Goal: Task Accomplishment & Management: Use online tool/utility

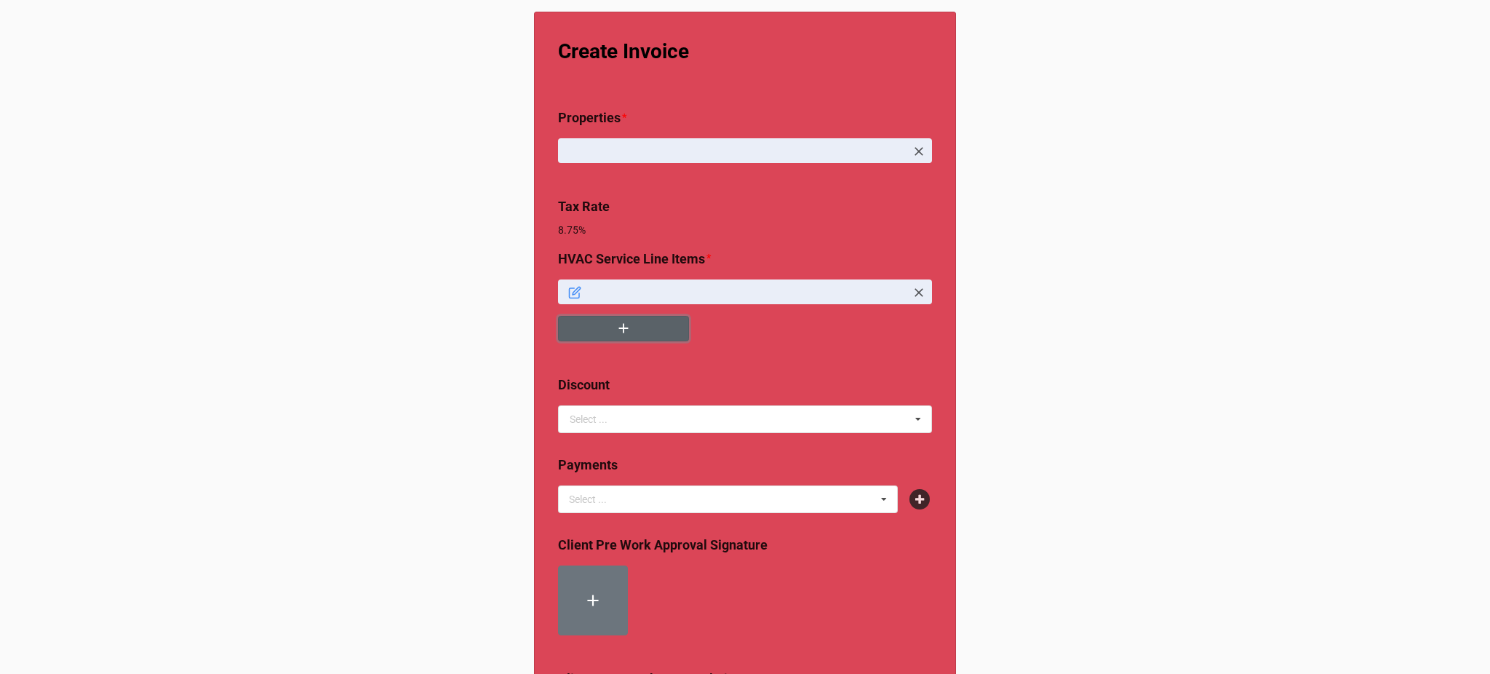
click at [610, 331] on button "button" at bounding box center [623, 328] width 131 height 25
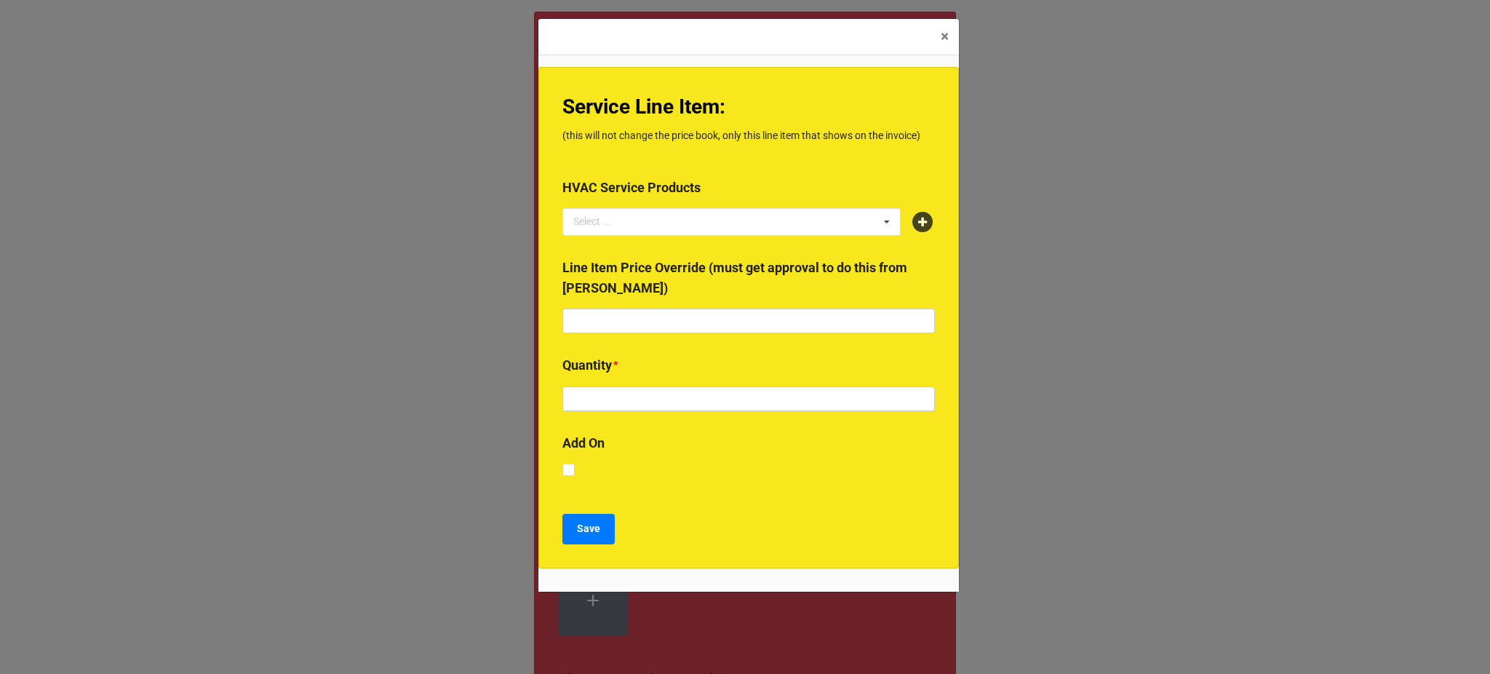
click at [918, 227] on div "HVAC Service Products Select ... No results found." at bounding box center [748, 211] width 372 height 68
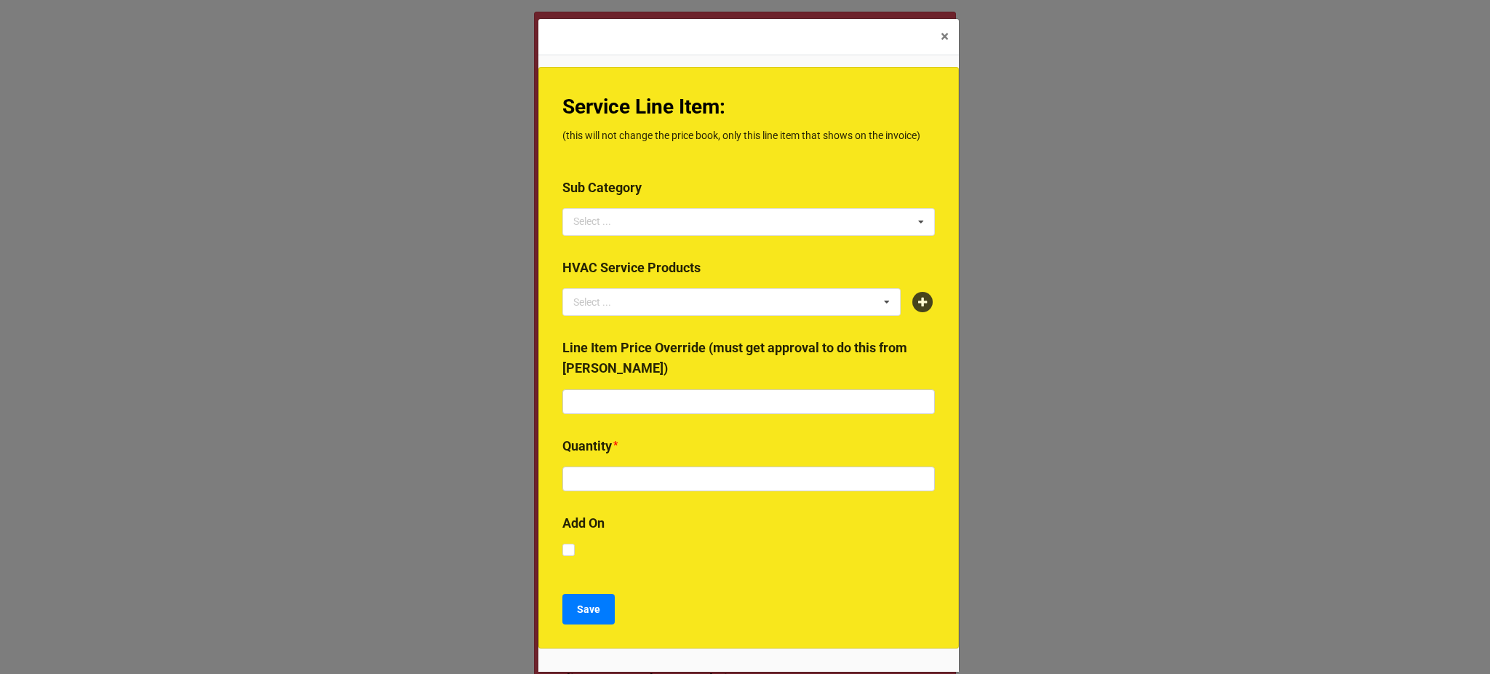
drag, startPoint x: 922, startPoint y: 303, endPoint x: 914, endPoint y: 298, distance: 9.8
click at [914, 298] on icon at bounding box center [922, 302] width 20 height 20
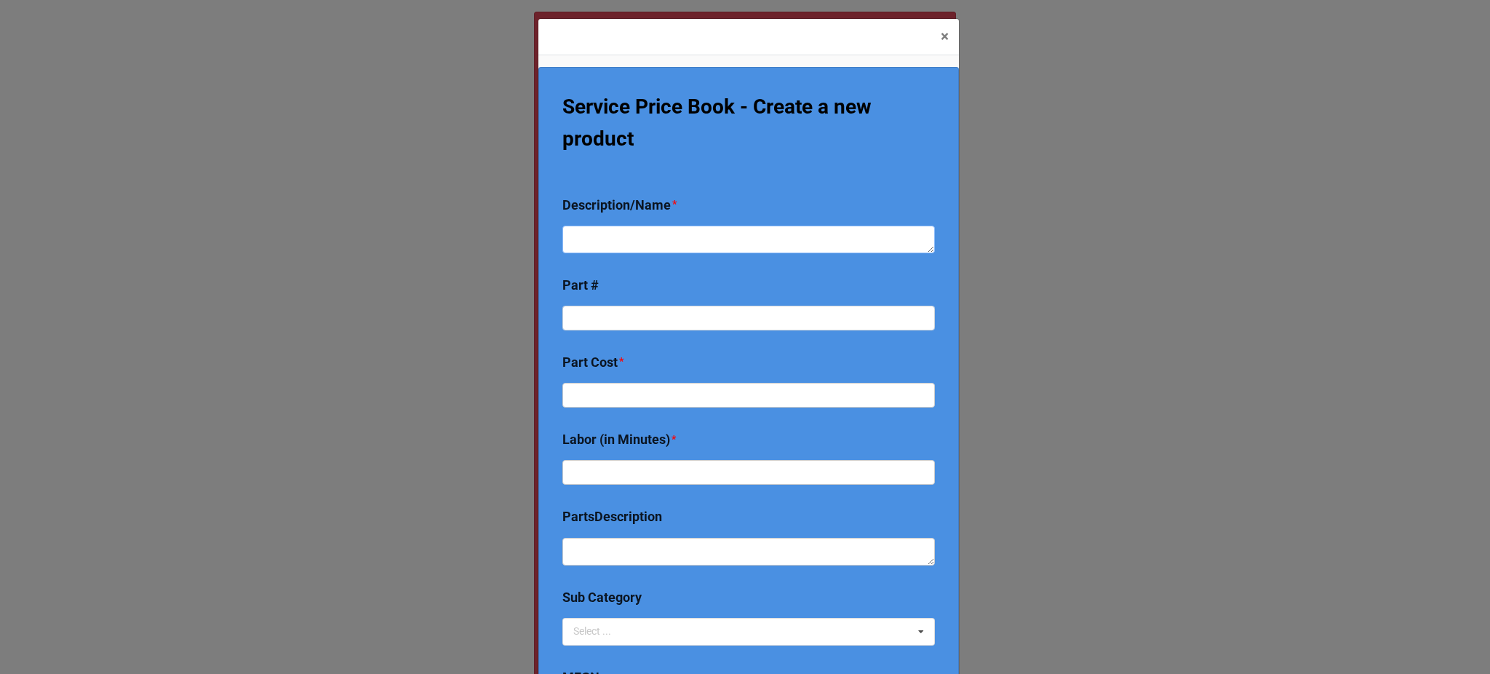
click at [712, 236] on textarea at bounding box center [748, 239] width 372 height 28
type textarea "x"
type textarea "R"
type textarea "x"
type textarea "Rep"
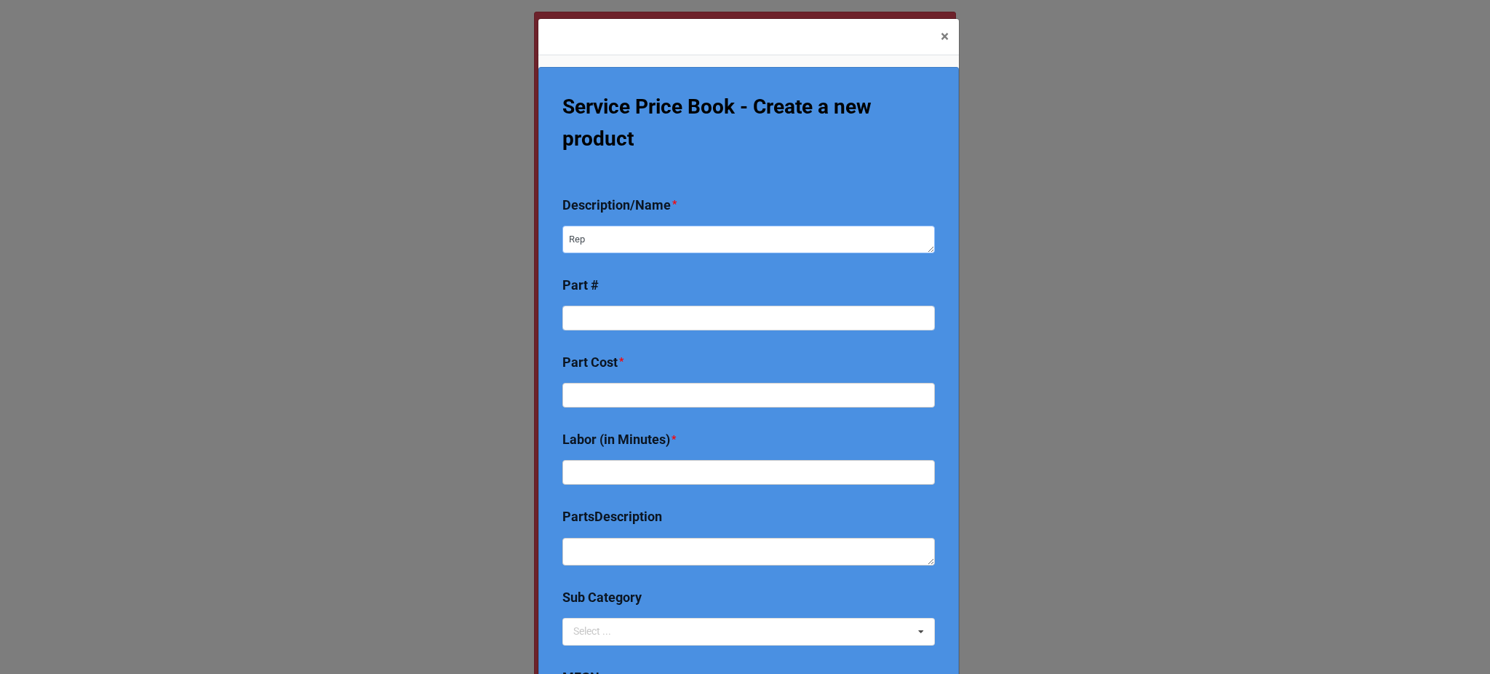
type textarea "x"
type textarea "Repl"
type textarea "x"
type textarea "Repla"
type textarea "x"
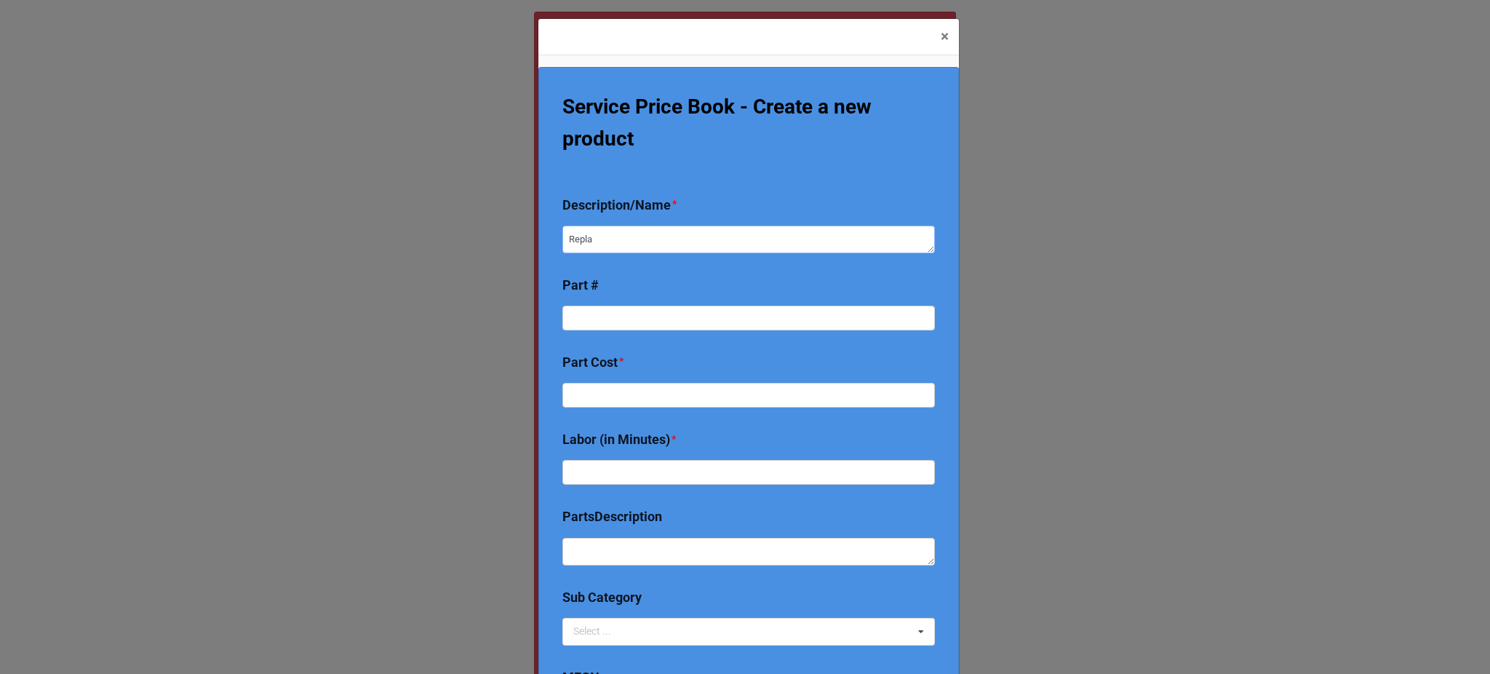
type textarea "Replac"
type textarea "x"
type textarea "Replace"
type textarea "x"
type textarea "Replace"
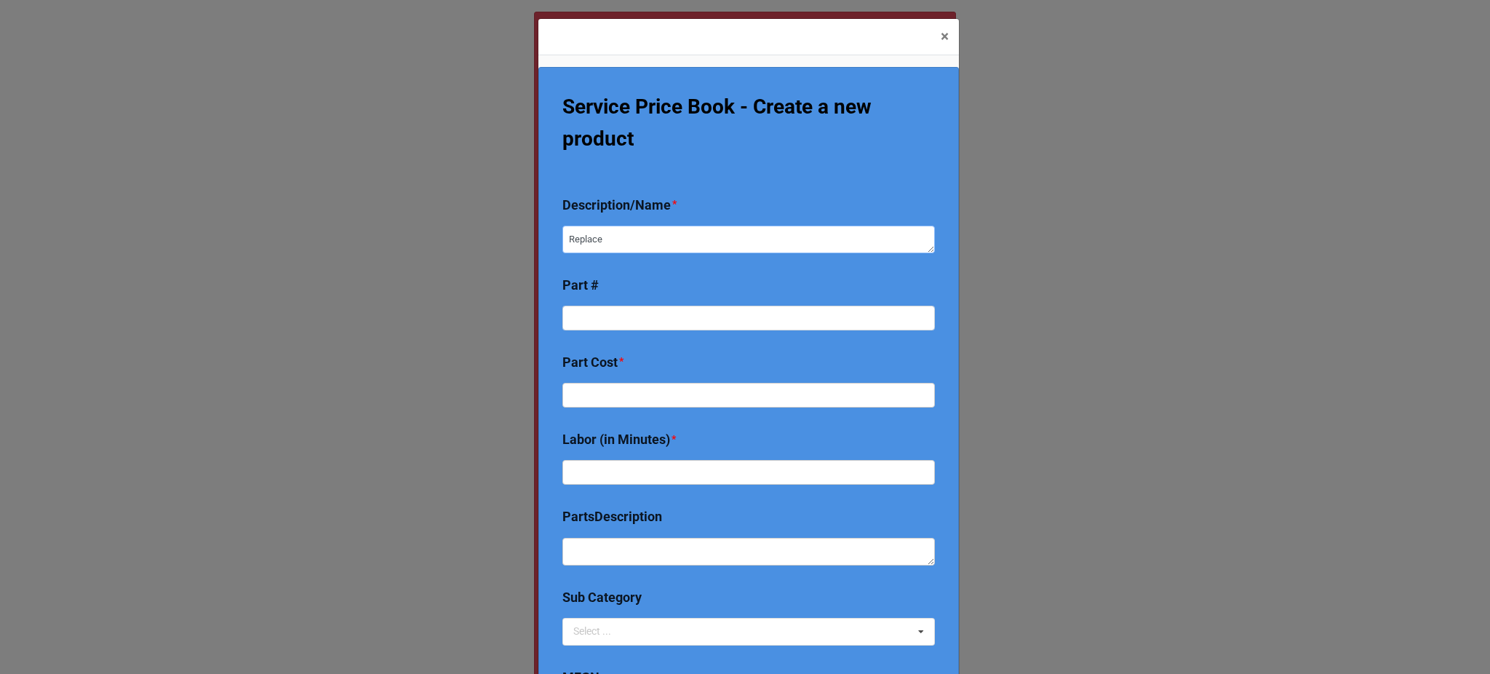
type textarea "x"
type textarea "Replace A"
type textarea "x"
type textarea "Replace AF"
type textarea "x"
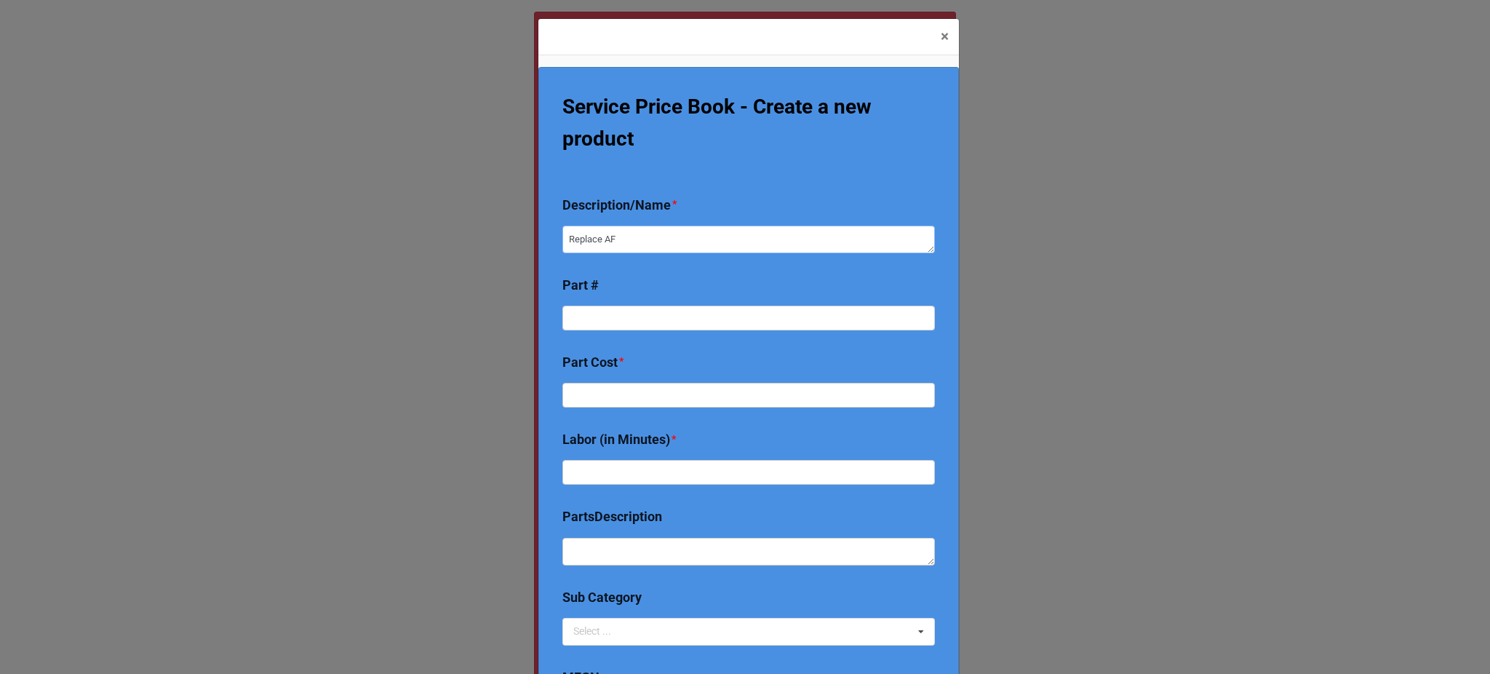
type textarea "Replace AFG"
type textarea "x"
type textarea "Replace AFG"
type textarea "x"
type textarea "Replace AFG b"
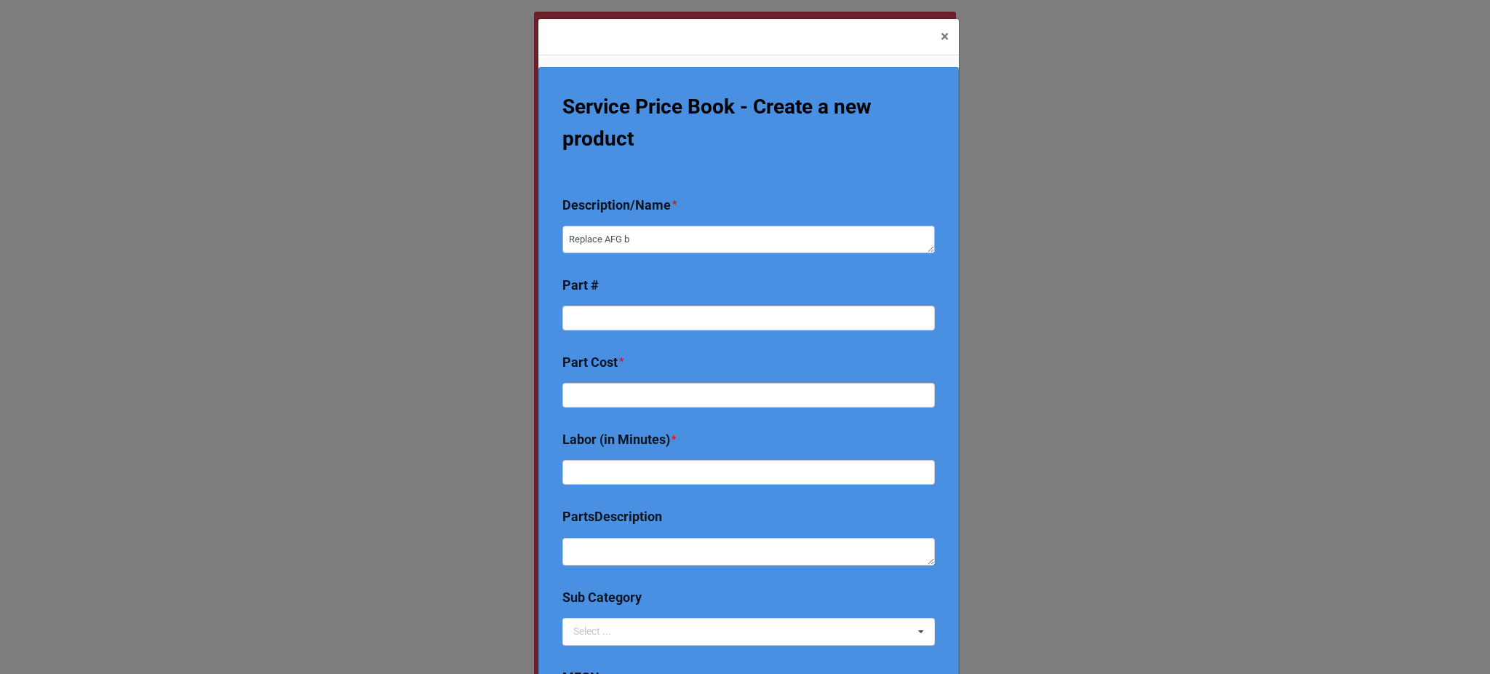
type textarea "x"
type textarea "Replace AFG bu"
type textarea "x"
type textarea "Replace AFG burn"
type textarea "x"
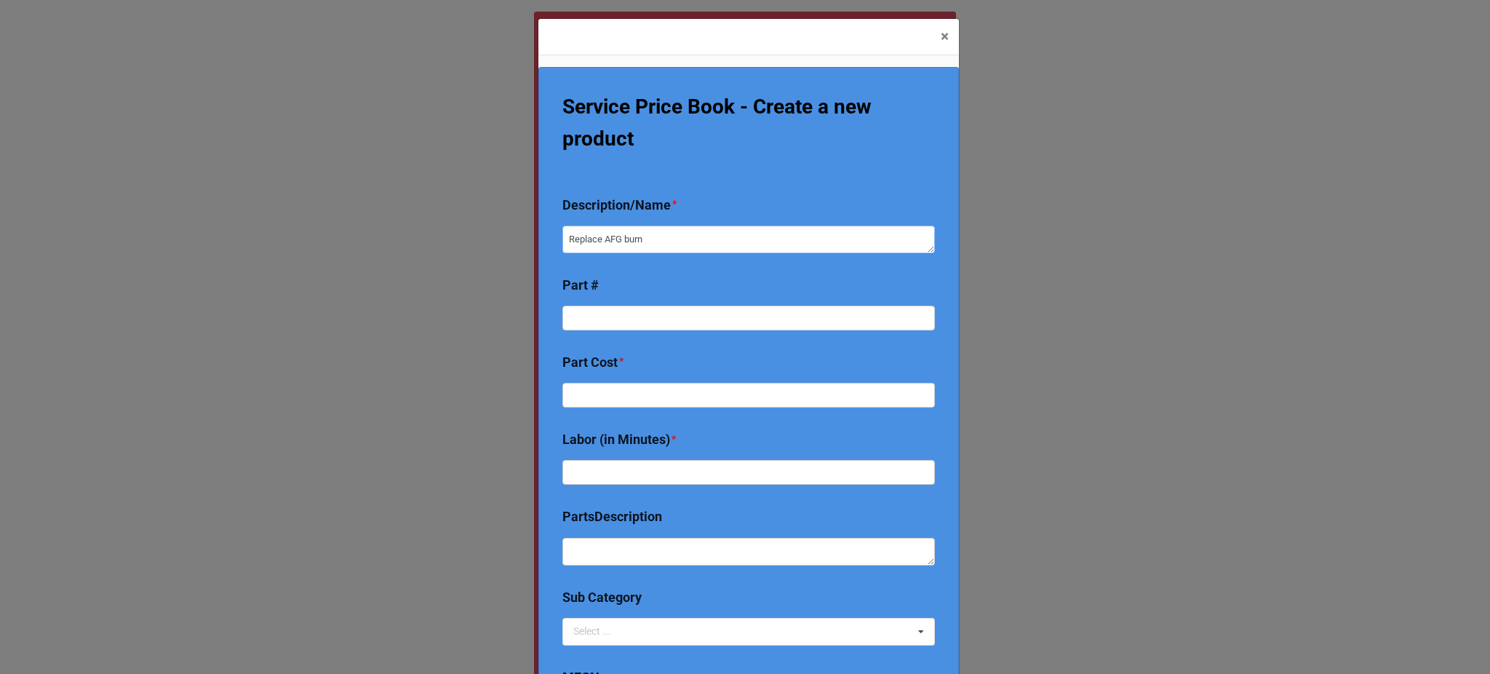
type textarea "Replace AFG burne"
type textarea "x"
type textarea "Replace AFG burner"
type textarea "x"
type textarea "Replace AFG burner ("
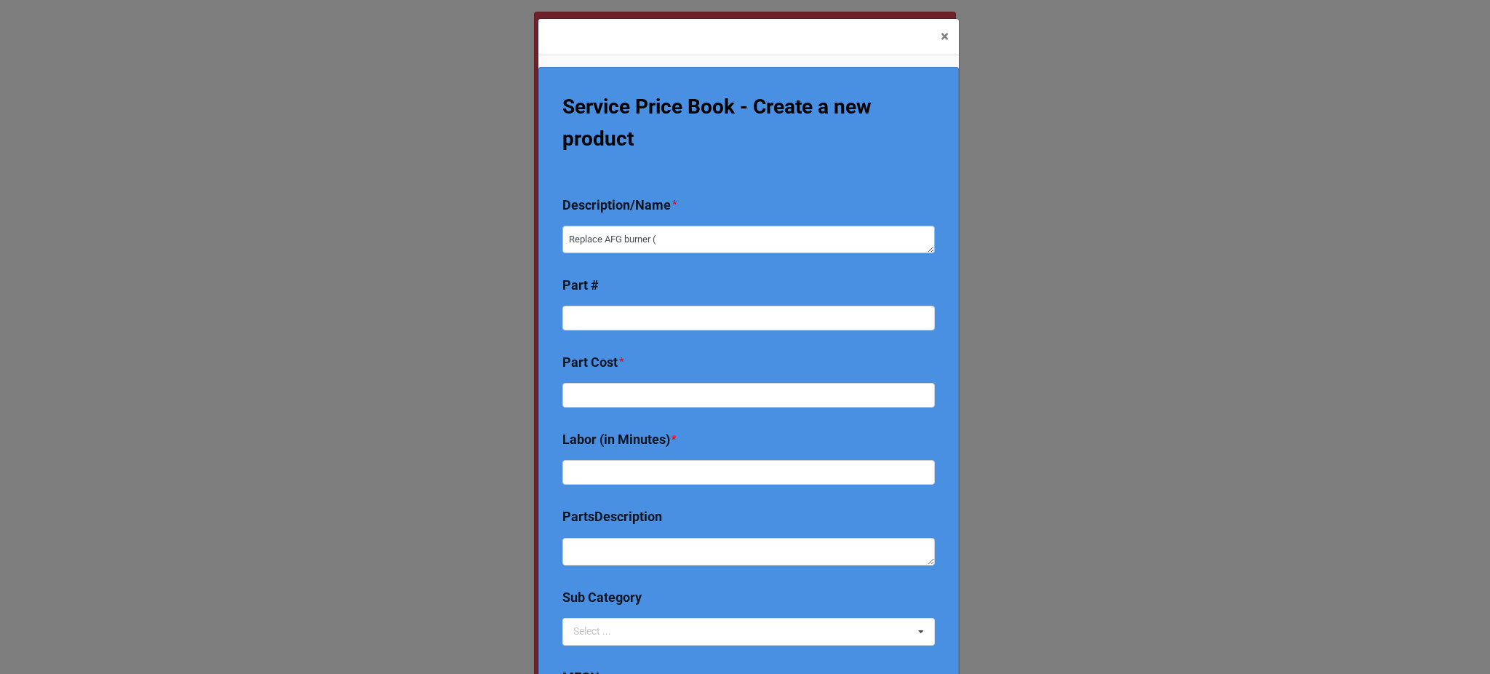
type textarea "x"
type textarea "Replace AFG burner (co"
type textarea "x"
type textarea "Replace AFG burner (com"
type textarea "x"
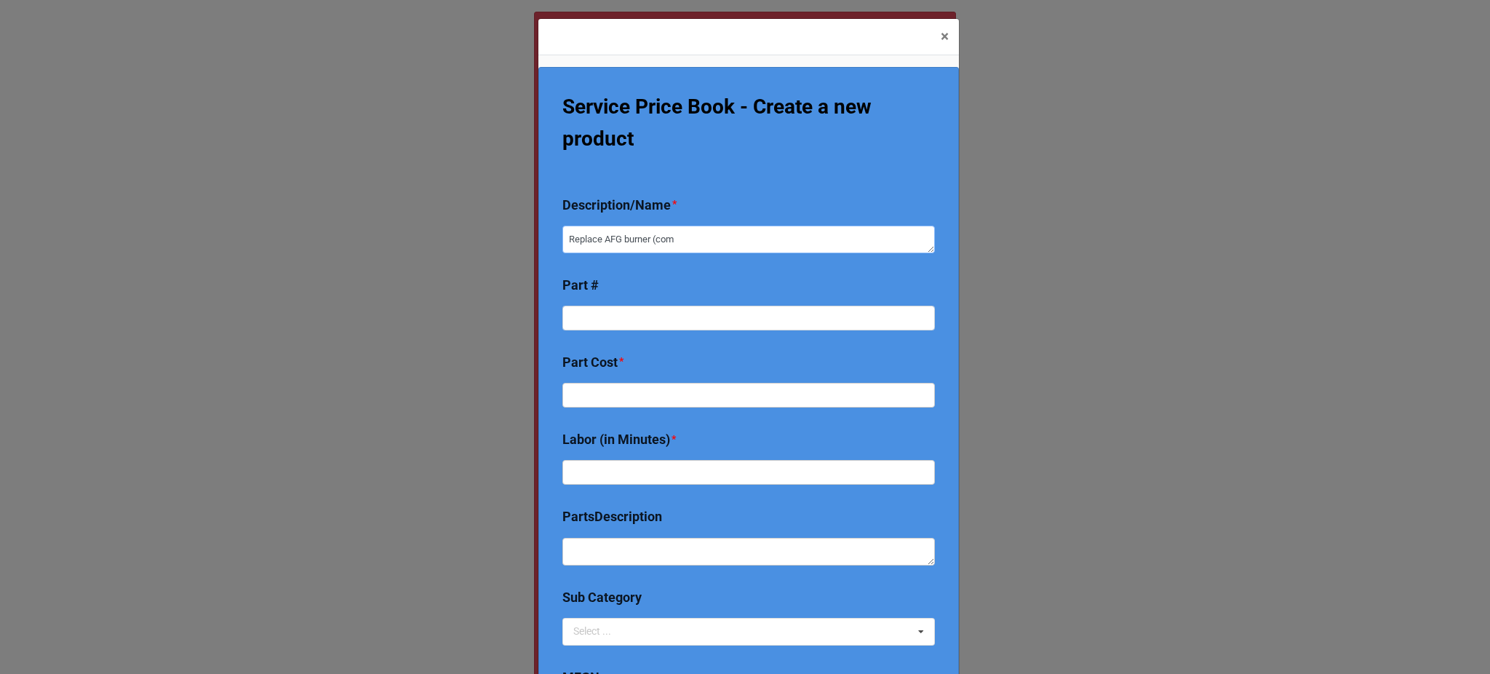
type textarea "Replace AFG burner (comp"
type textarea "x"
type textarea "Replace AFG burner (compl"
type textarea "x"
type textarea "Replace AFG burner (comple"
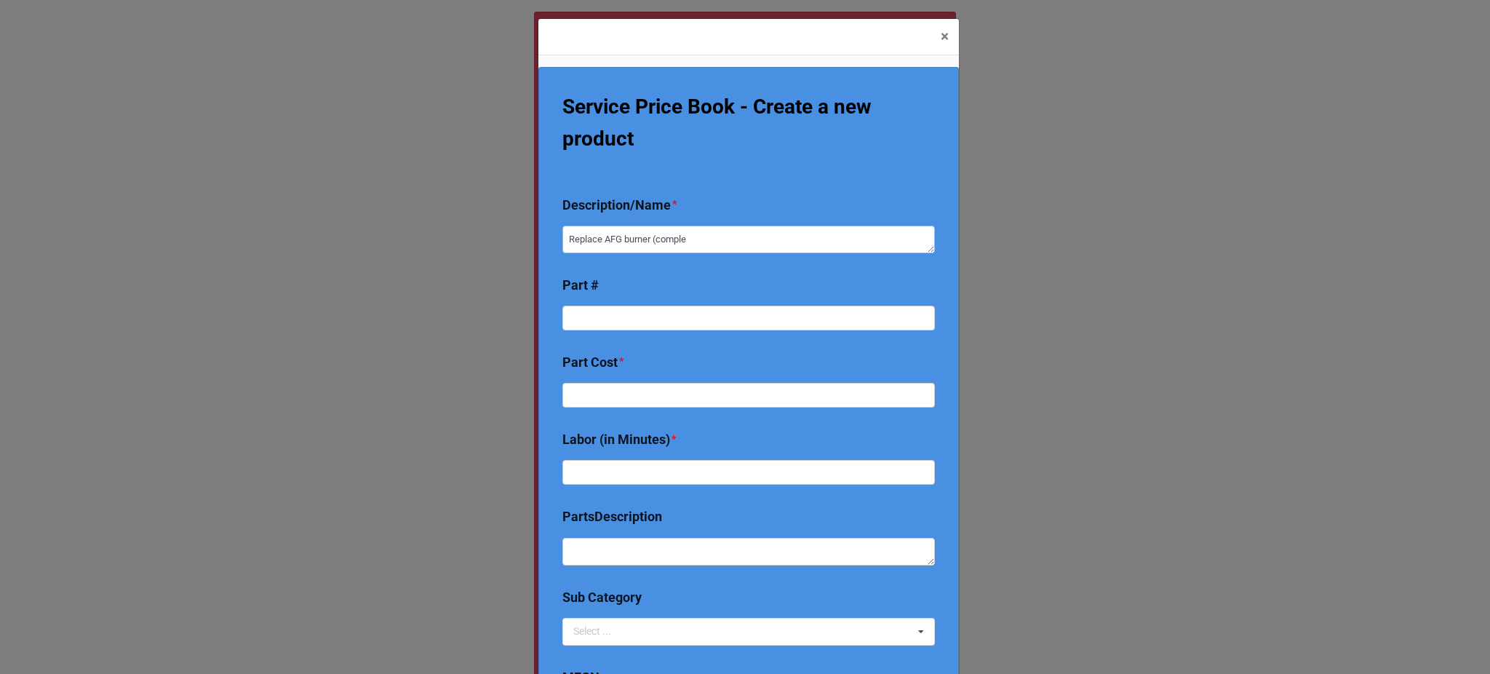
type textarea "x"
type textarea "Replace AFG burner (complet"
type textarea "x"
type textarea "Replace AFG burner (complete"
type textarea "x"
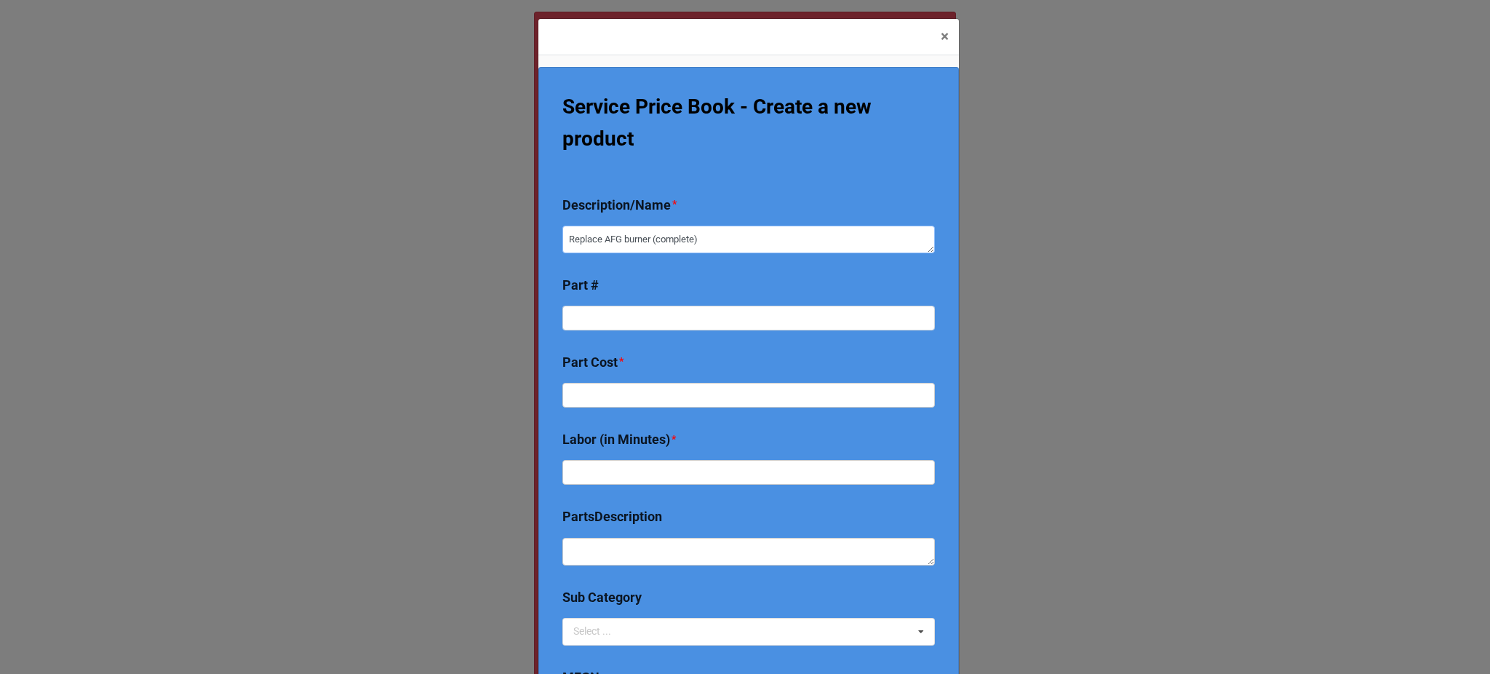
type textarea "Replace AFG burner (complete)"
click at [652, 466] on input "text" at bounding box center [748, 478] width 372 height 25
type textarea "x"
type input "5"
type textarea "x"
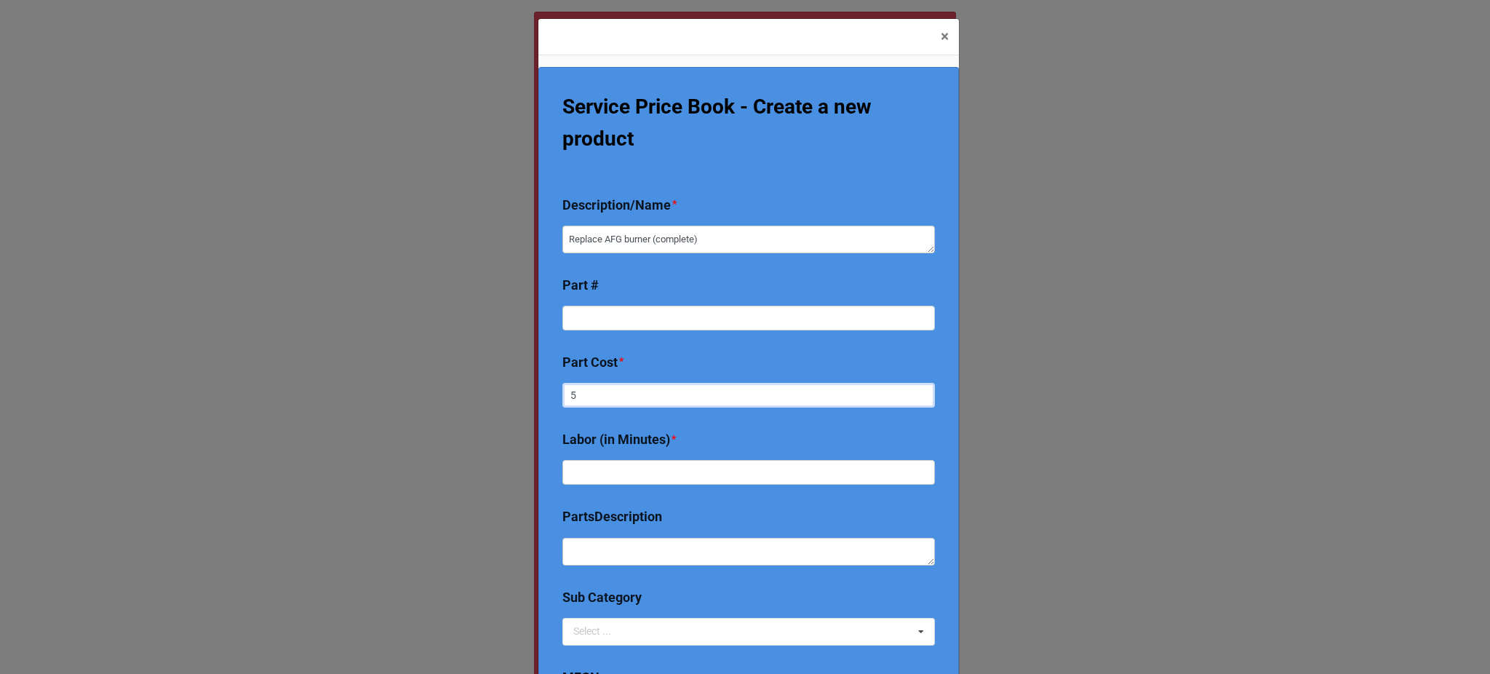
type input "59"
type textarea "x"
type input "590"
drag, startPoint x: 658, startPoint y: 472, endPoint x: 642, endPoint y: 444, distance: 32.6
click at [642, 513] on div "Labor (in Minutes) *" at bounding box center [748, 536] width 372 height 47
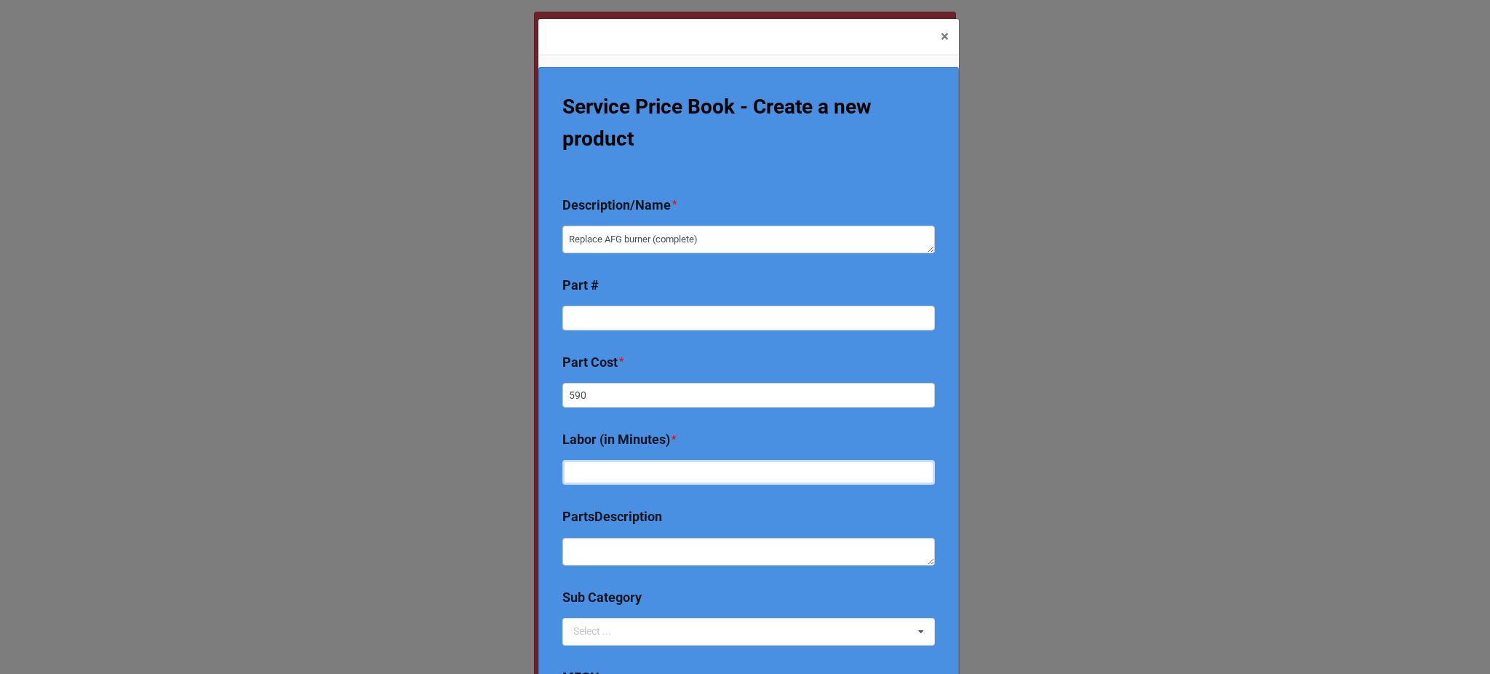
type textarea "x"
type input "60"
type textarea "x"
type input "60"
click at [681, 448] on b "Labor (in Minutes) *" at bounding box center [748, 441] width 372 height 25
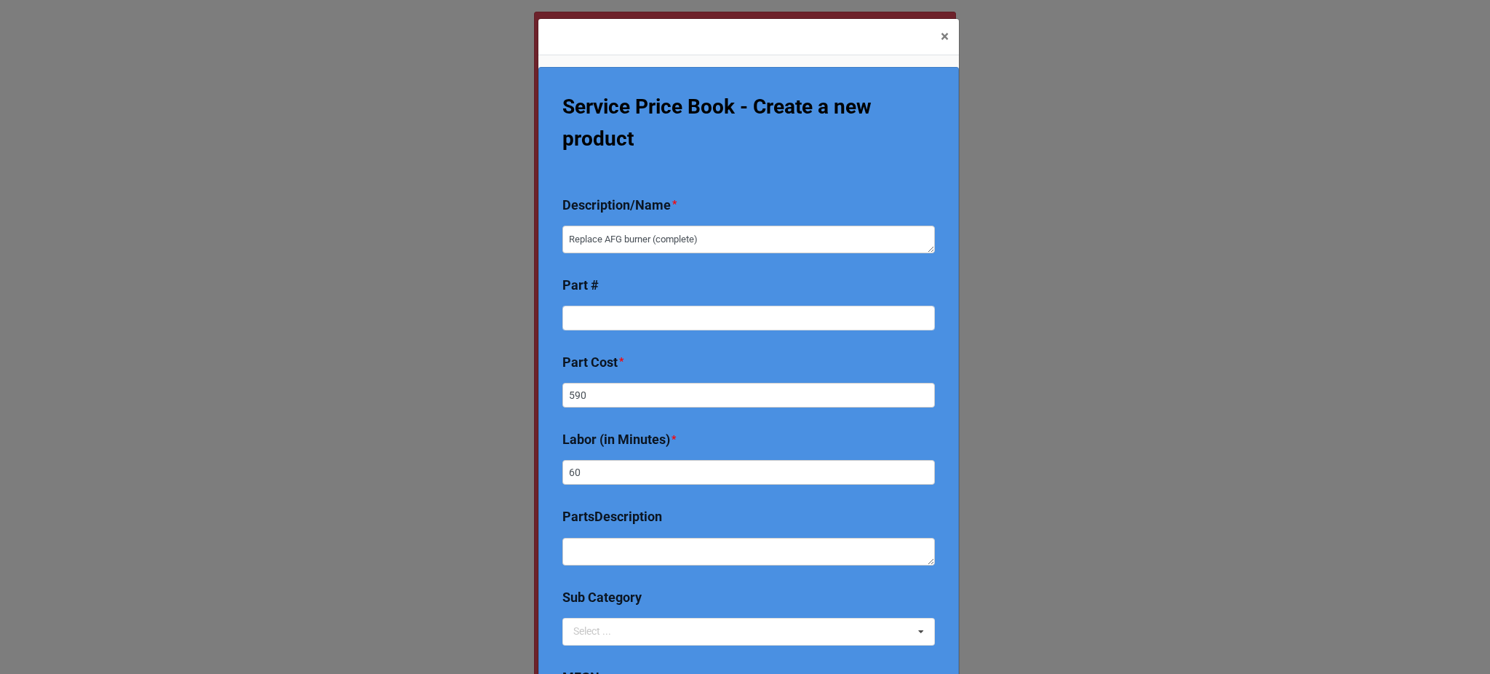
scroll to position [254, 0]
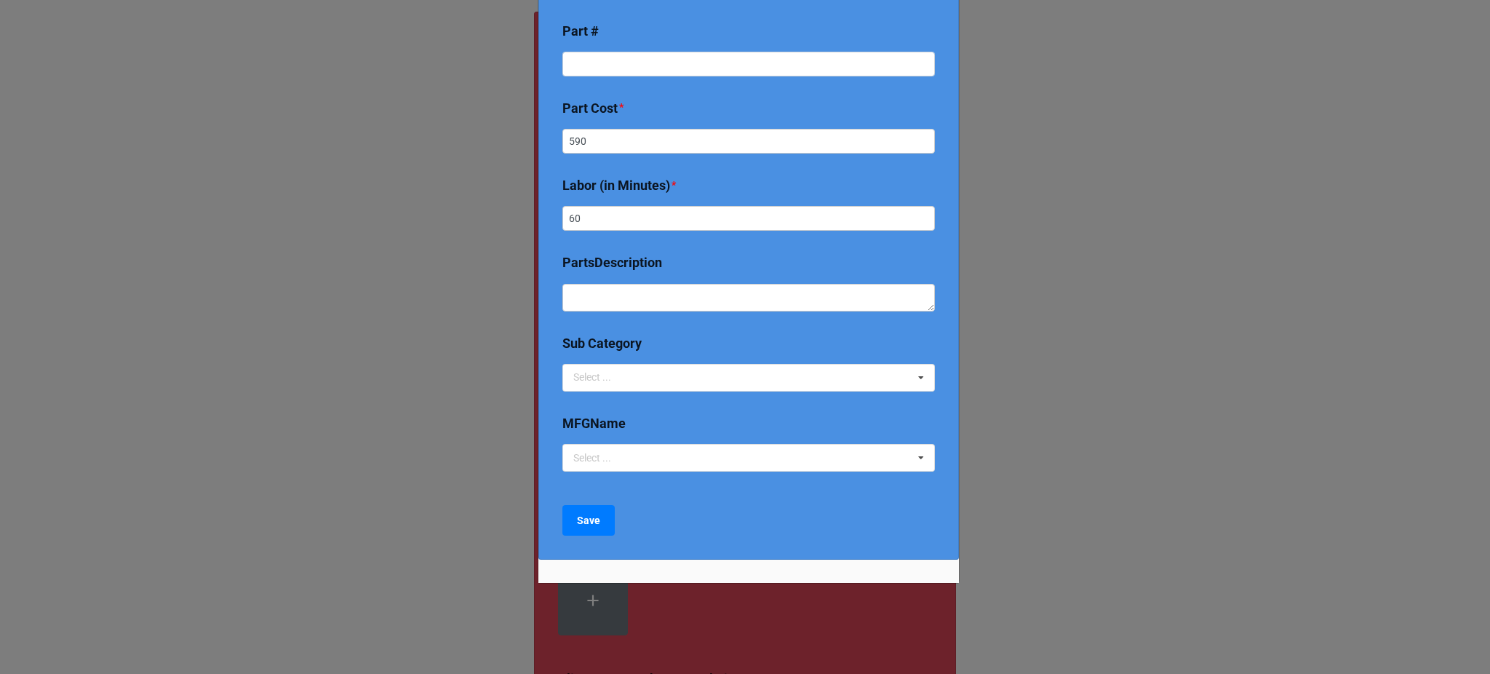
click at [628, 371] on div "Select ... 2024 Early Bird Maintenance Plan 1725/3450 RPM ACCESS & DIFFICULTY A…" at bounding box center [748, 378] width 372 height 28
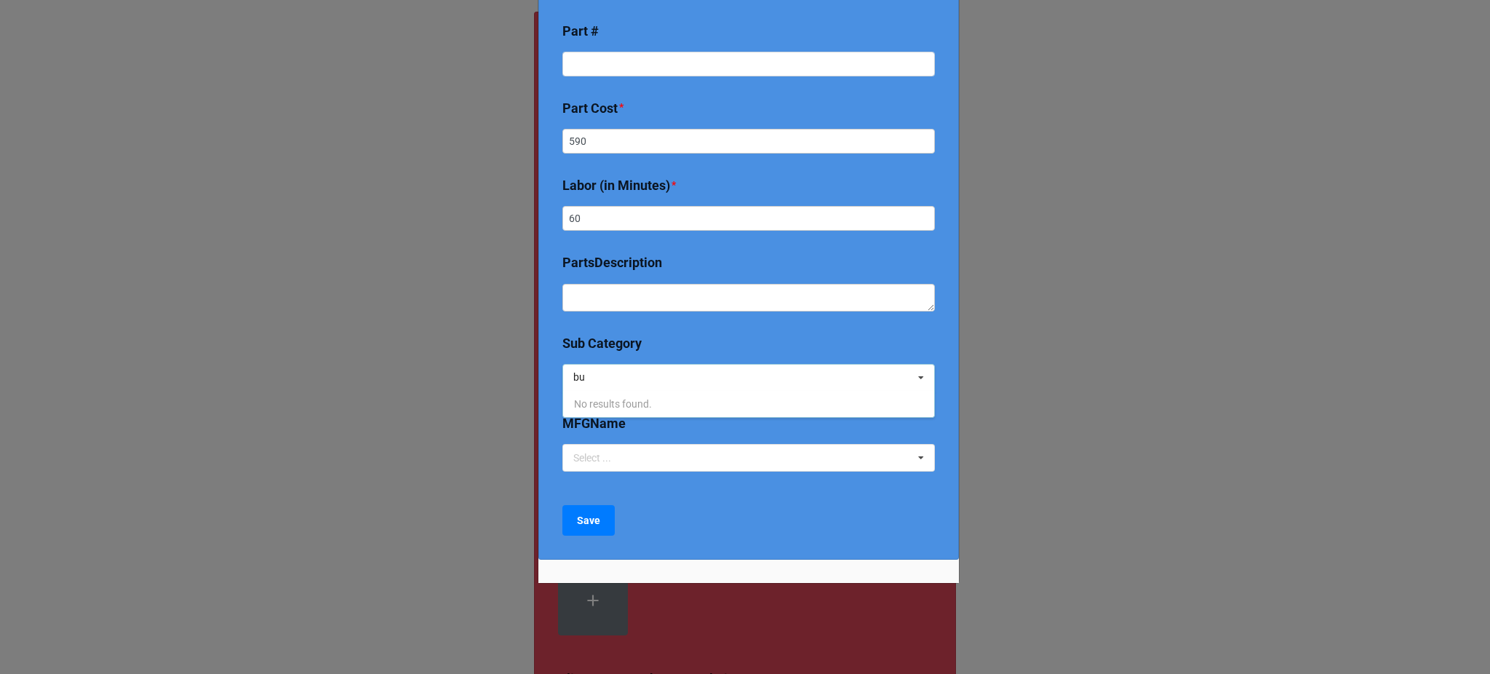
type input "b"
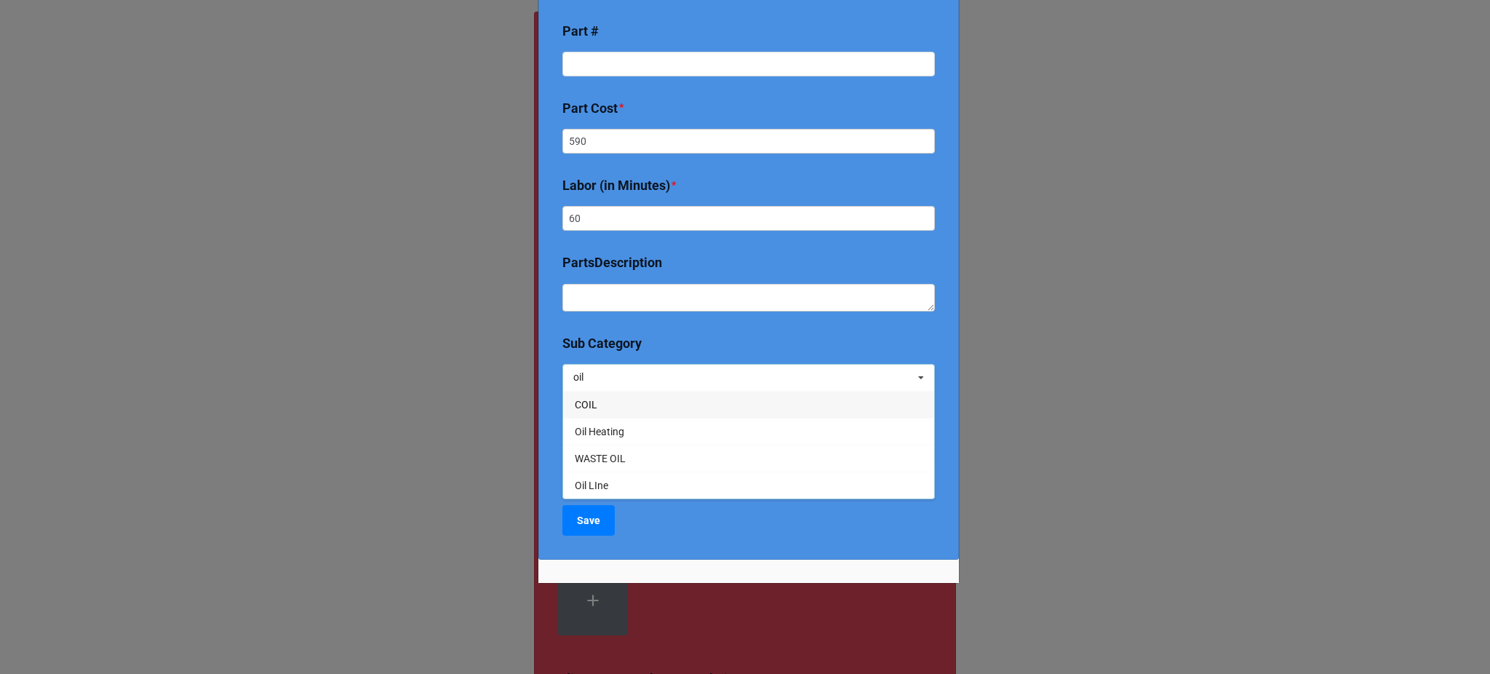
type input "oil"
click at [610, 426] on span "Oil Heating" at bounding box center [599, 432] width 49 height 12
type textarea "x"
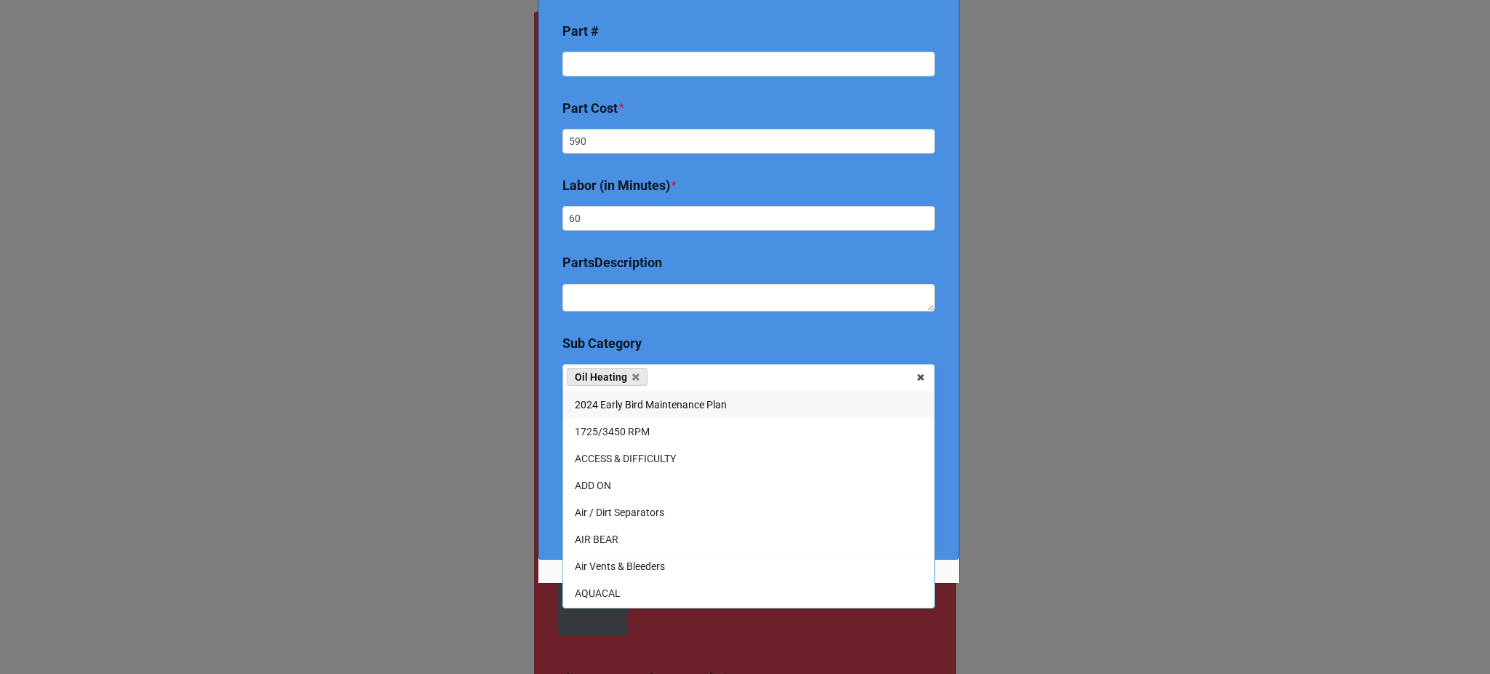
click at [546, 504] on div "Service Price Book - Create a new product Description/Name * Replace AFG burner…" at bounding box center [748, 358] width 420 height 582
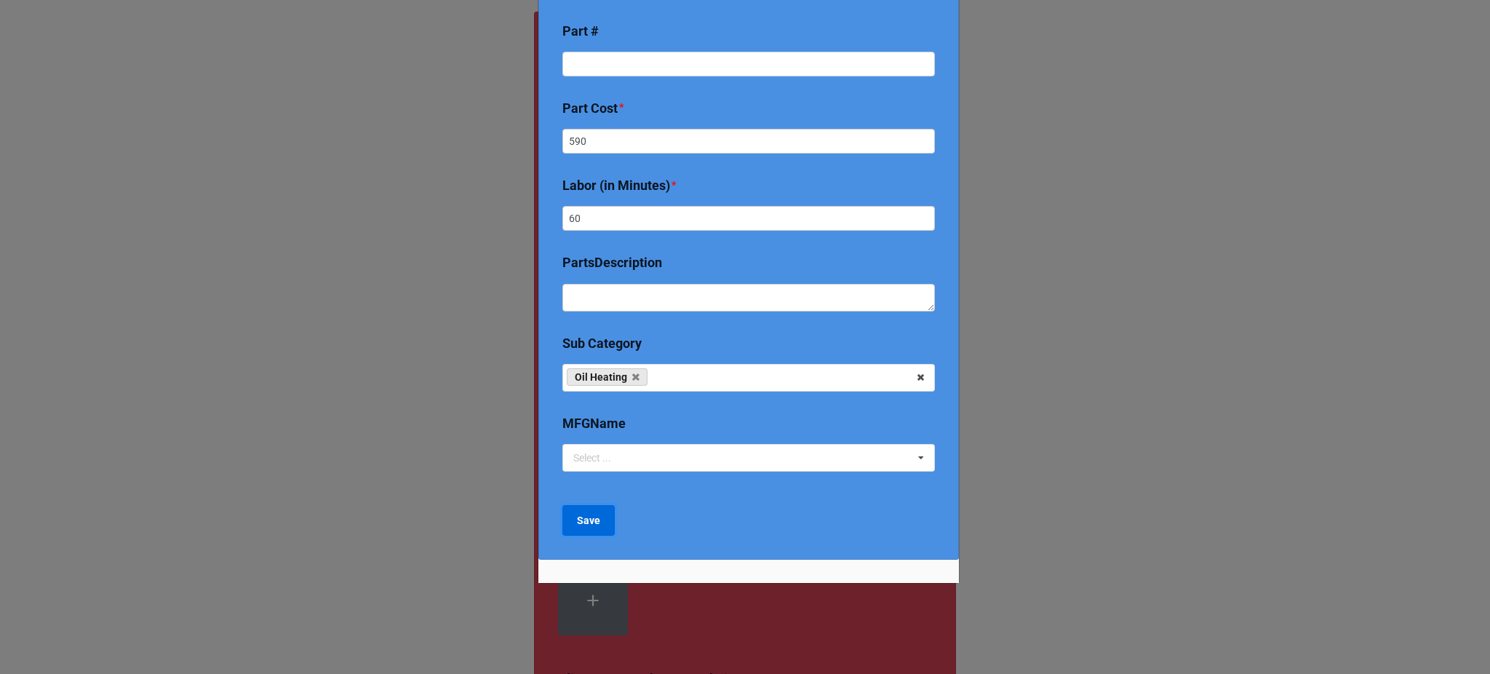
click at [583, 525] on b "Save" at bounding box center [588, 520] width 23 height 15
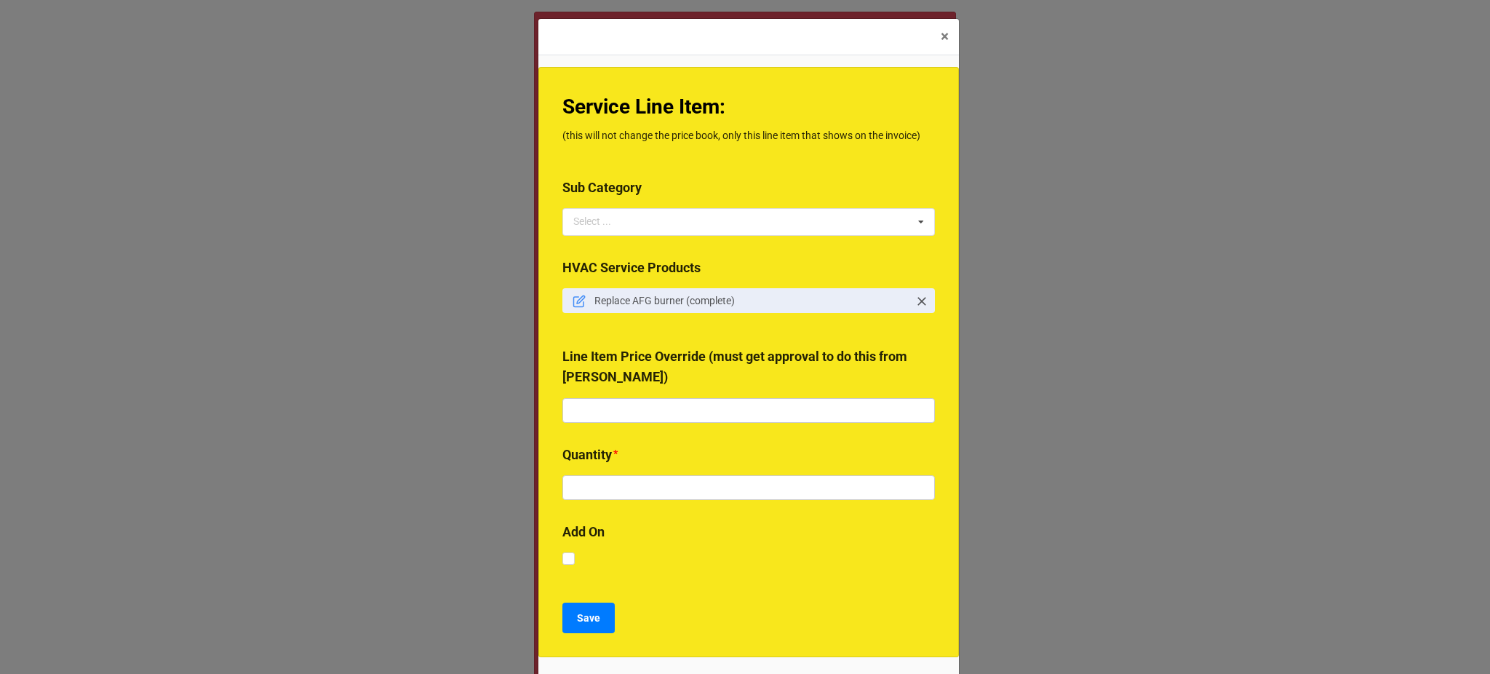
scroll to position [47, 0]
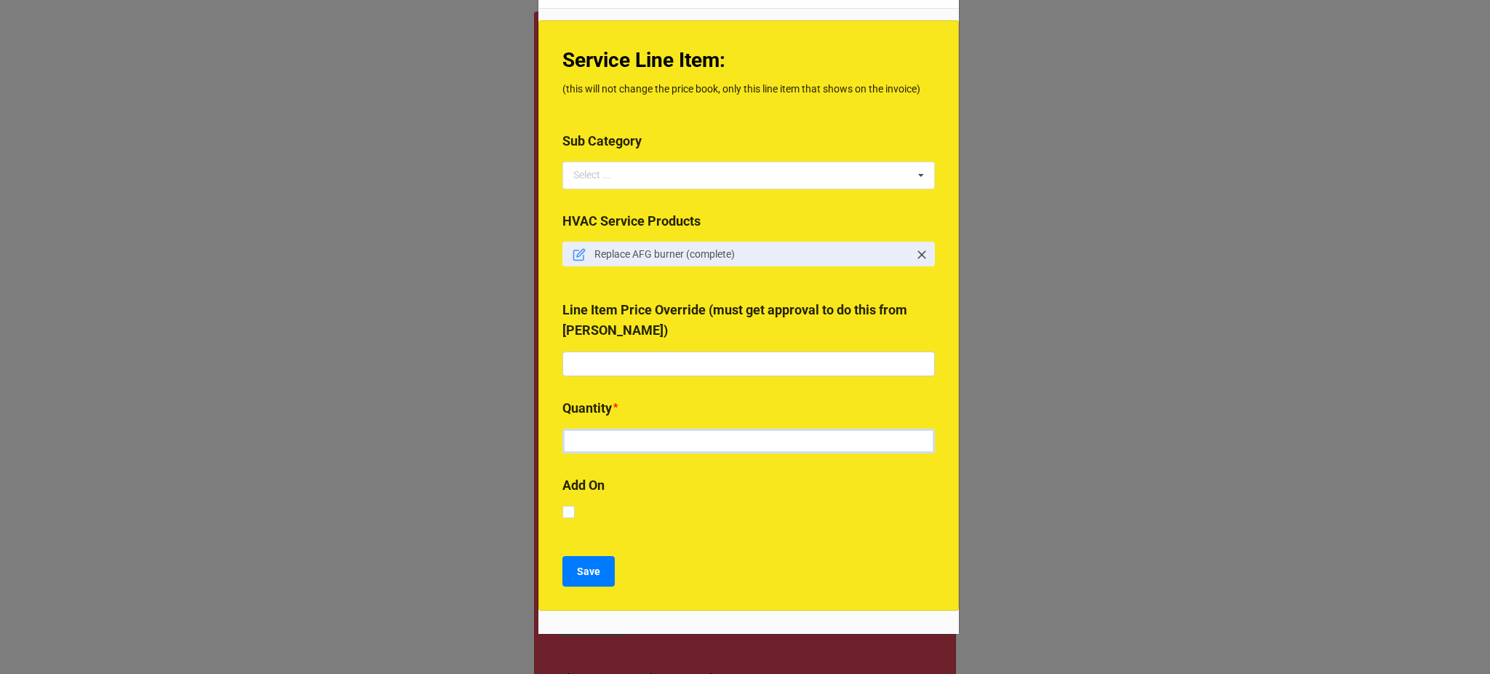
click at [607, 450] on input "text" at bounding box center [748, 440] width 372 height 25
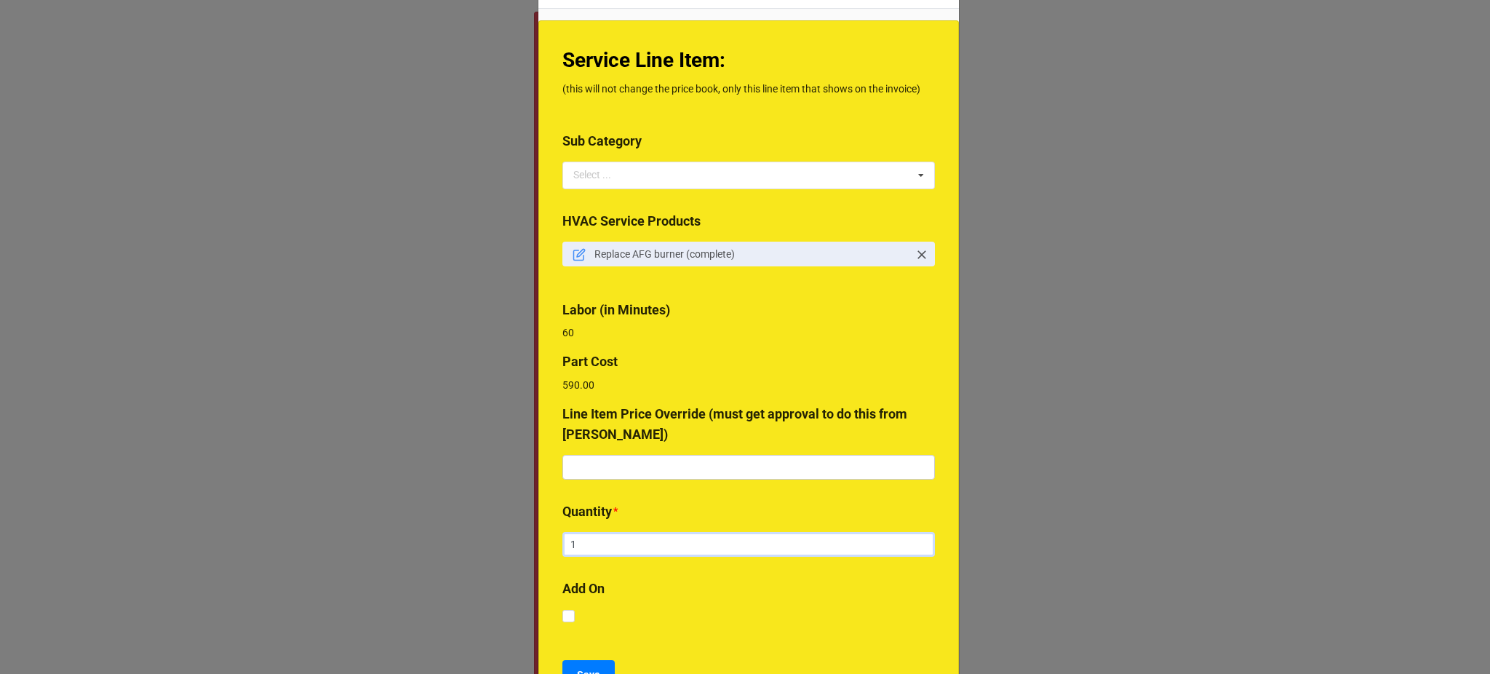
scroll to position [87, 0]
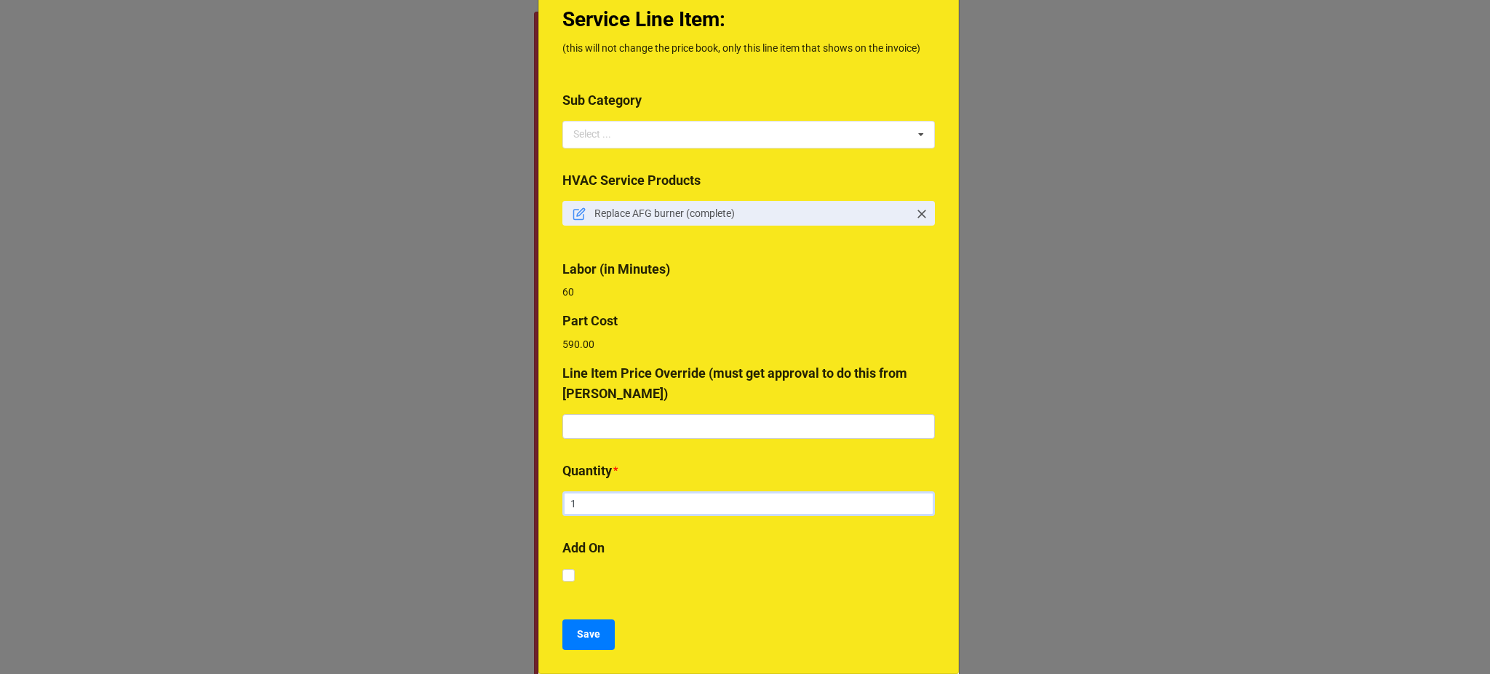
type input "1"
click at [587, 633] on b "Save" at bounding box center [588, 633] width 23 height 15
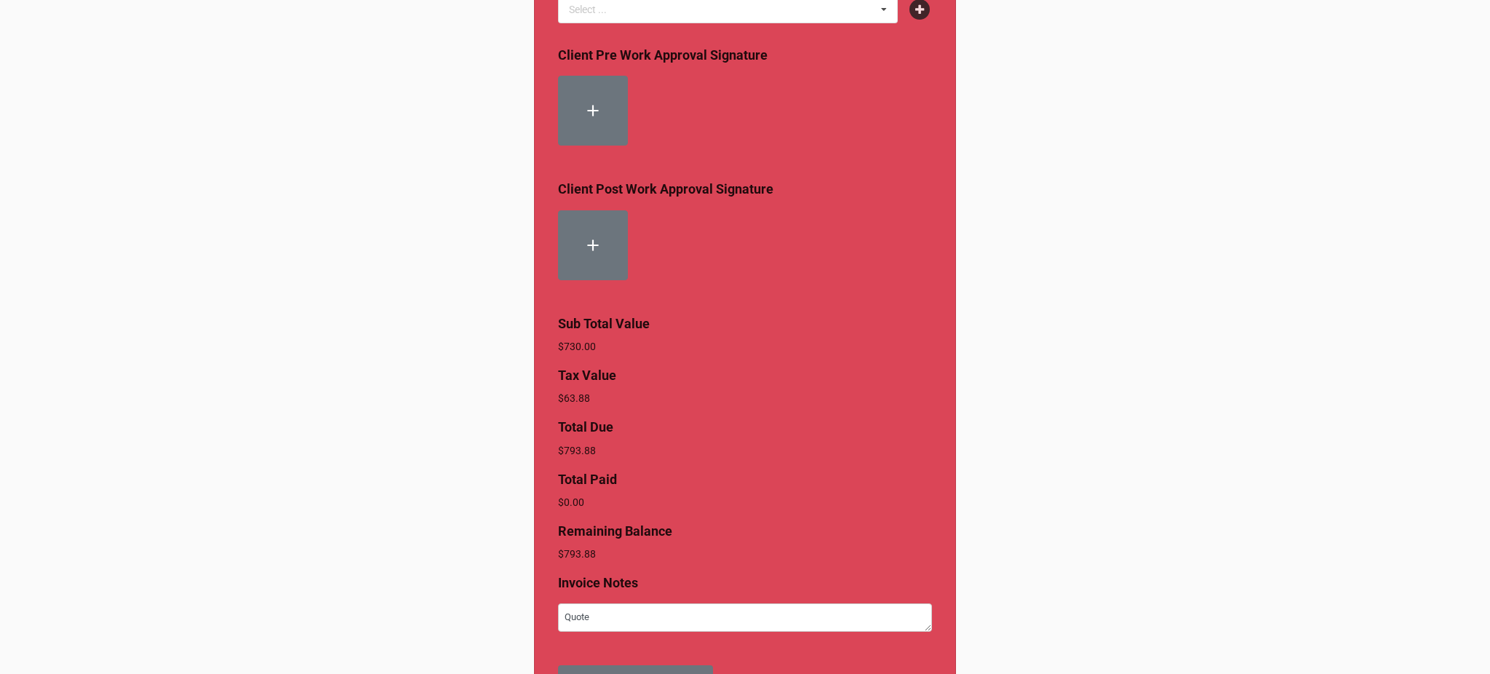
scroll to position [602, 0]
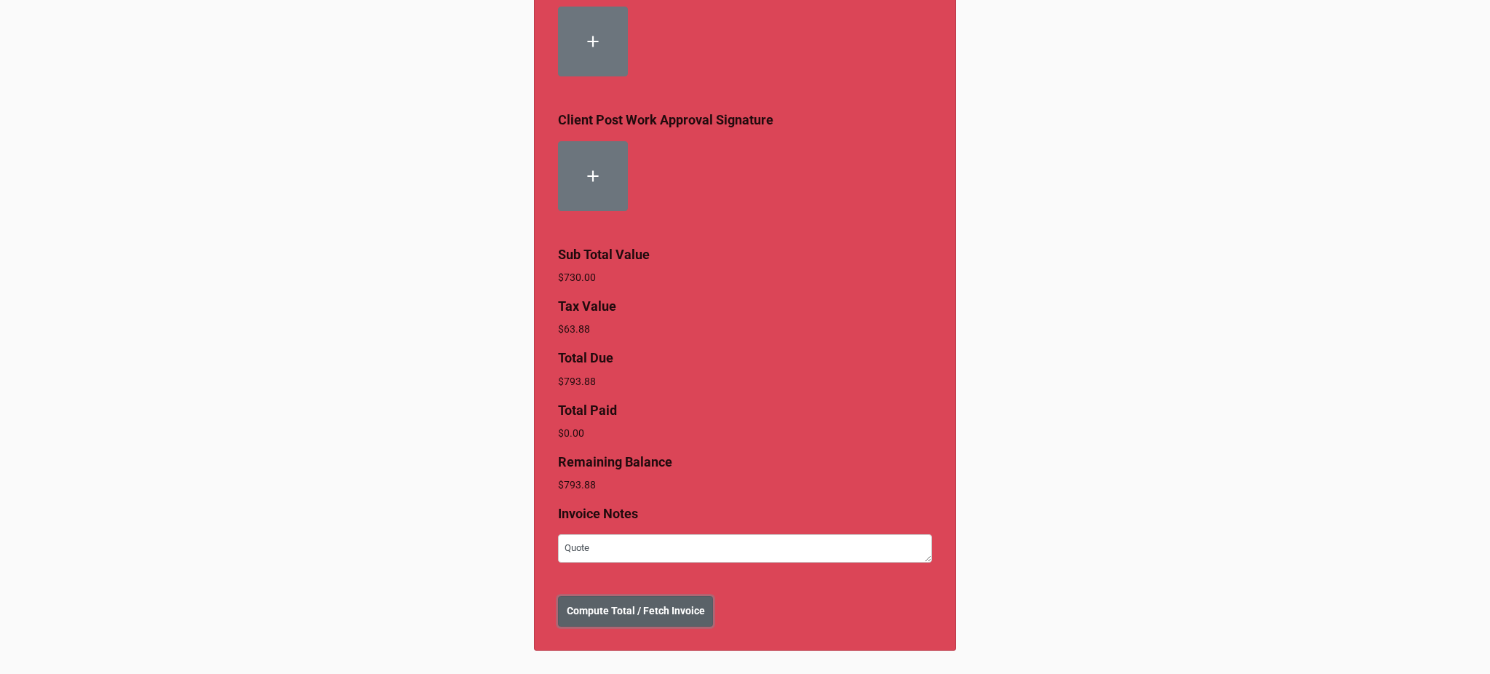
click at [621, 615] on b "Compute Total / Fetch Invoice" at bounding box center [636, 610] width 138 height 15
type textarea "x"
click at [602, 617] on b "Create Invoice" at bounding box center [600, 610] width 67 height 15
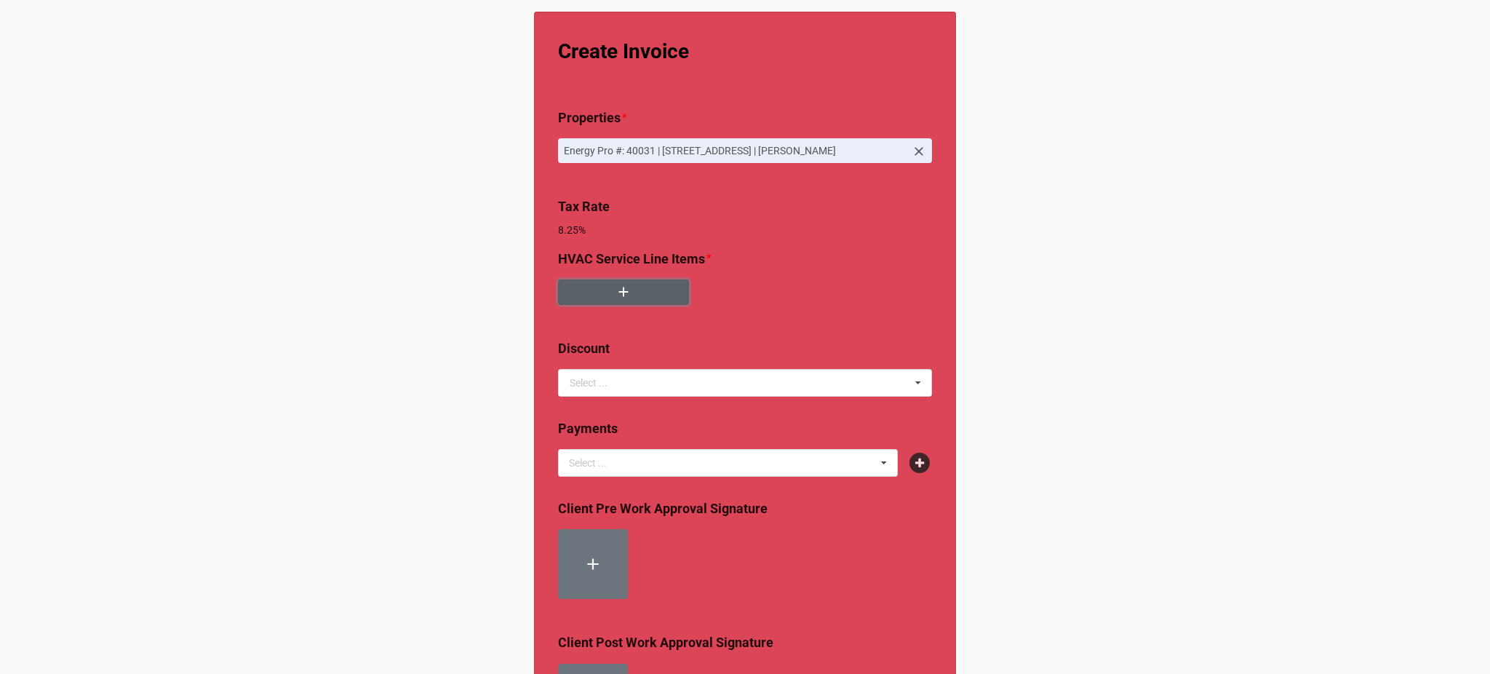
click at [627, 295] on icon "button" at bounding box center [623, 292] width 16 height 16
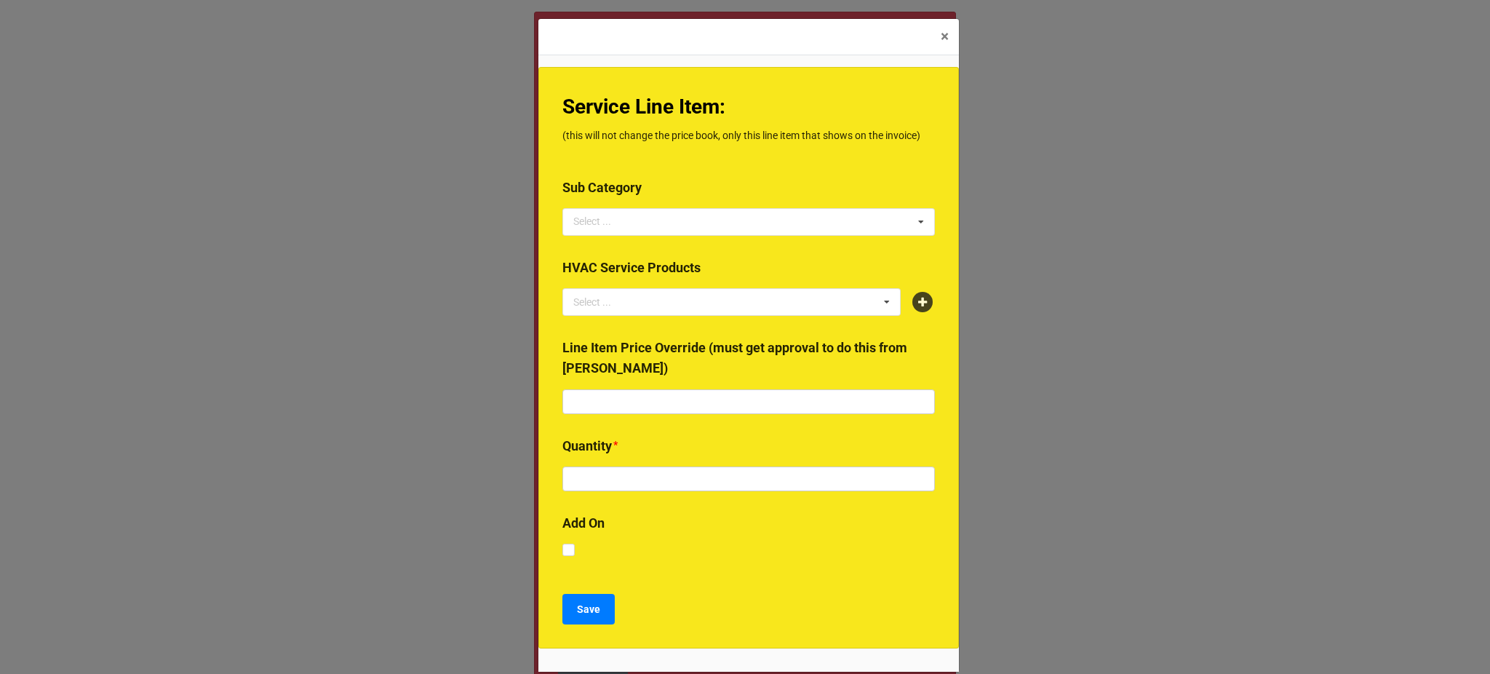
click at [915, 303] on icon at bounding box center [922, 302] width 20 height 20
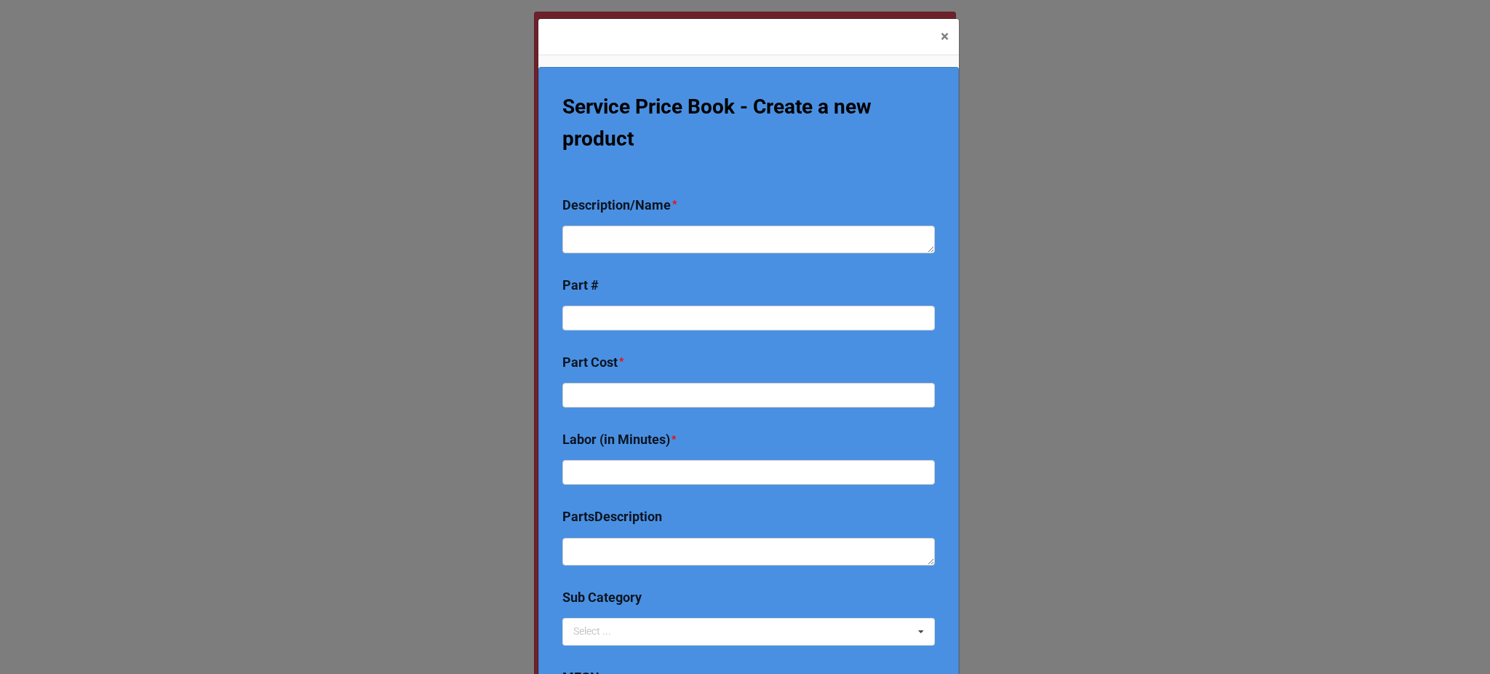
click at [670, 257] on div "Description/Name *" at bounding box center [748, 251] width 372 height 149
click at [668, 256] on div "Description/Name *" at bounding box center [748, 251] width 372 height 149
click at [648, 322] on input at bounding box center [748, 318] width 372 height 25
paste input "632473"
type input "632473"
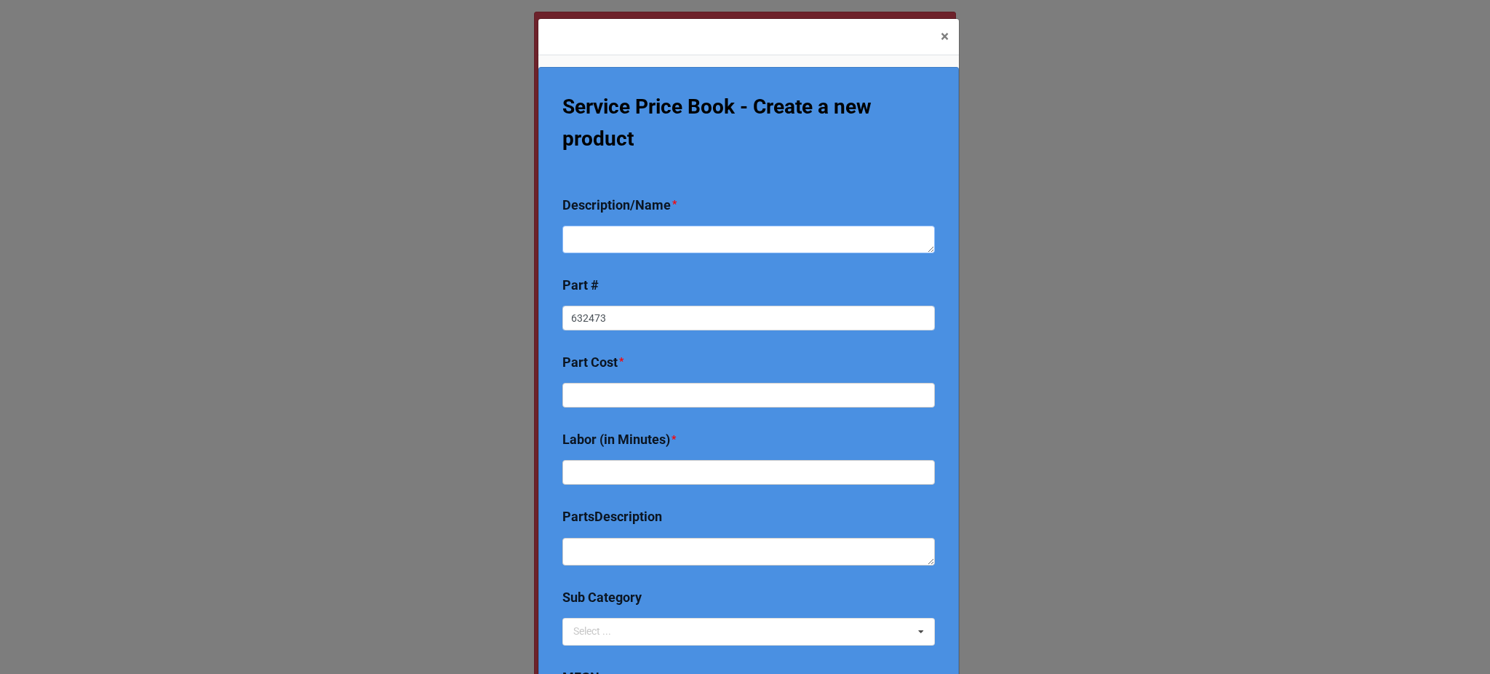
click at [602, 228] on textarea at bounding box center [748, 239] width 372 height 28
type textarea "x"
type textarea "R"
type textarea "x"
type textarea "Rep"
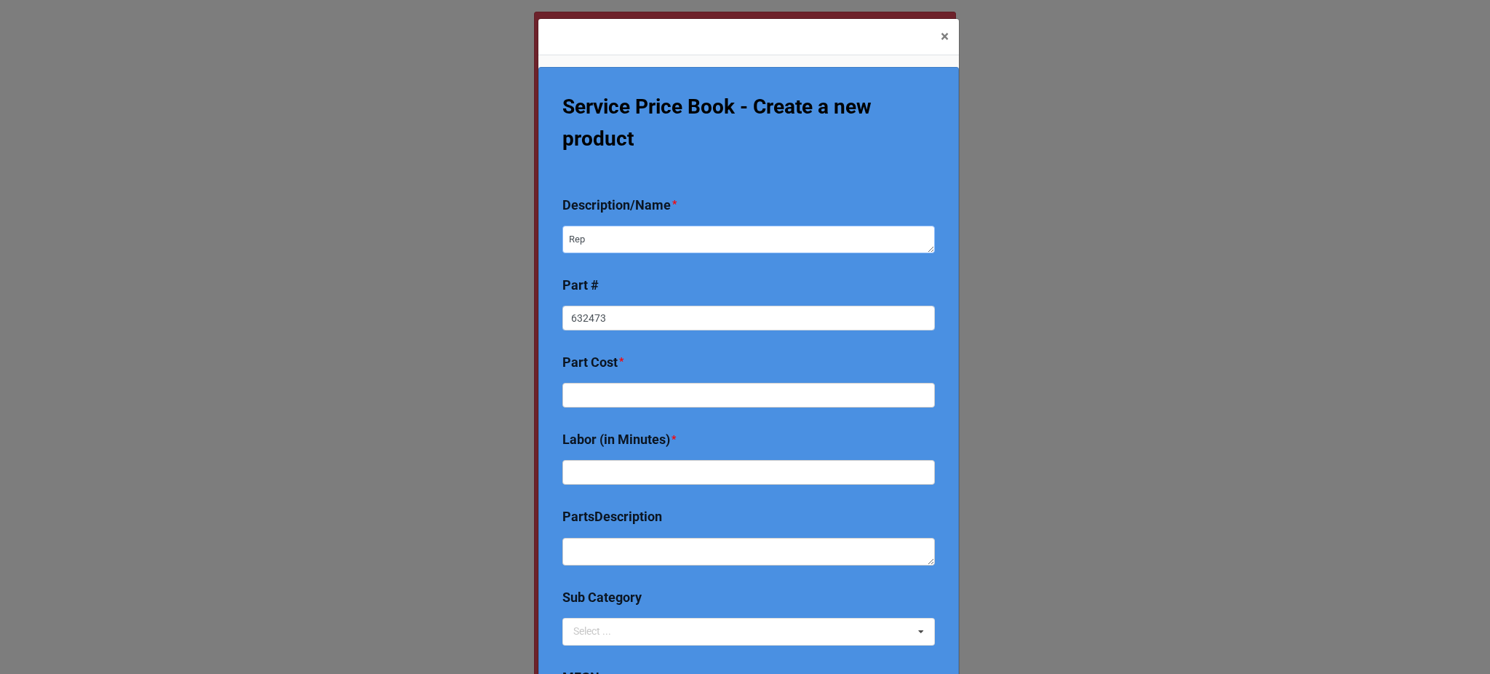
type textarea "x"
type textarea "Repl"
type textarea "x"
type textarea "Repla"
type textarea "x"
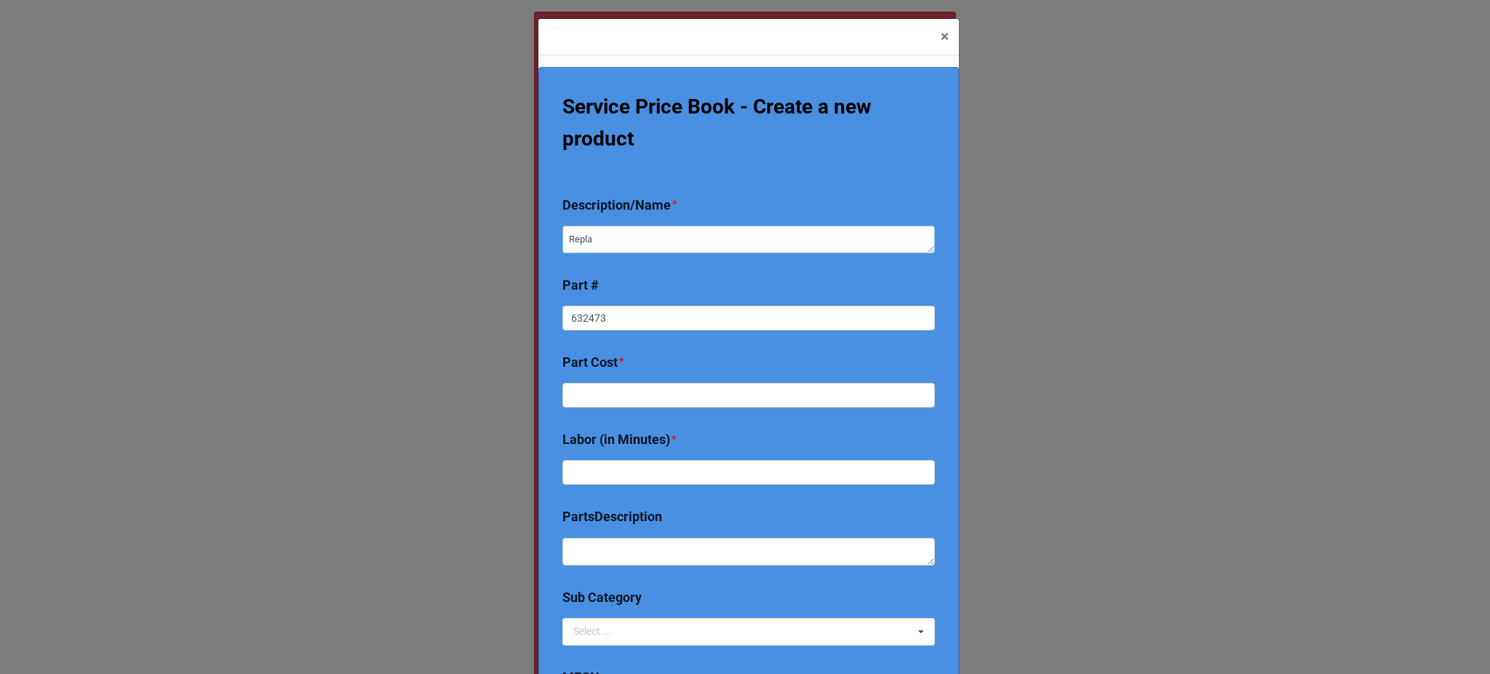
type textarea "Replac"
type textarea "x"
type textarea "Replace"
type textarea "x"
type textarea "Replace"
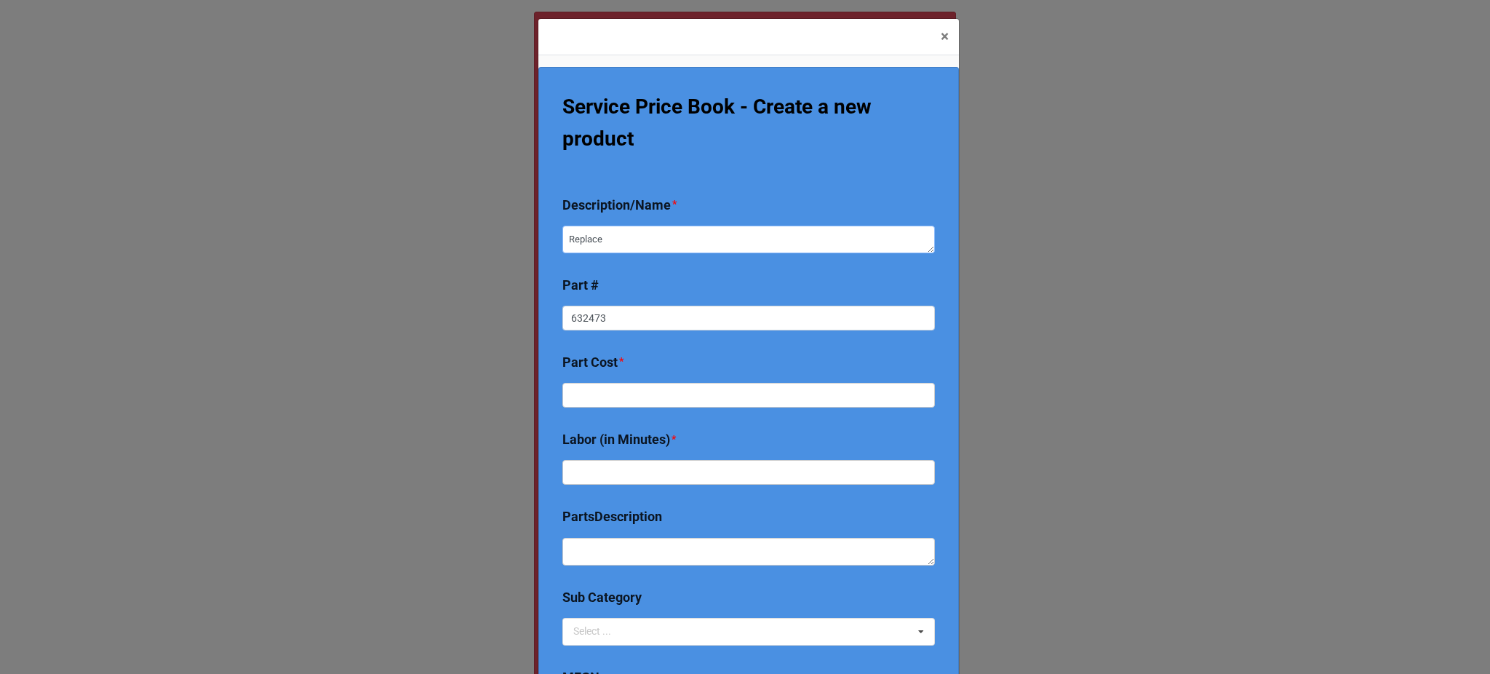
type textarea "x"
type textarea "Replace h"
type textarea "x"
type textarea "Replace hi"
type textarea "x"
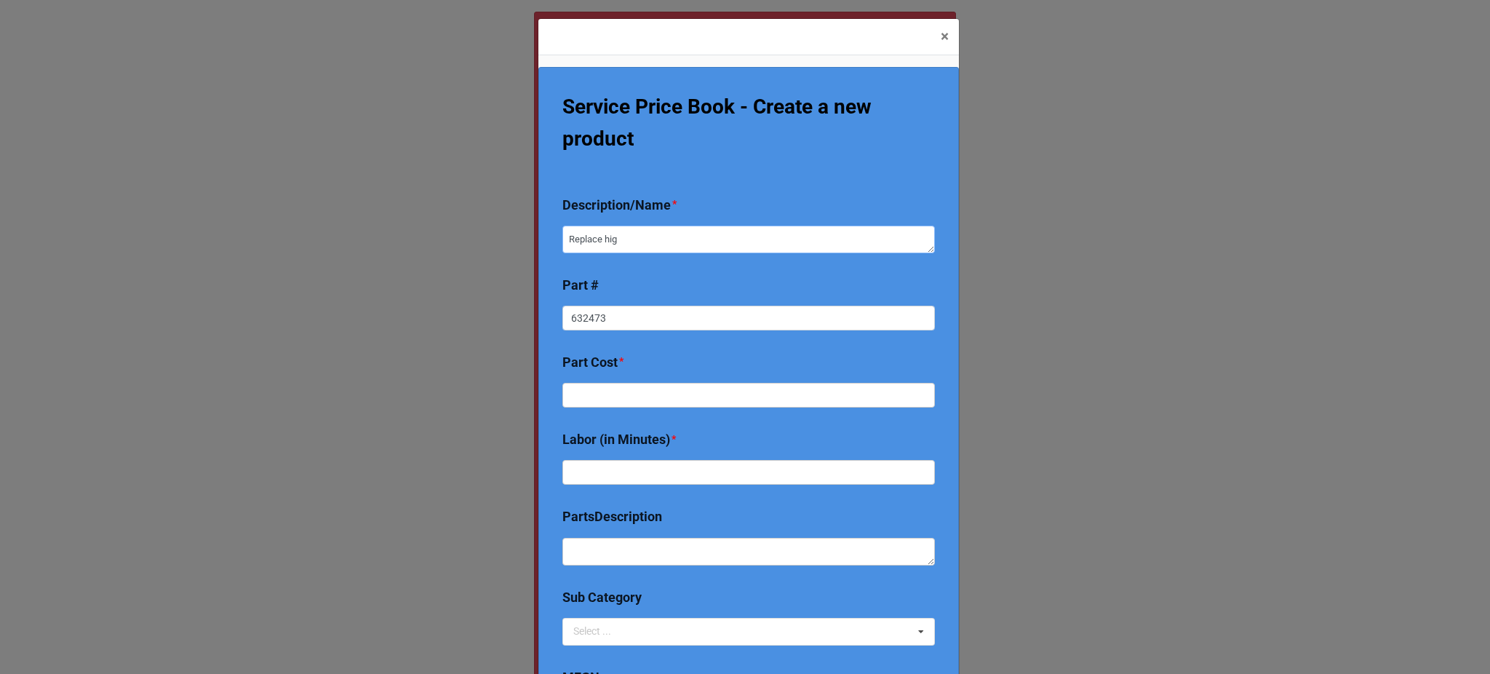
type textarea "Replace hig h"
type textarea "x"
type textarea "Replace hig hp"
type textarea "x"
type textarea "Replace hig h"
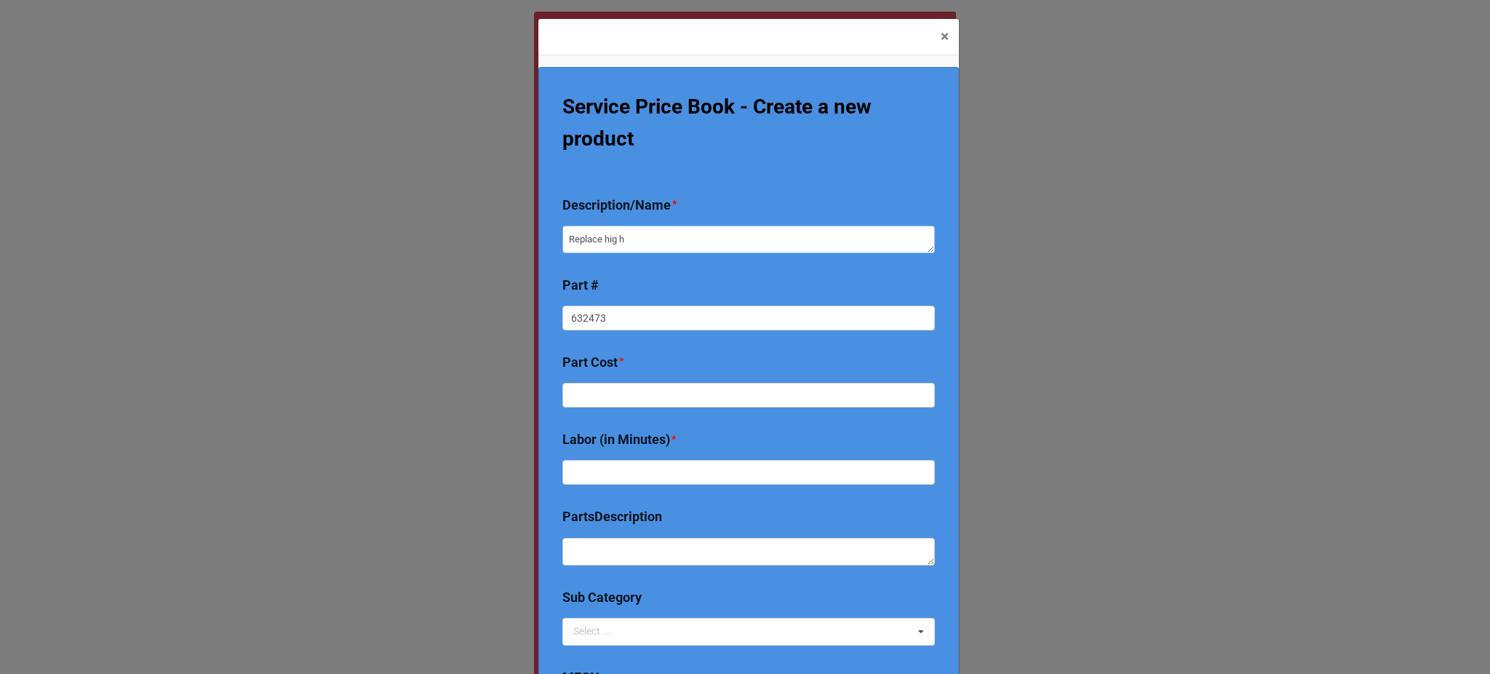
type textarea "x"
type textarea "Replace hig"
type textarea "x"
type textarea "Replace hig"
type textarea "x"
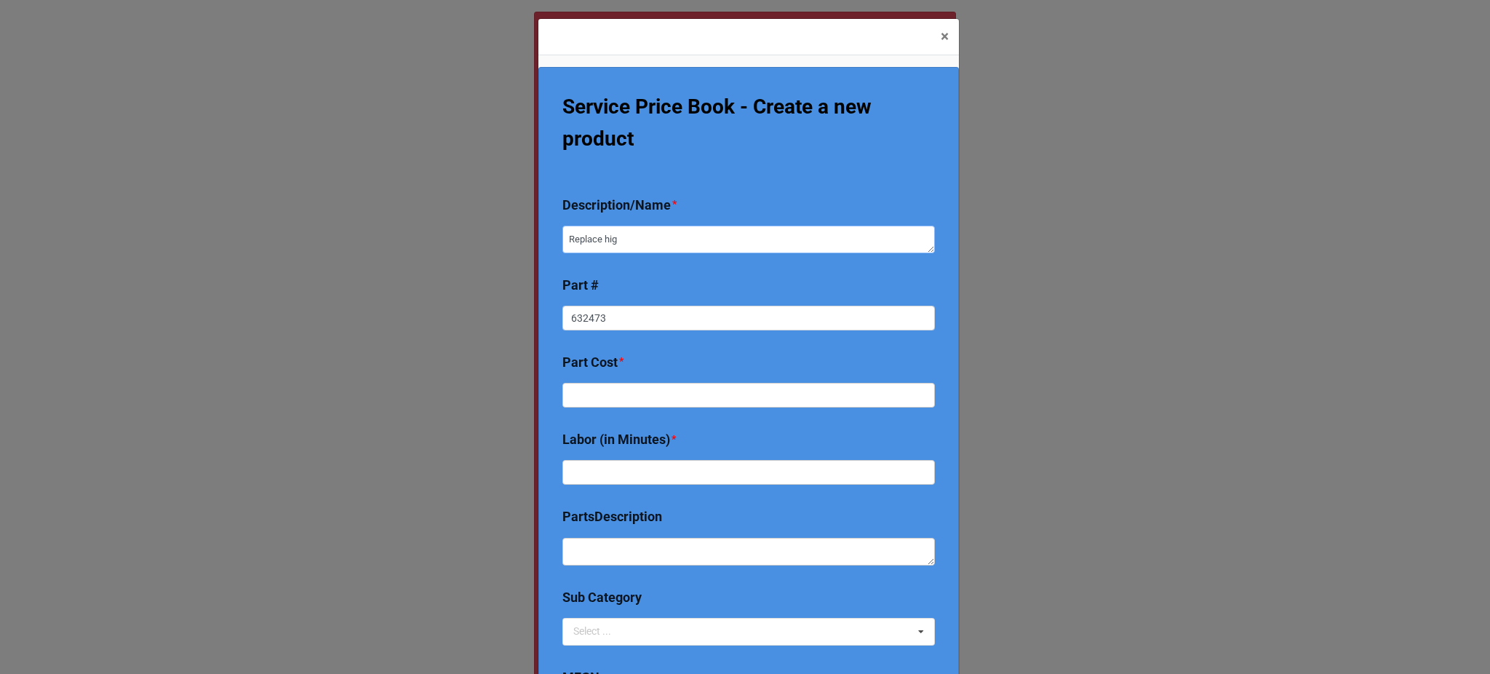
type textarea "Replace high"
type textarea "x"
type textarea "Replace high"
type textarea "x"
type textarea "Replace high p"
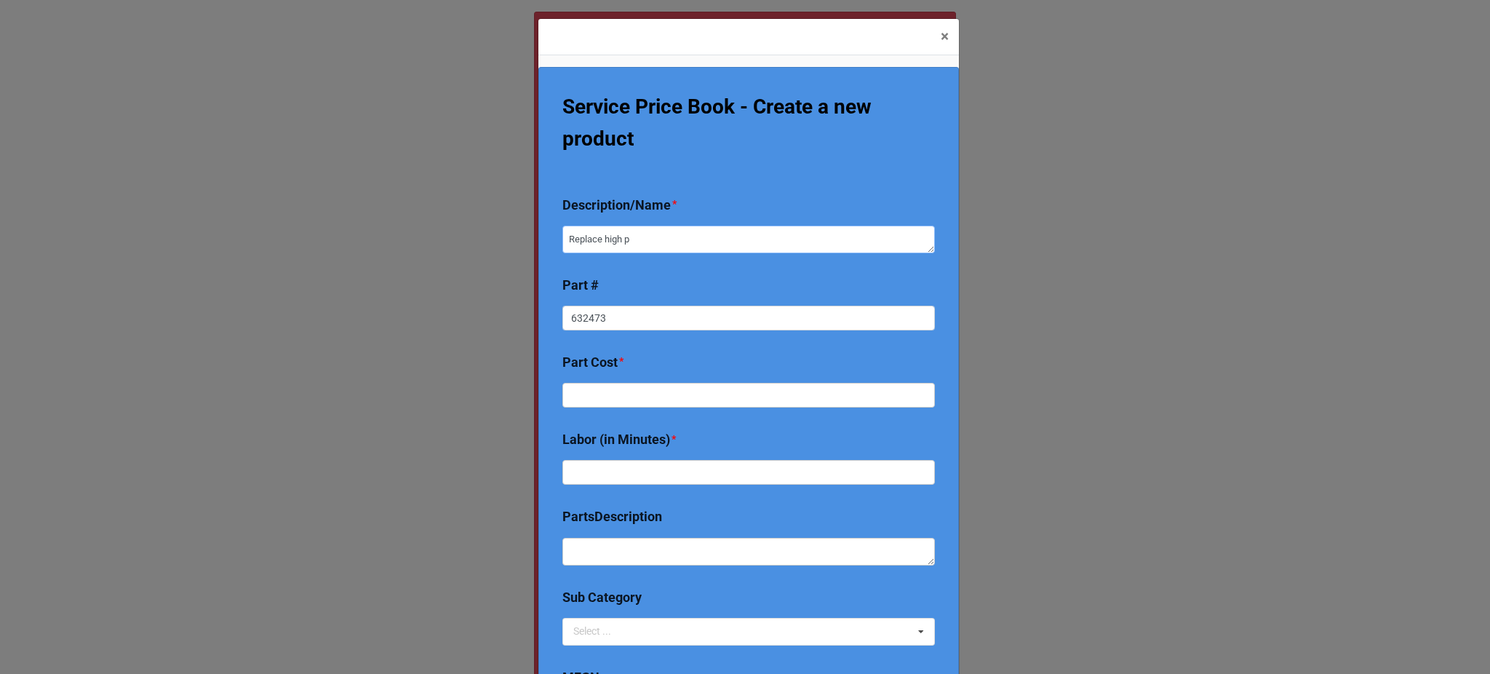
type textarea "x"
type textarea "Replace high pr"
type textarea "x"
type textarea "Replace high pre"
type textarea "x"
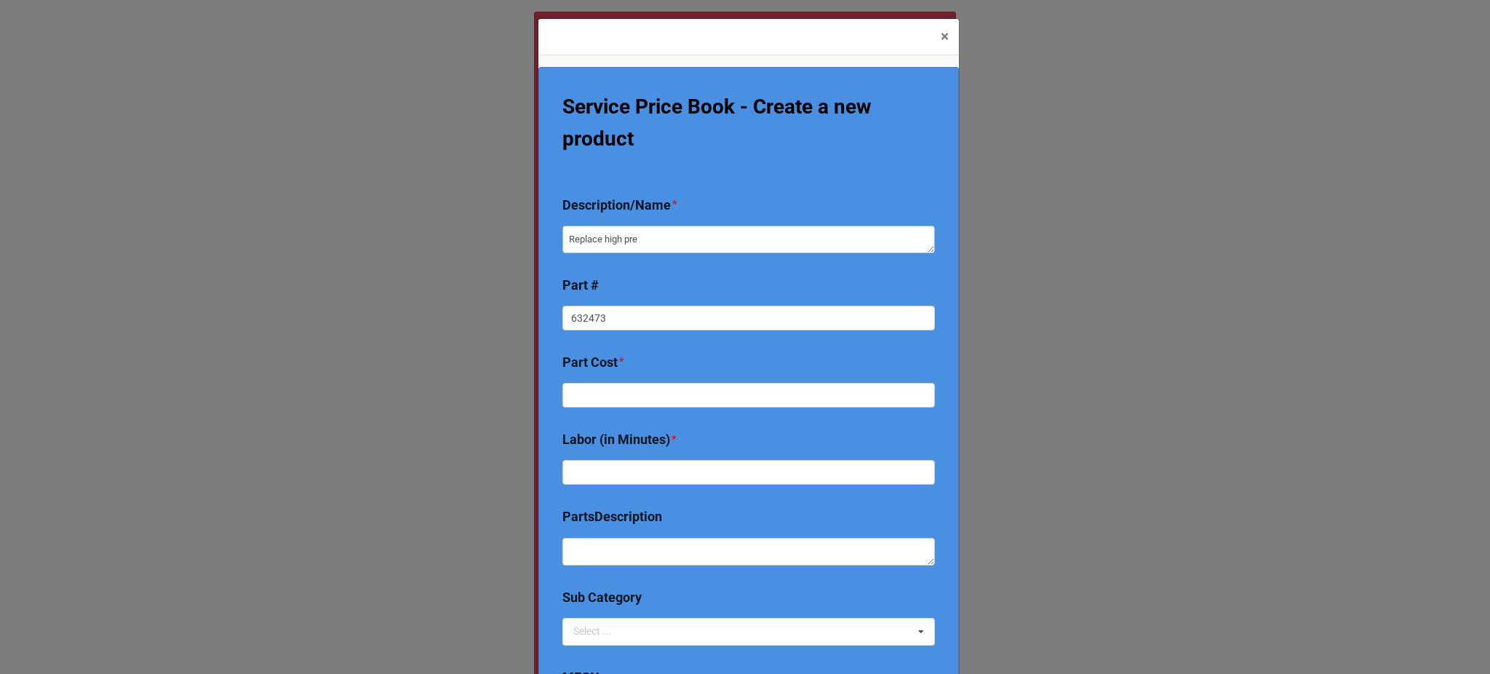
type textarea "Replace high pres"
type textarea "x"
type textarea "Replace high press"
type textarea "x"
type textarea "Replace high pressu"
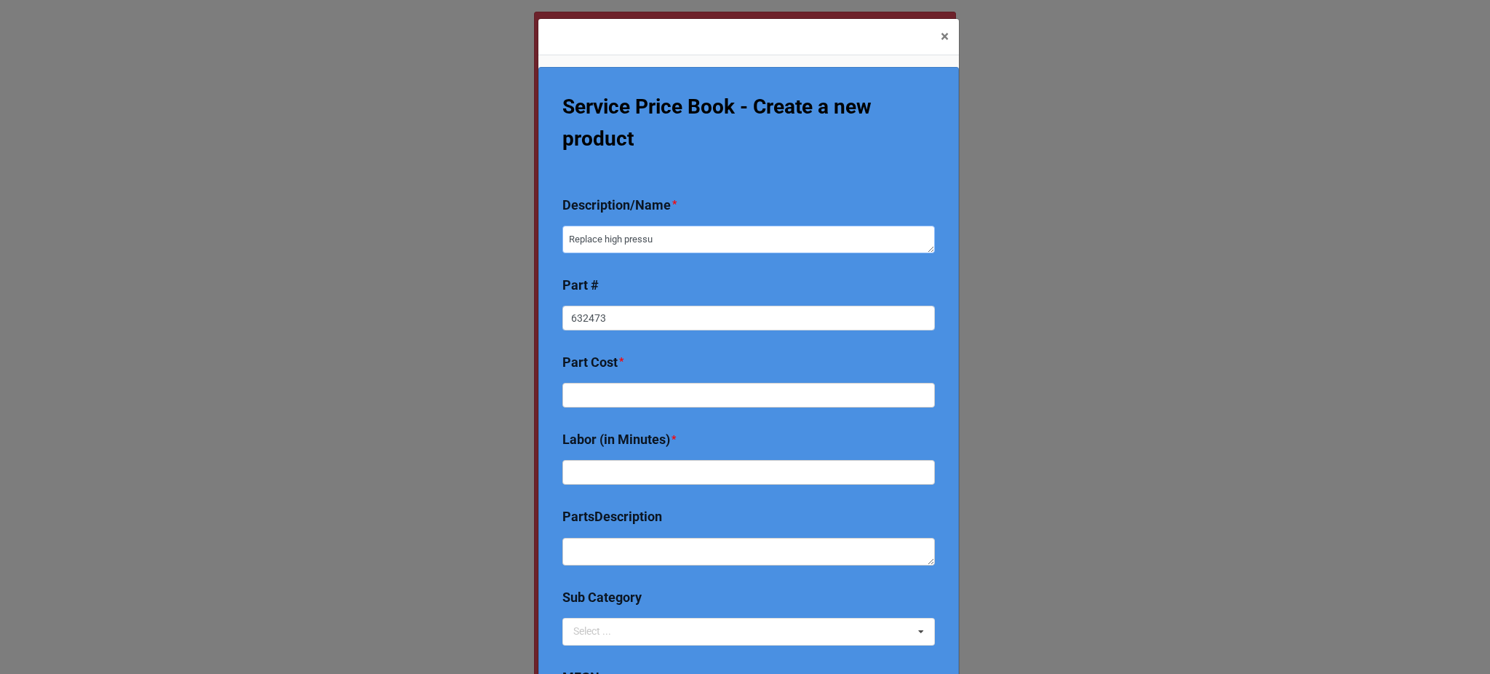
type textarea "x"
type textarea "Replace high pressur"
type textarea "x"
type textarea "Replace high pressure"
type textarea "x"
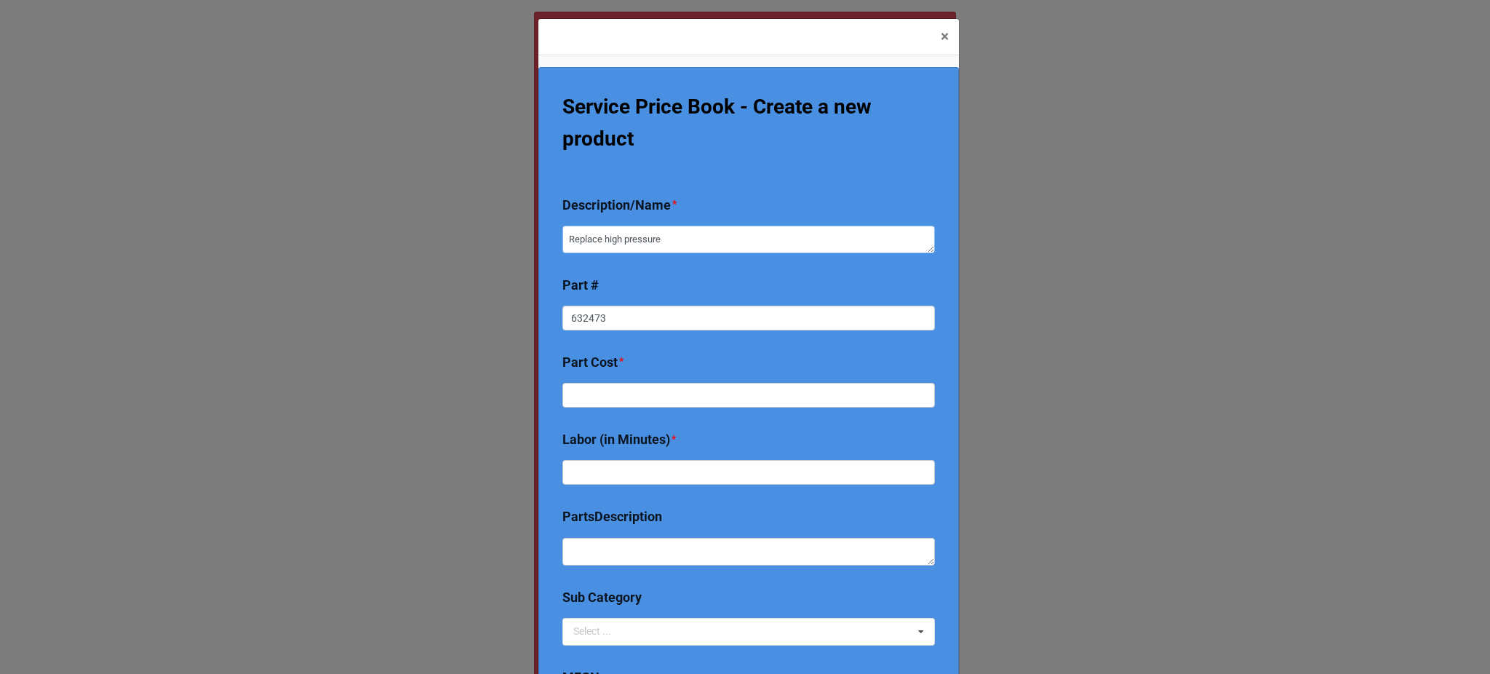
type textarea "Replace high pressure s"
type textarea "x"
type textarea "Replace high pressure swi"
type textarea "x"
type textarea "Replace high pressure swit"
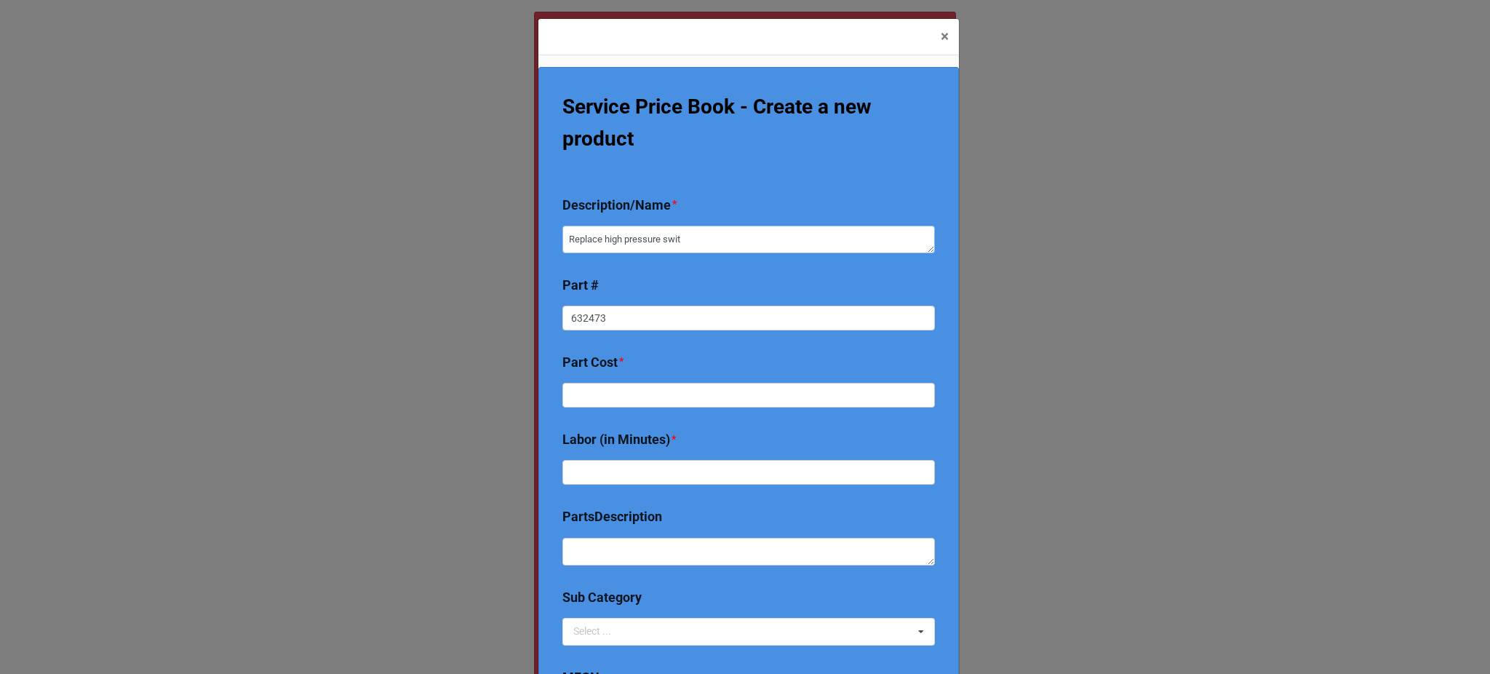
type textarea "x"
type textarea "Replace high pressure switch"
type textarea "x"
type textarea "Replace high pressure switch"
type textarea "x"
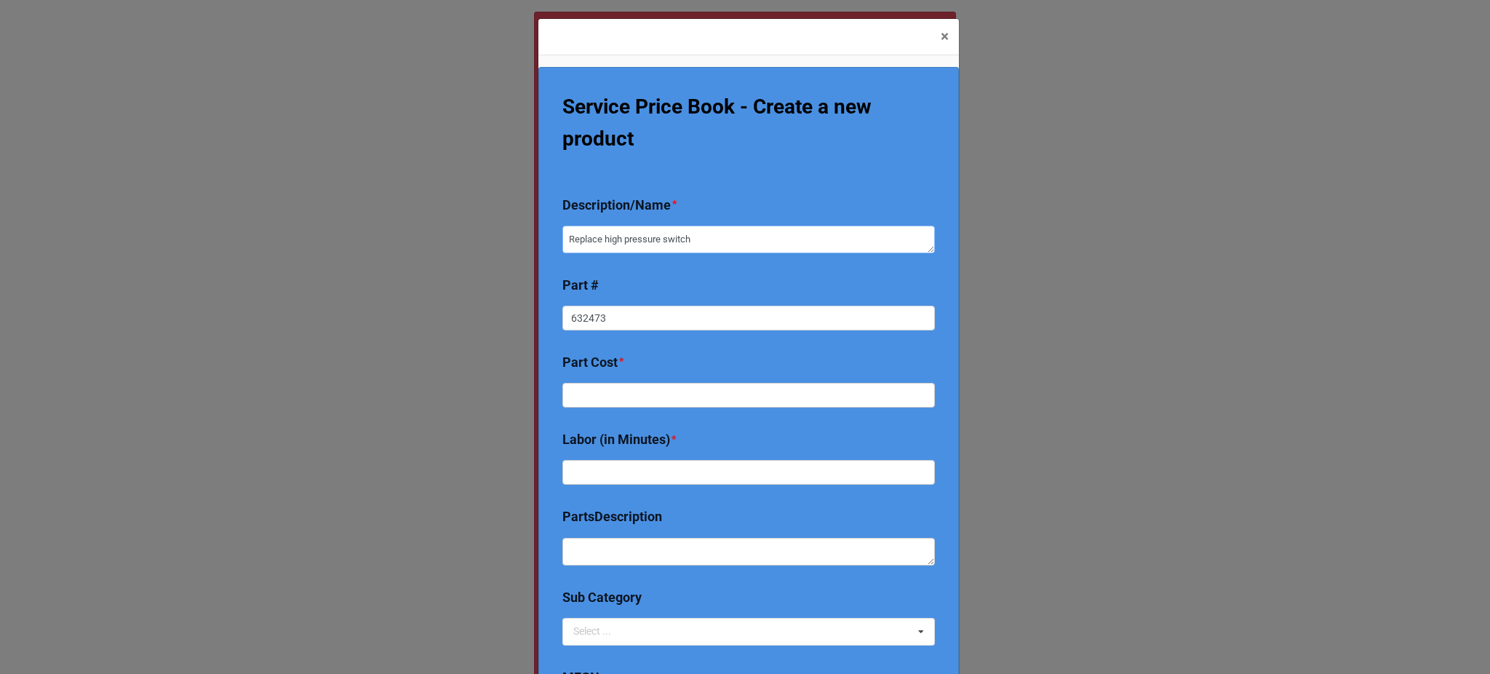
type textarea "Replace high pressure switch ("
type textarea "x"
type textarea "Replace high pressure switch (s"
type textarea "x"
type textarea "Replace high pressure switch (sc"
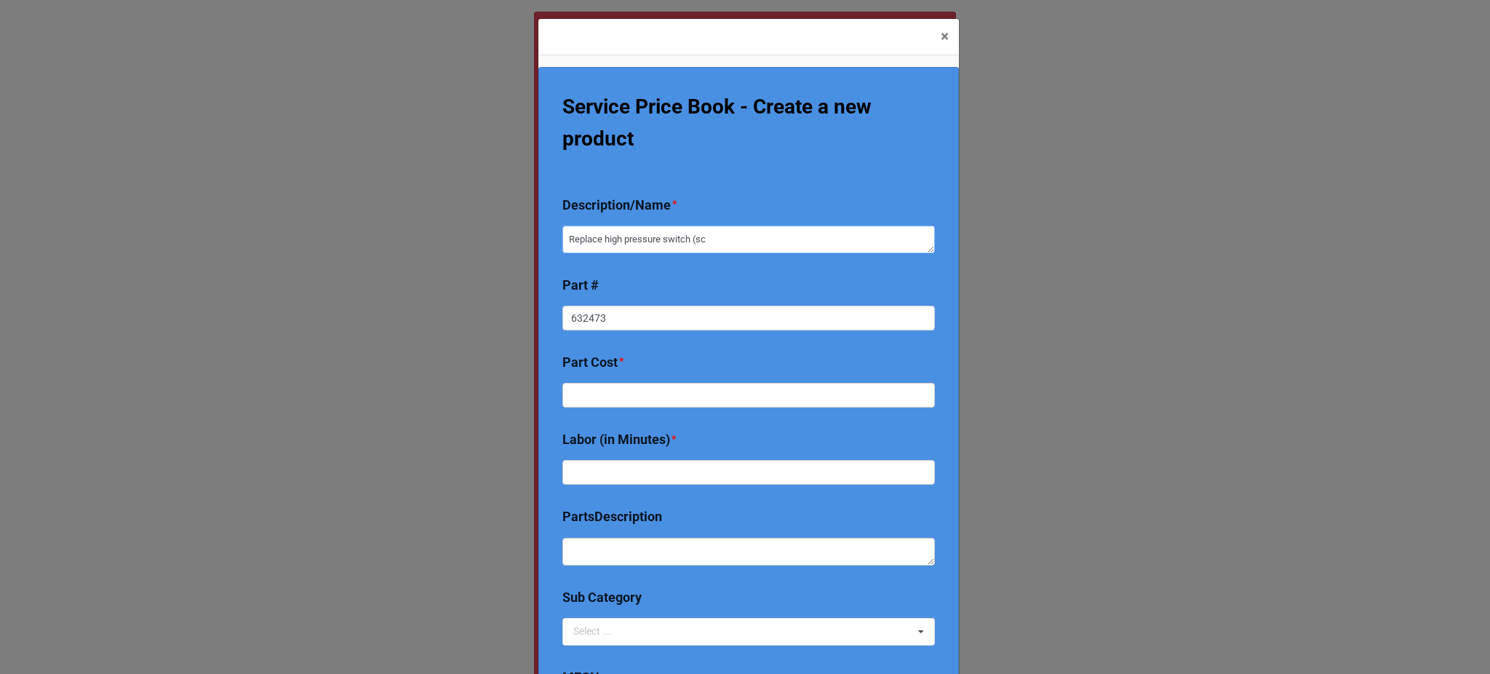
type textarea "x"
type textarea "Replace high pressure switch (scr"
type textarea "x"
type textarea "Replace high pressure switch (scre"
type textarea "x"
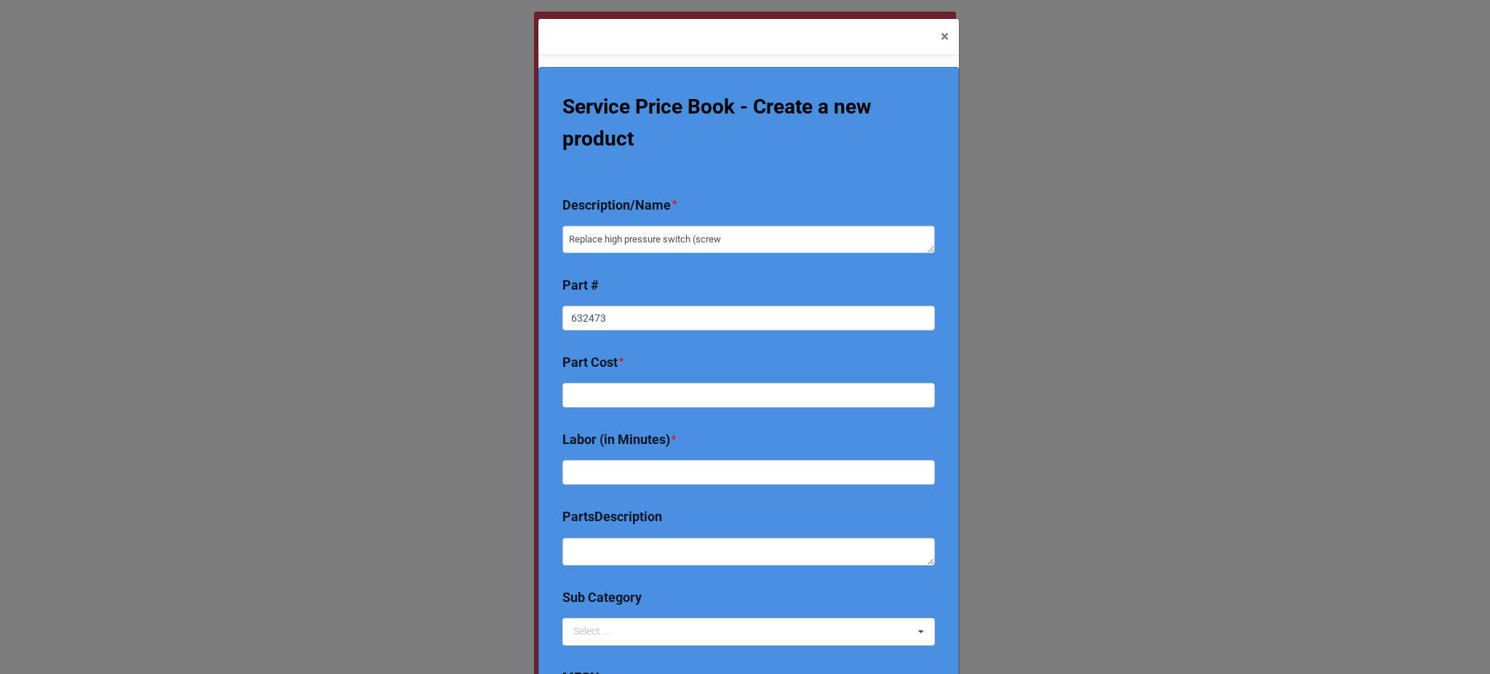
type textarea "Replace high pressure switch (screw"
type textarea "x"
type textarea "Replace high pressure switch (screw o"
type textarea "x"
type textarea "Replace high pressure switch (screw on"
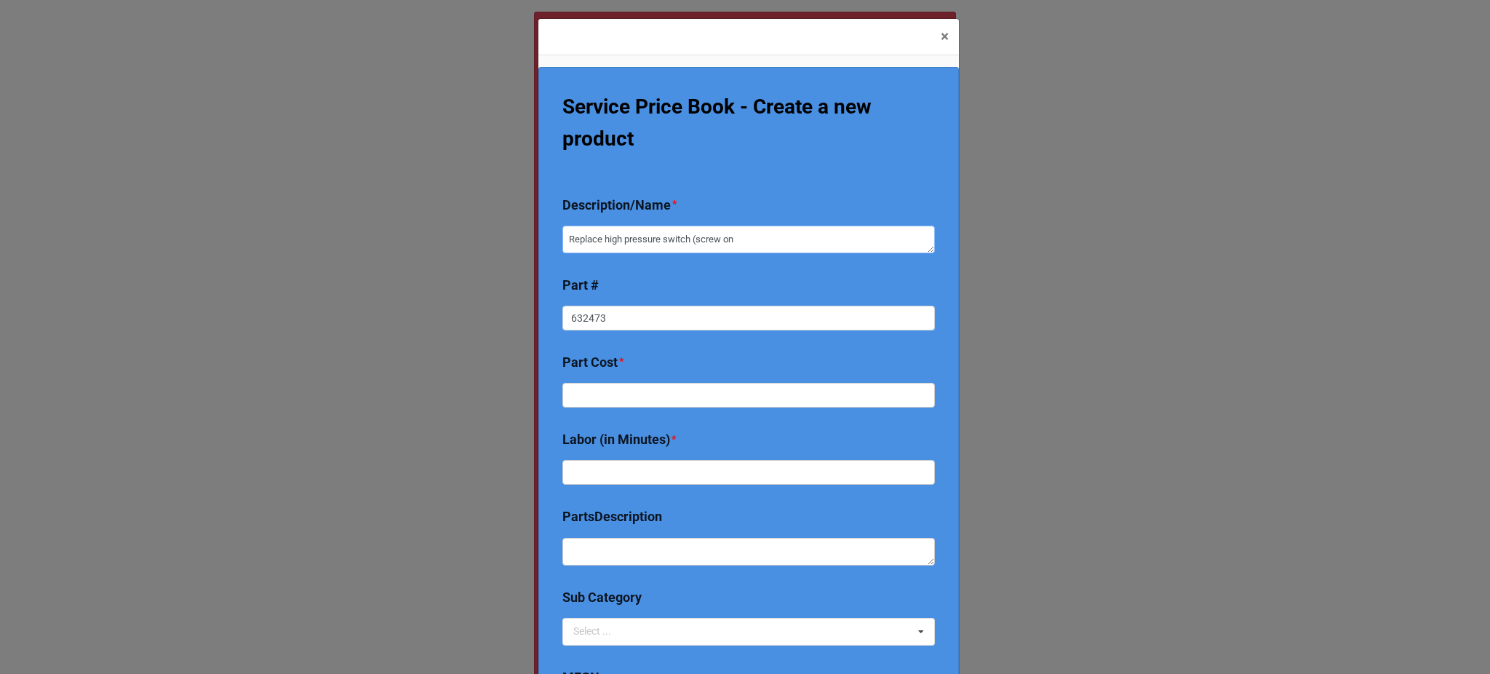
type textarea "x"
type textarea "Replace high pressure switch (screw on t"
type textarea "x"
type textarea "Replace high pressure switch (screw on ty"
type textarea "x"
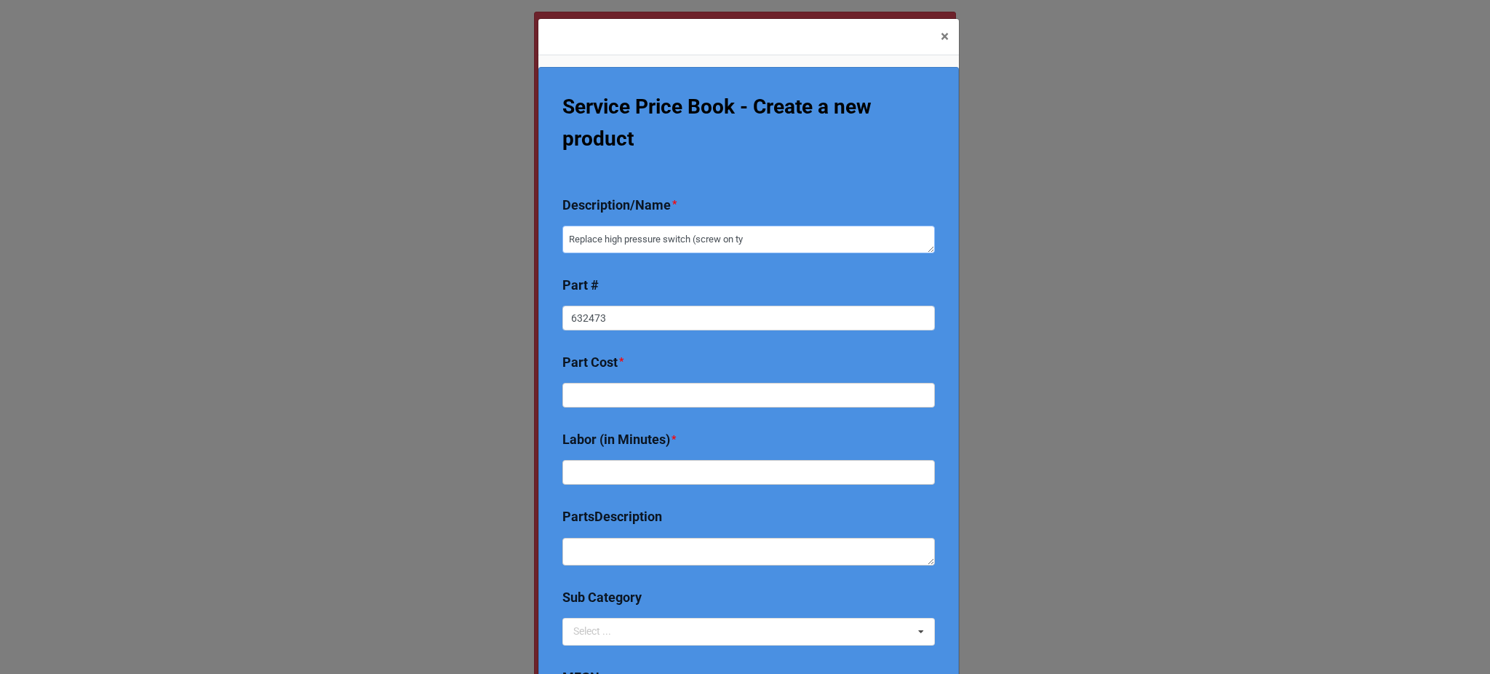
type textarea "Replace high pressure switch (screw on typ"
type textarea "x"
type textarea "Replace high pressure switch (screw on type"
type textarea "x"
type textarea "Replace high pressure switch (screw on type)"
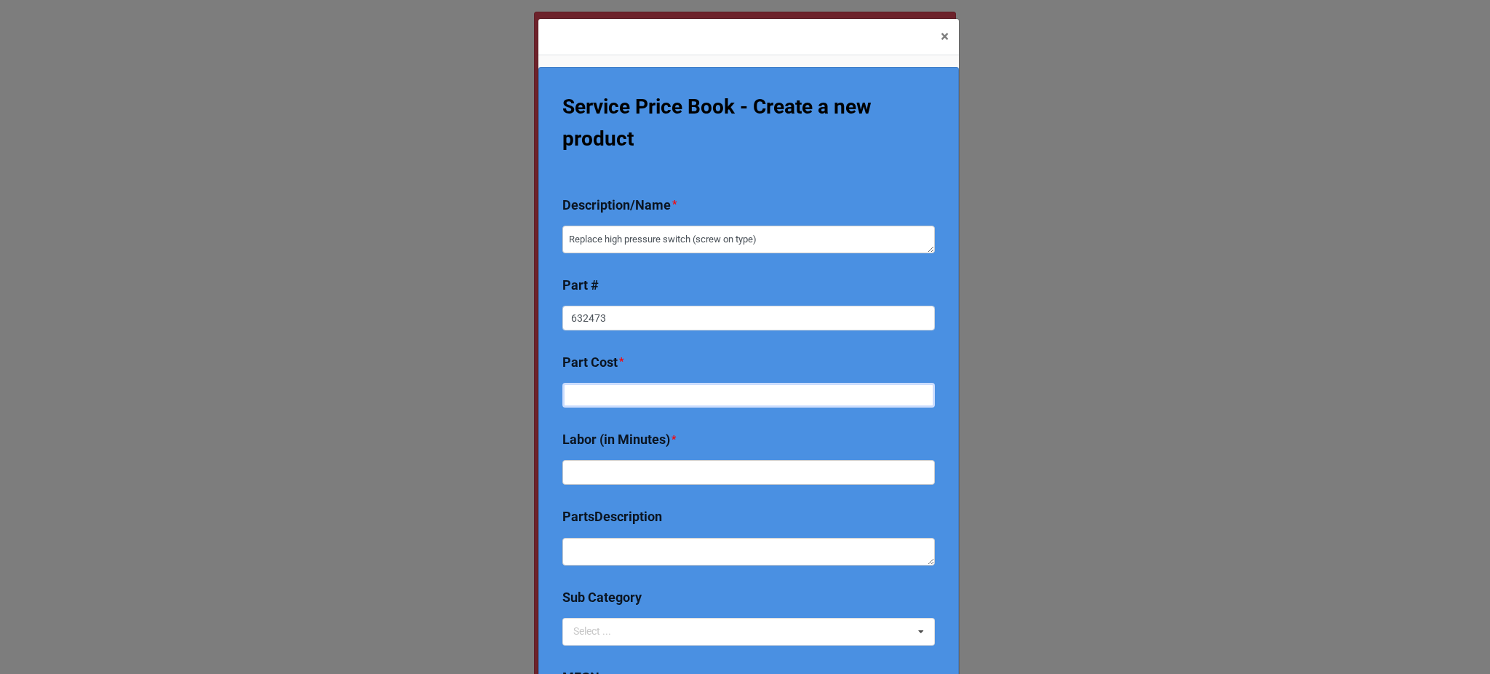
click at [649, 466] on input "text" at bounding box center [748, 478] width 372 height 25
type textarea "x"
type input "40"
type textarea "x"
type input "405"
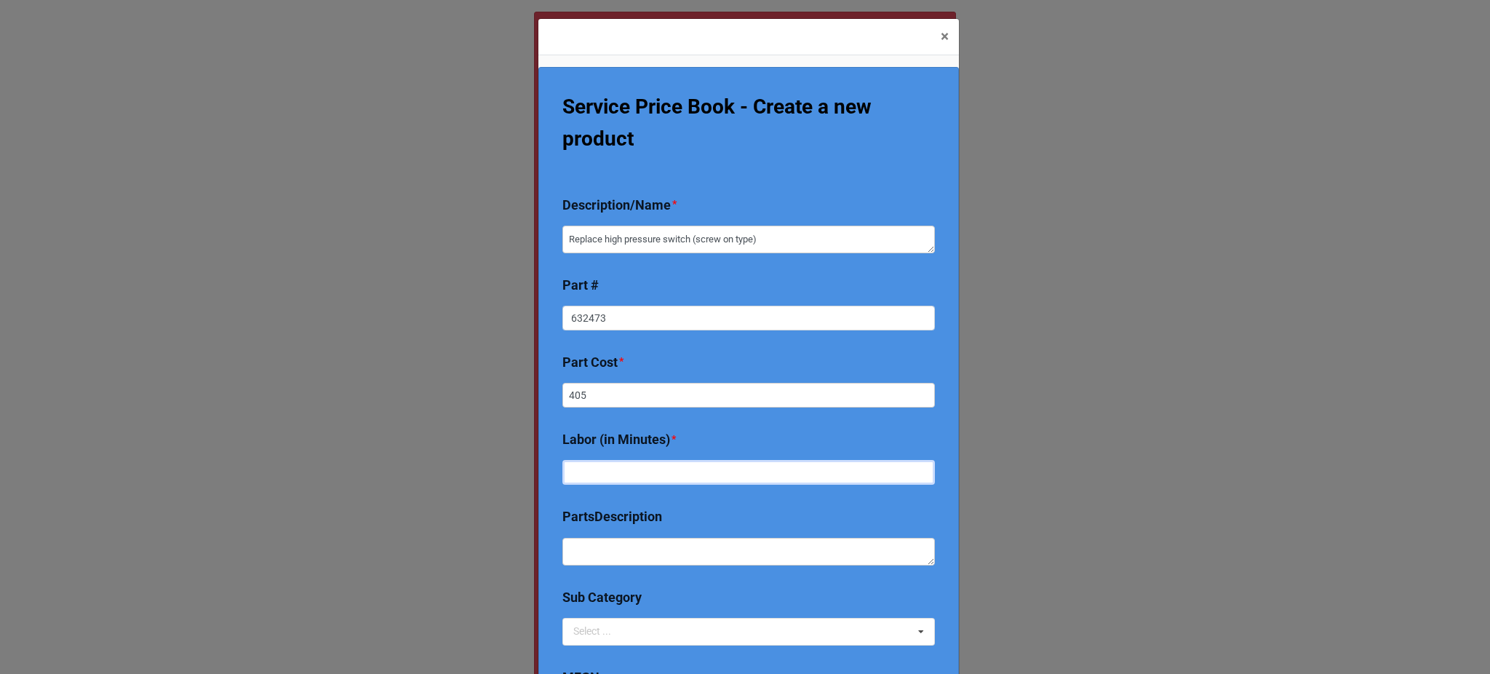
click at [650, 471] on input "text" at bounding box center [748, 472] width 372 height 25
type textarea "x"
type input "5"
click at [587, 466] on input "405" at bounding box center [748, 478] width 372 height 25
type textarea "x"
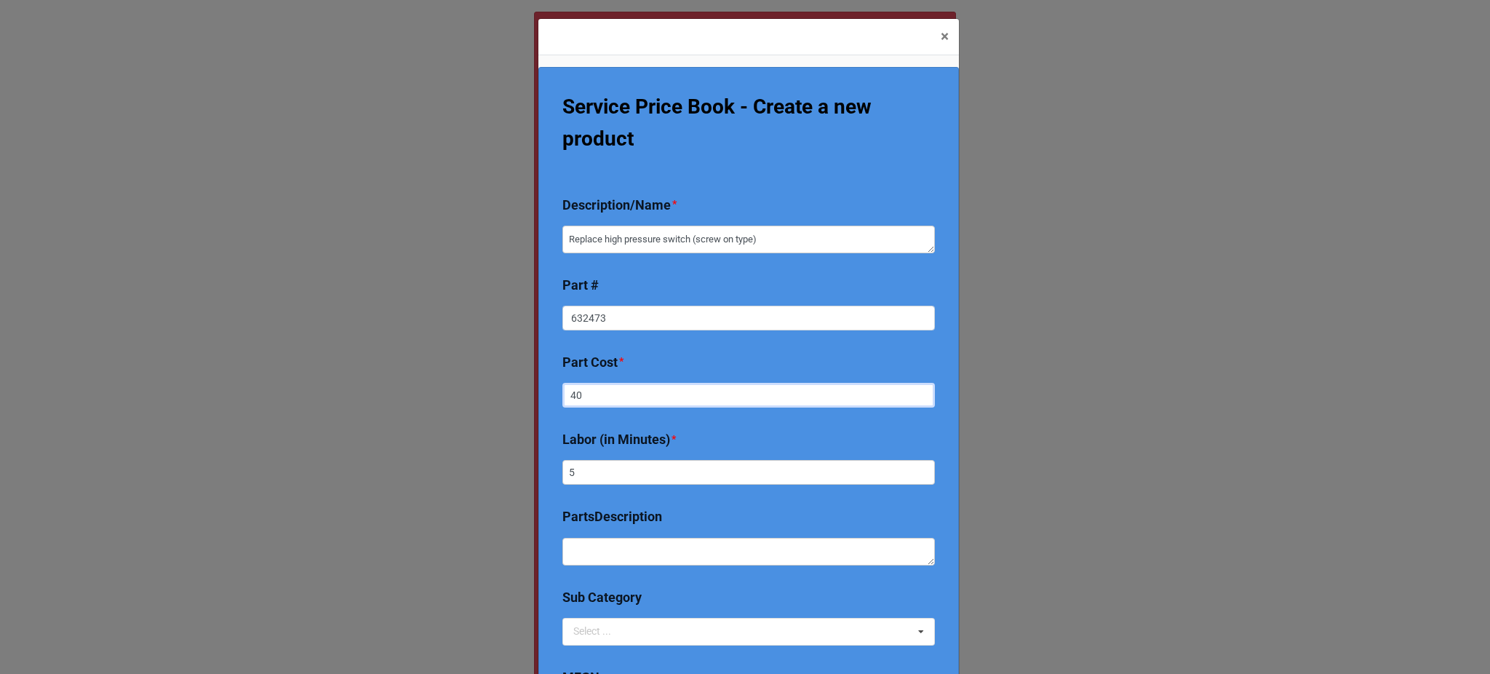
type input "40"
click at [618, 471] on input "5" at bounding box center [748, 472] width 372 height 25
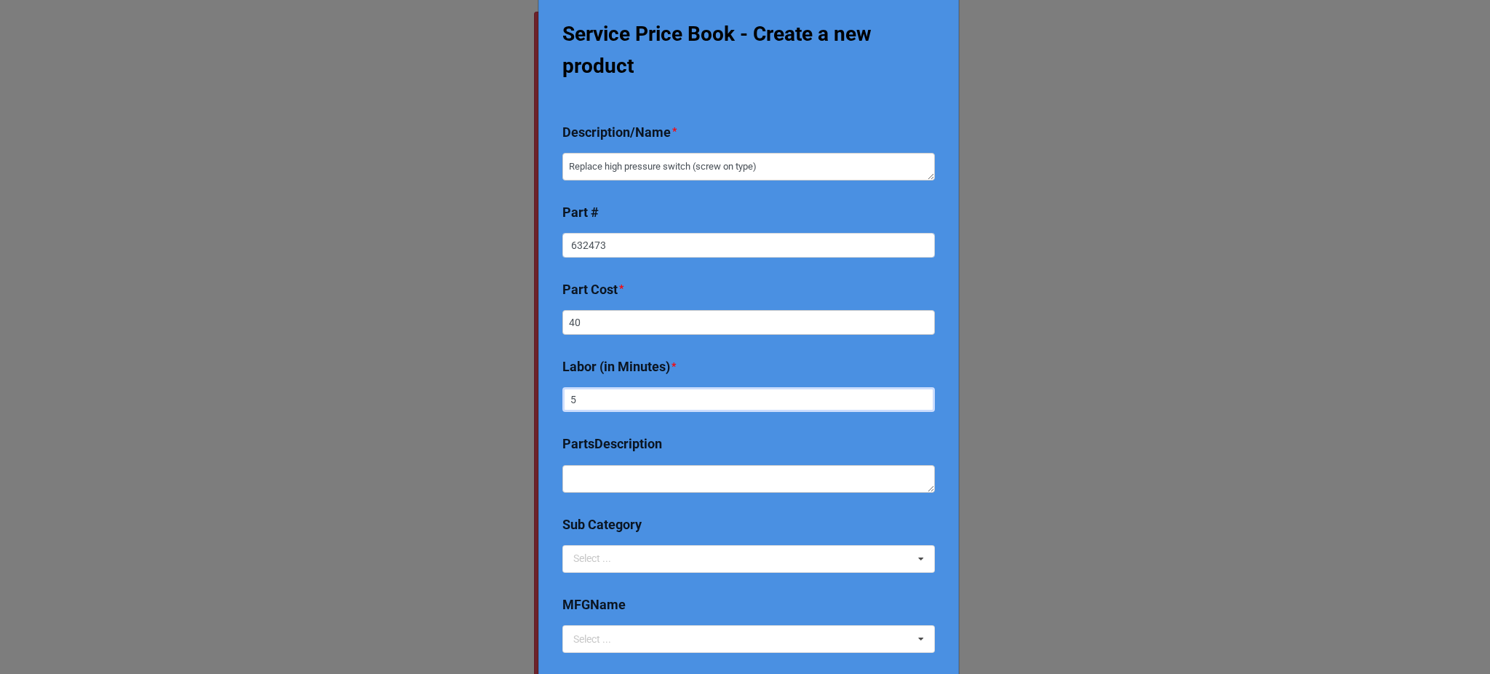
scroll to position [77, 0]
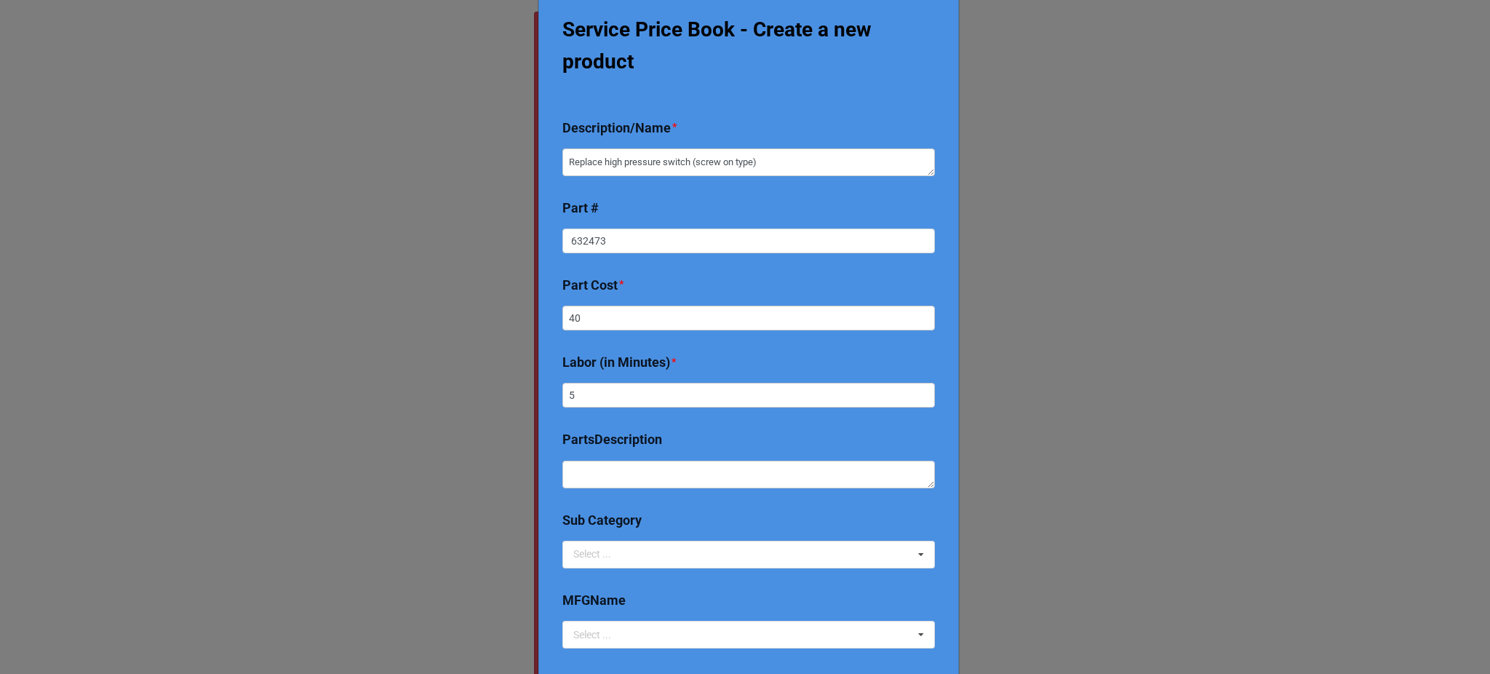
click at [624, 535] on div "Sub Category" at bounding box center [748, 525] width 372 height 31
click at [627, 547] on div "Select ... 2024 Early Bird Maintenance Plan 1725/3450 RPM ACCESS & DIFFICULTY A…" at bounding box center [748, 554] width 372 height 28
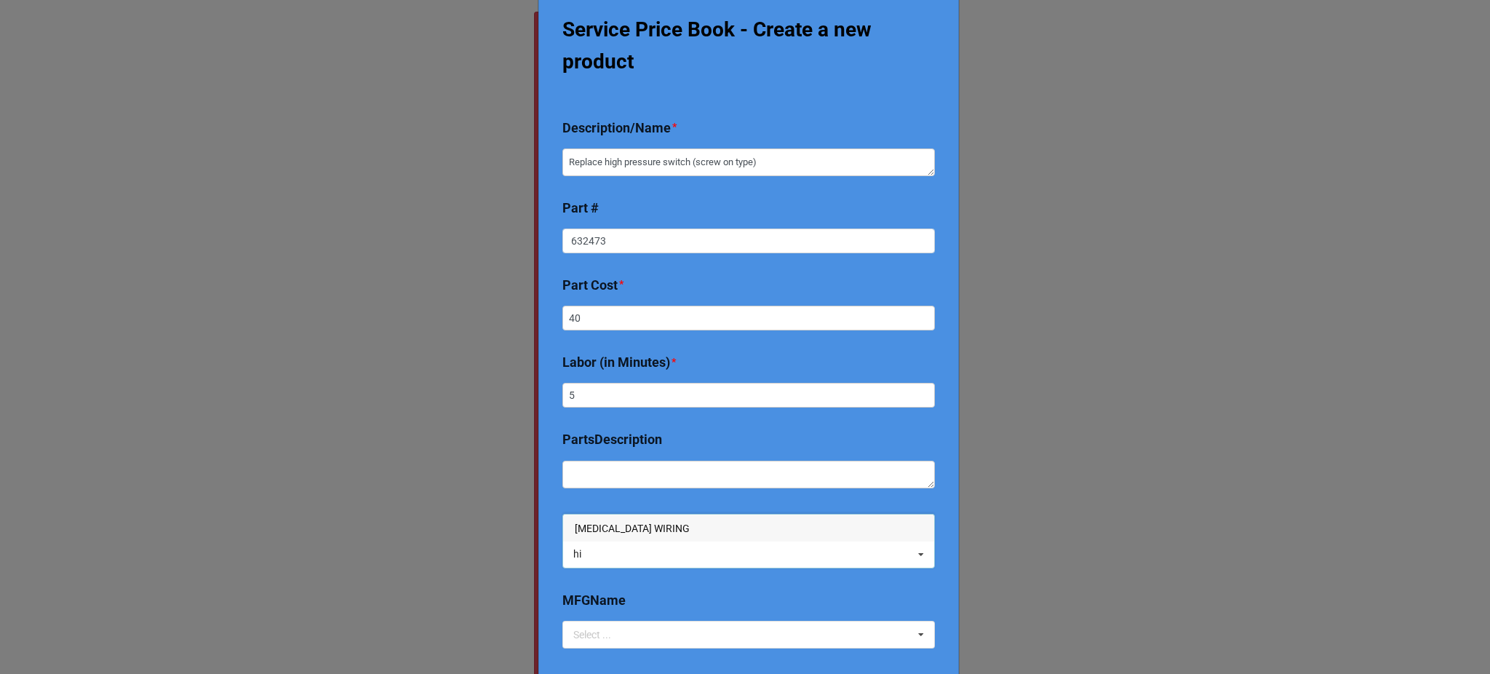
type input "h"
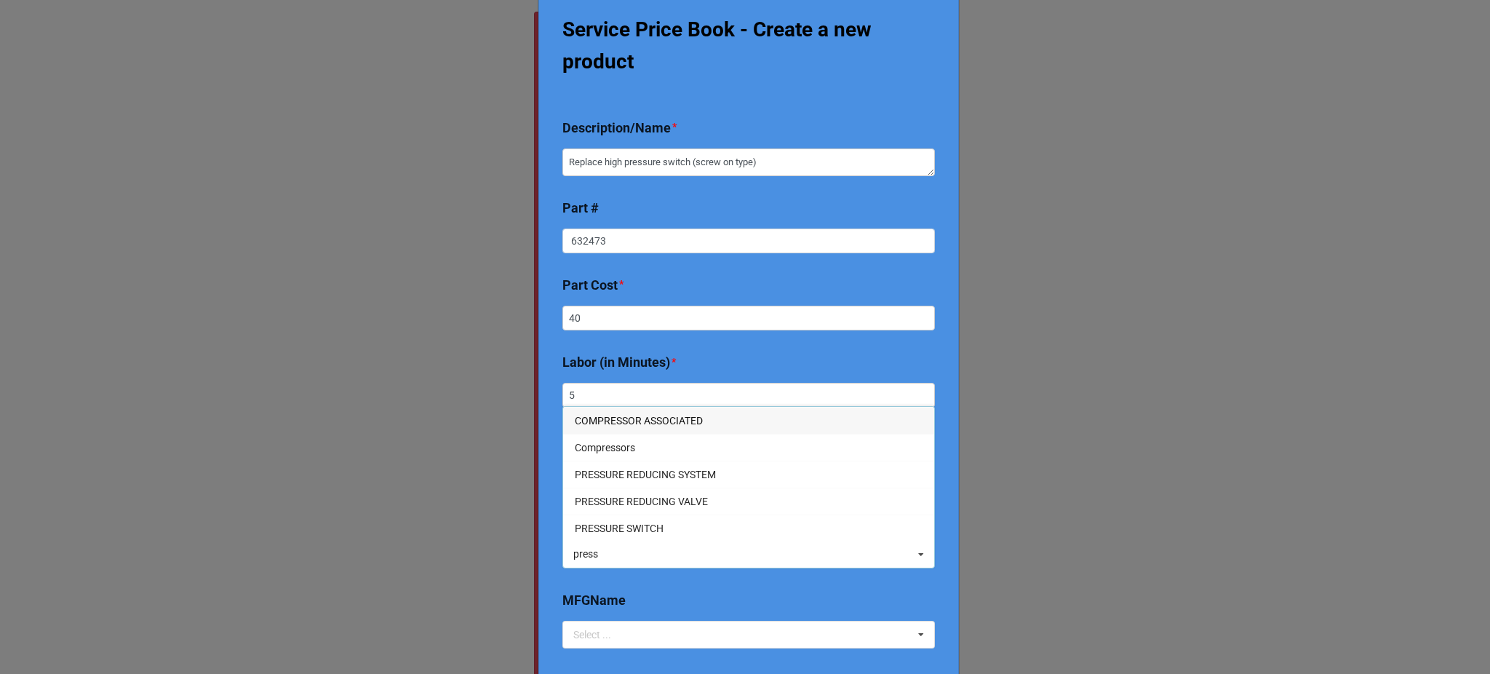
type input "press"
click at [612, 533] on span "PRESSURE SWITCH" at bounding box center [619, 528] width 89 height 12
type textarea "x"
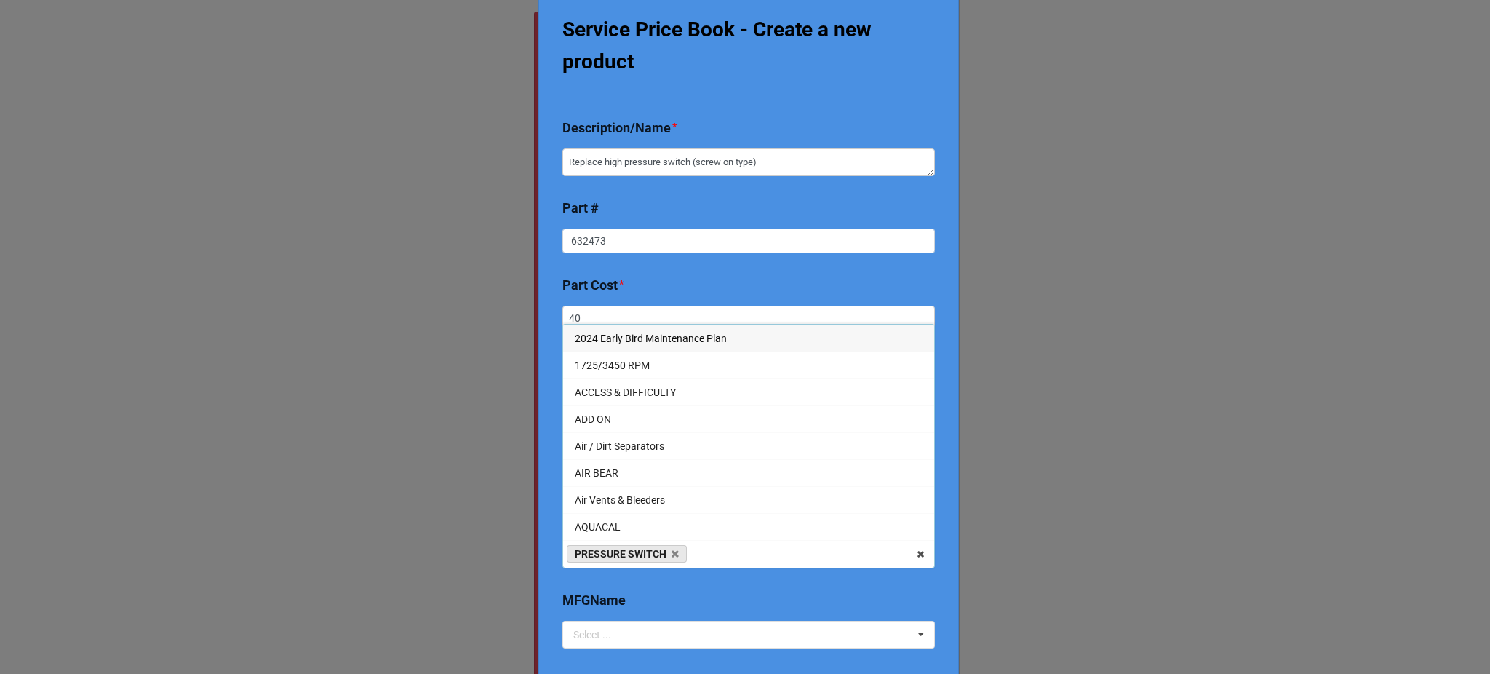
click at [548, 395] on div "Service Price Book - Create a new product Description/Name * Replace high press…" at bounding box center [748, 358] width 420 height 582
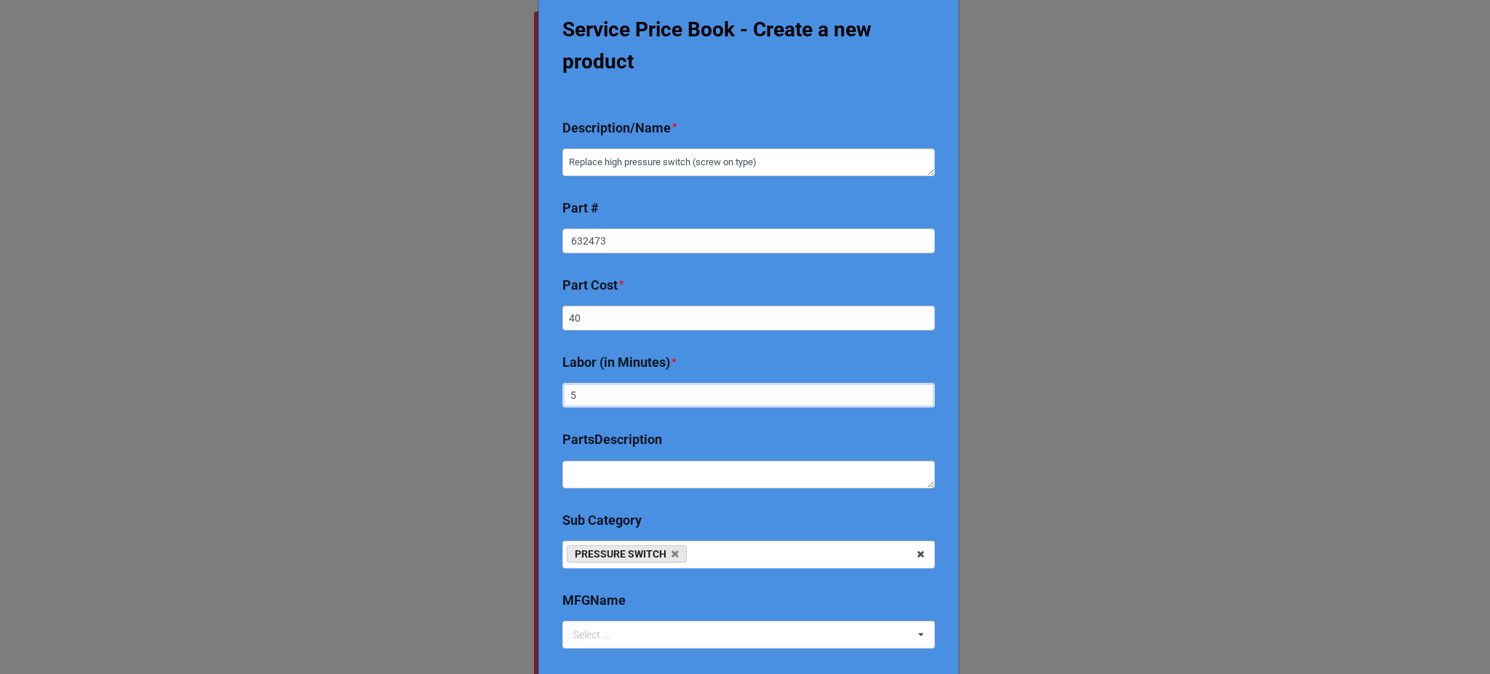
click at [584, 402] on input "5" at bounding box center [748, 395] width 372 height 25
click at [584, 402] on input "text" at bounding box center [748, 395] width 372 height 25
type textarea "x"
type input "1"
type textarea "x"
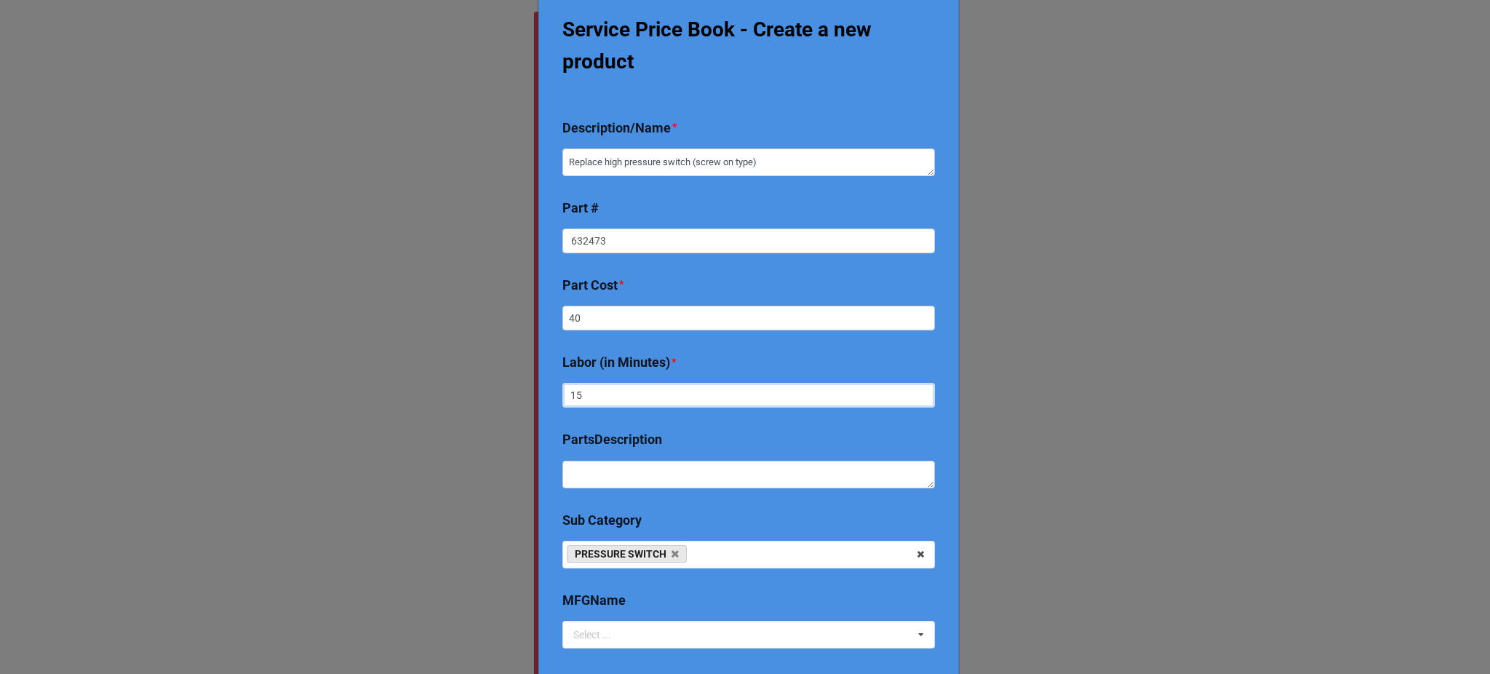
scroll to position [254, 0]
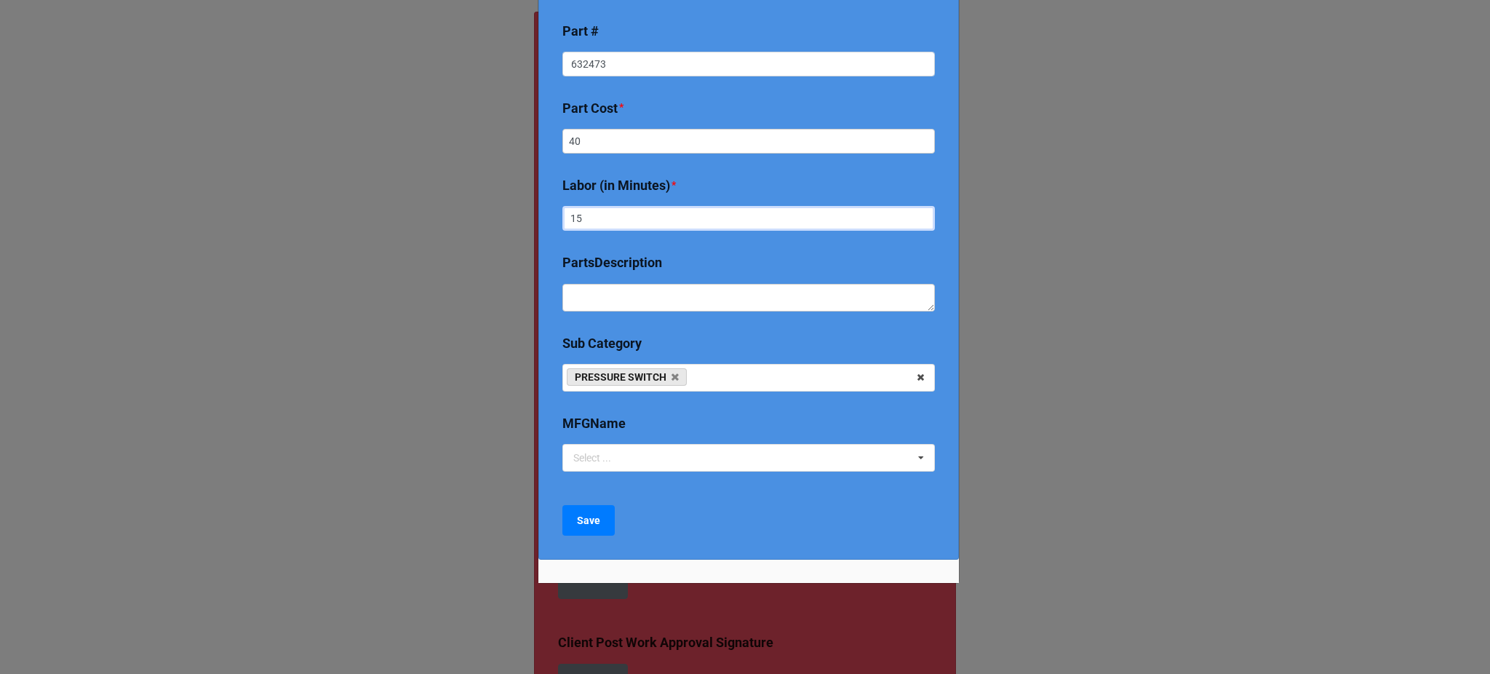
type input "15"
click at [580, 495] on div "Service Price Book - Create a new product Description/Name * Replace high press…" at bounding box center [748, 358] width 420 height 582
click at [586, 525] on b "Save" at bounding box center [588, 520] width 23 height 15
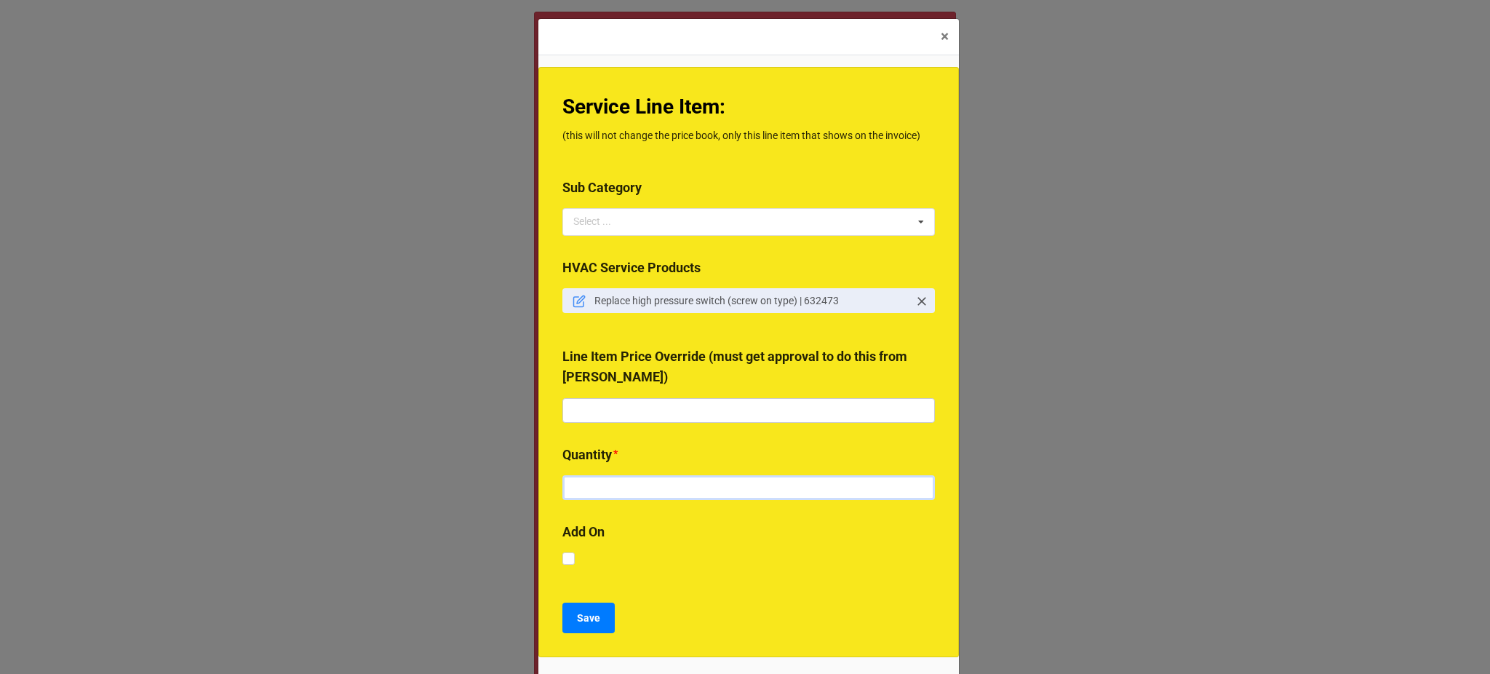
click at [610, 495] on input "text" at bounding box center [748, 487] width 372 height 25
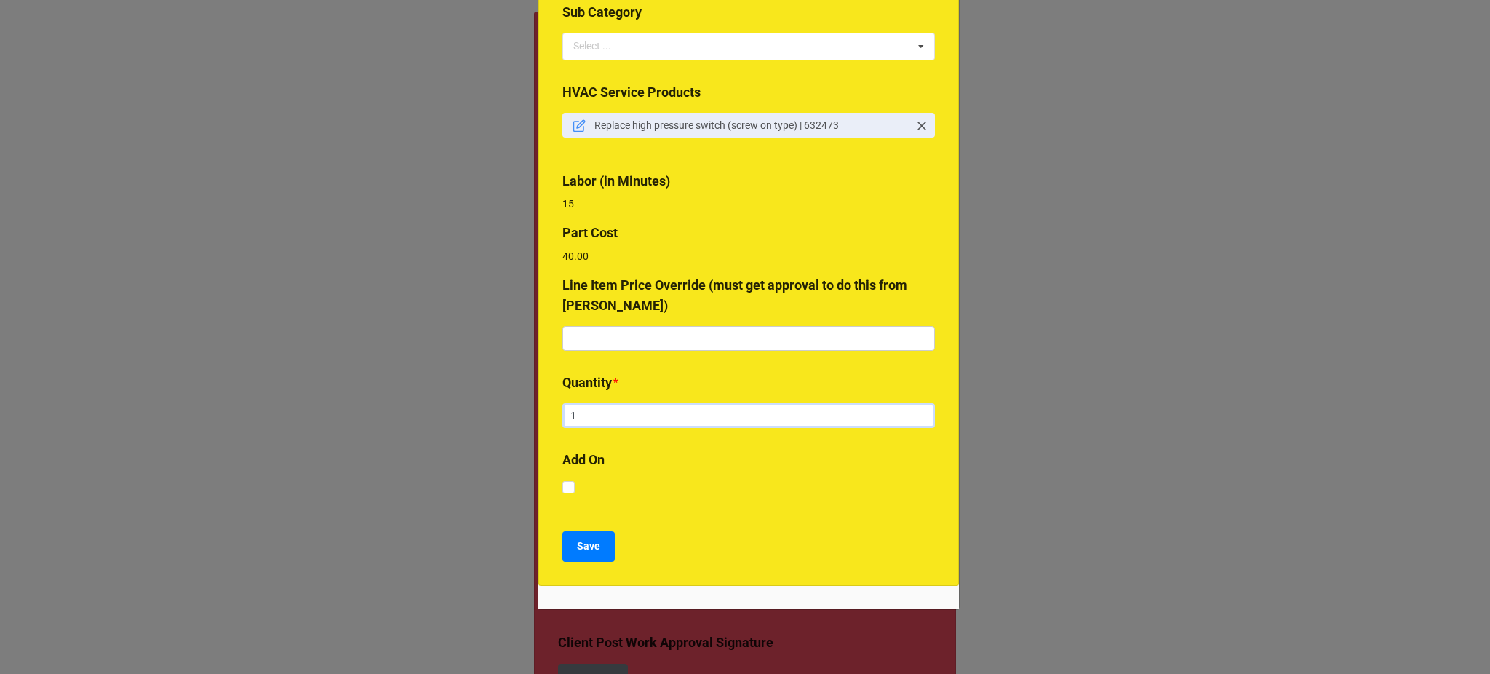
scroll to position [201, 0]
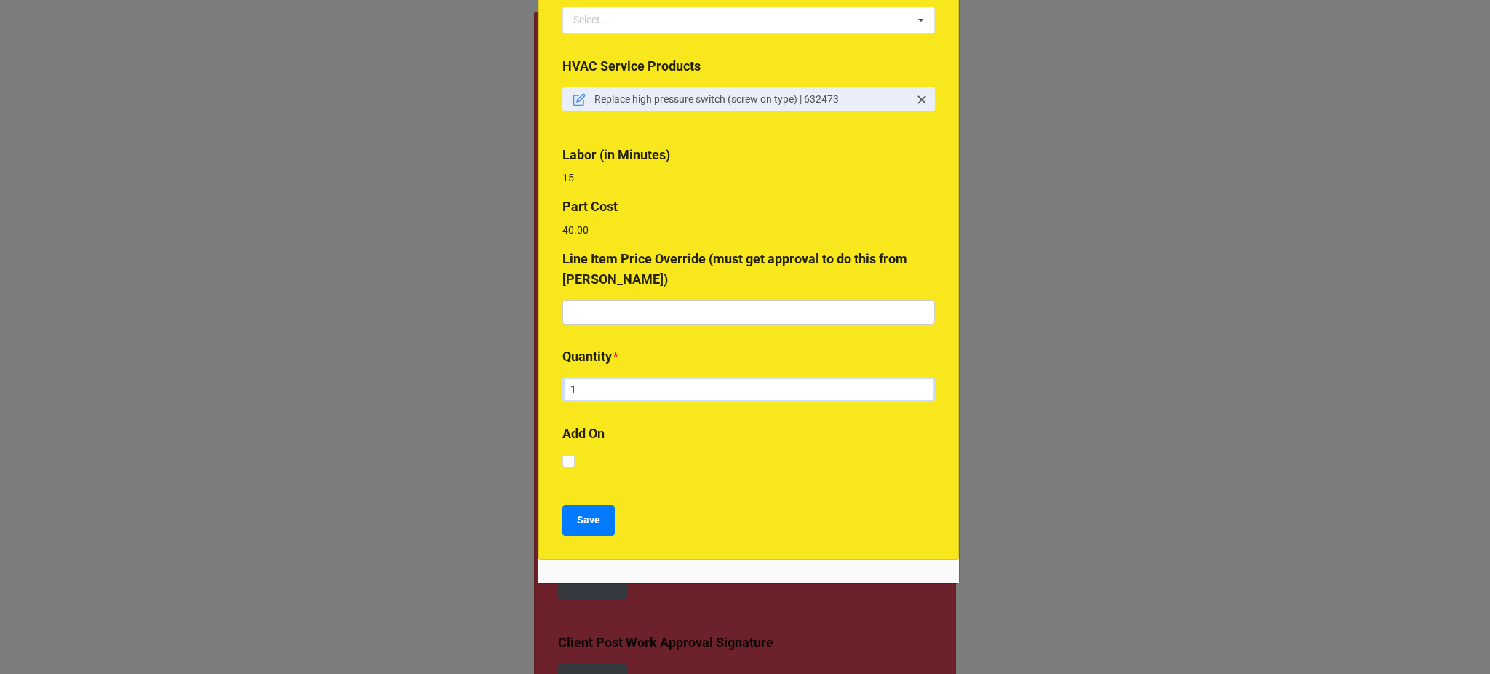
type input "1"
click at [588, 522] on b "Save" at bounding box center [588, 519] width 23 height 15
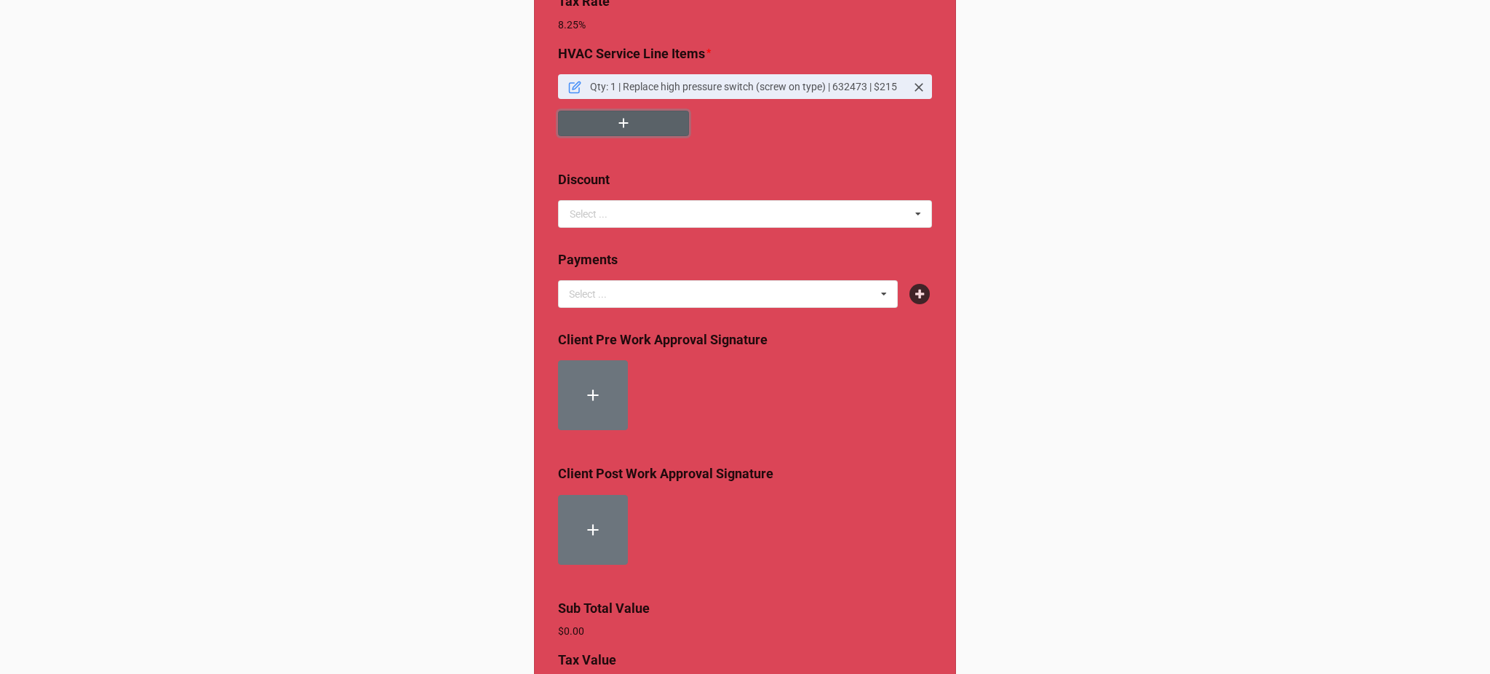
scroll to position [204, 0]
click at [664, 211] on input "text" at bounding box center [745, 214] width 372 height 26
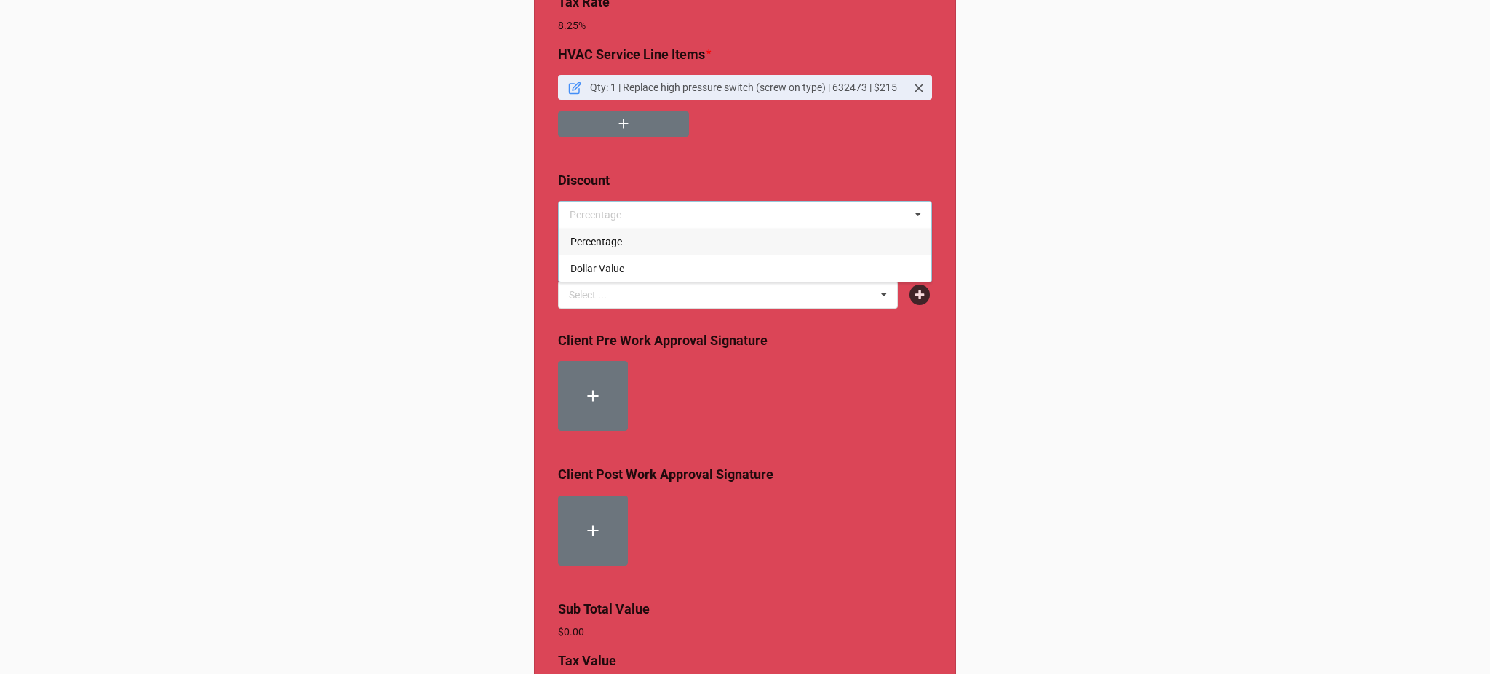
click at [610, 244] on span "Percentage" at bounding box center [596, 242] width 52 height 12
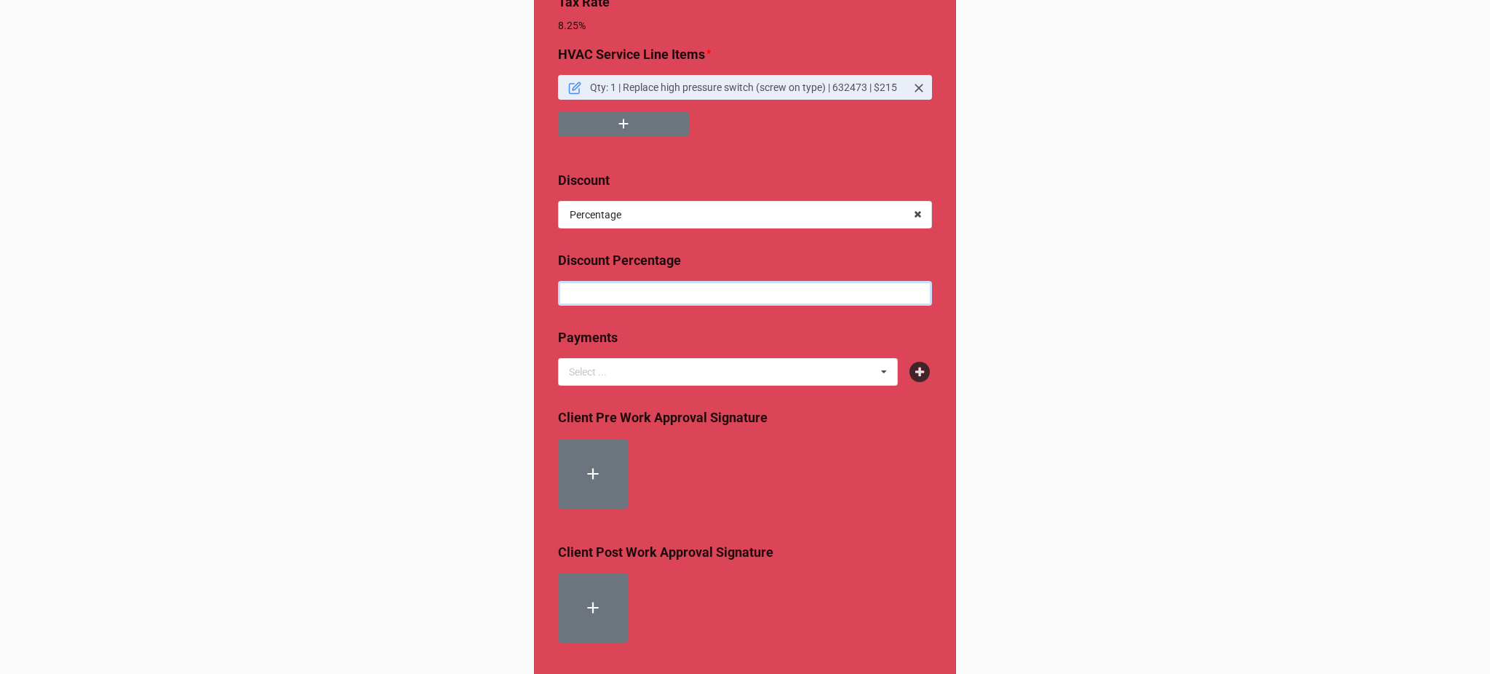
click at [610, 284] on input "text" at bounding box center [745, 293] width 374 height 25
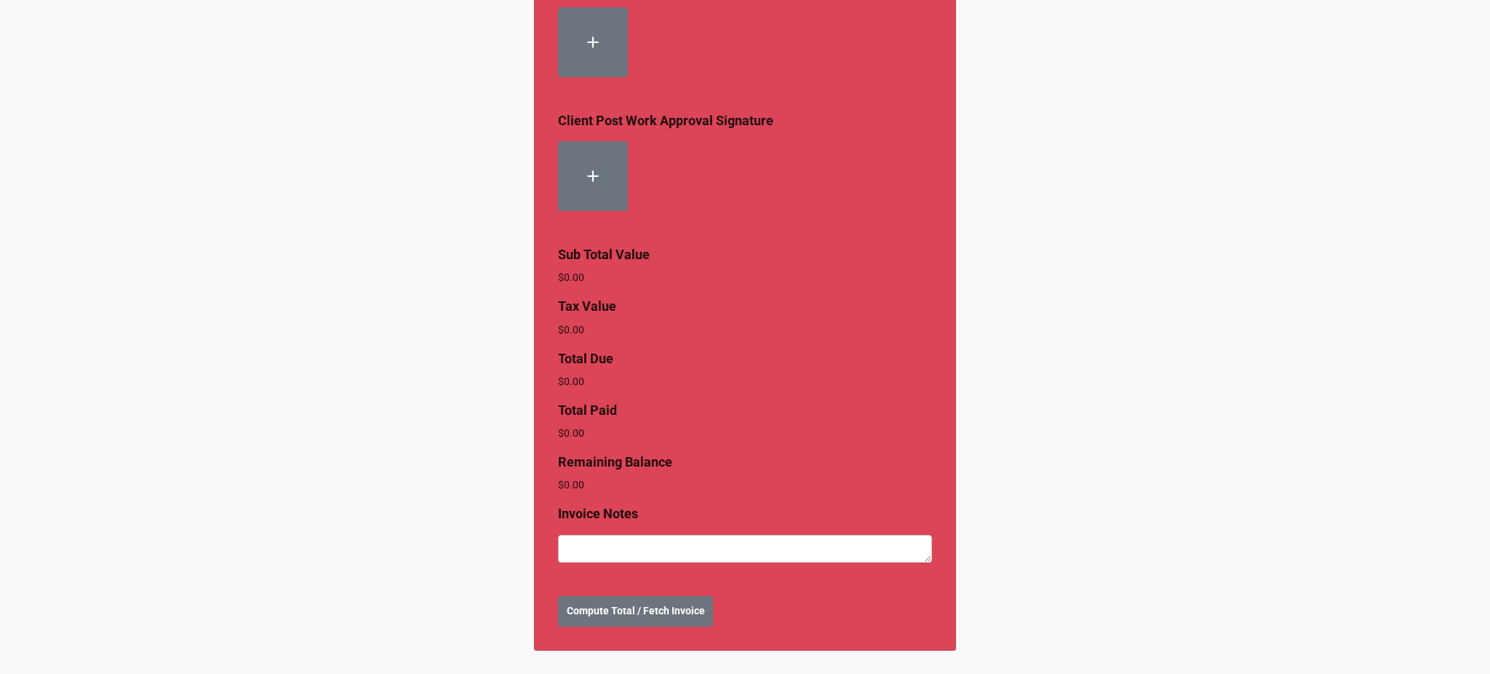
type input "10%"
click at [607, 604] on b "Compute Total / Fetch Invoice" at bounding box center [636, 610] width 138 height 15
click at [594, 554] on textarea at bounding box center [745, 549] width 374 height 28
type textarea "x"
type textarea "Qu"
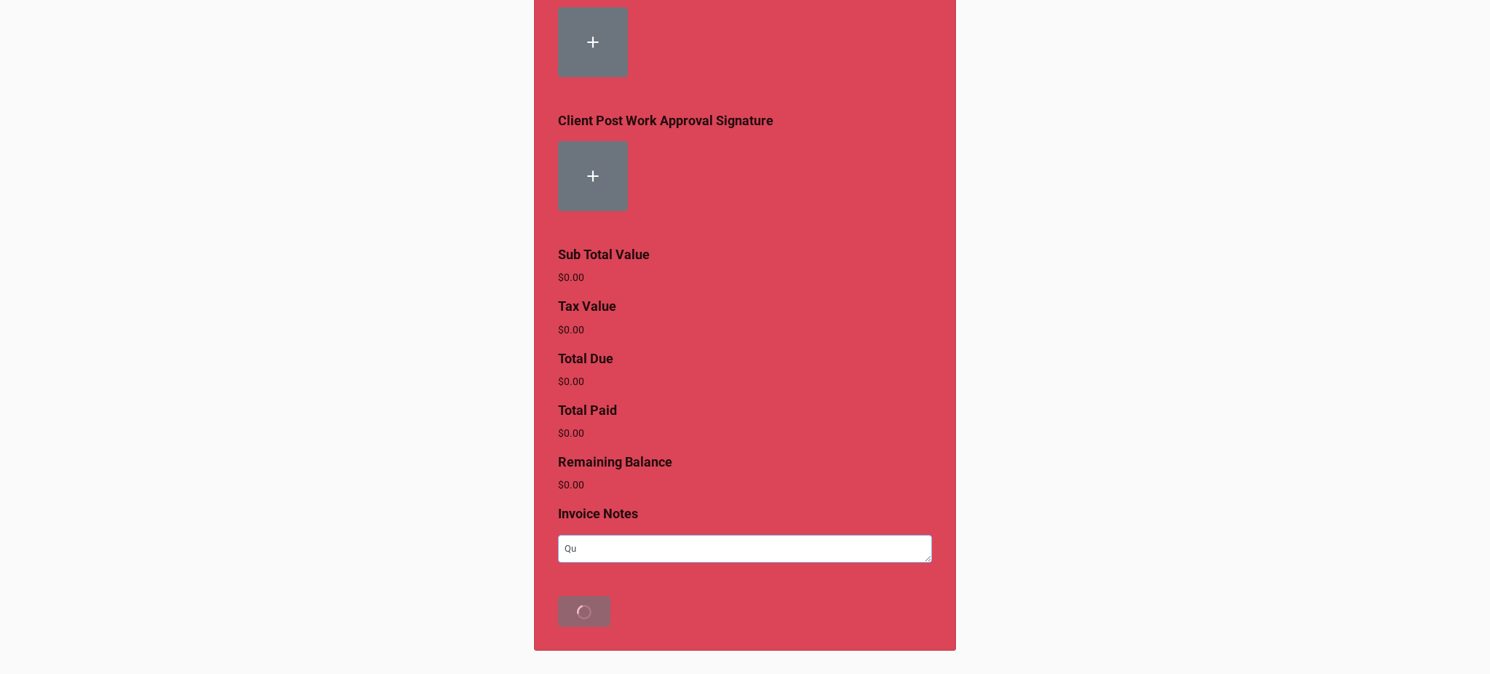
type textarea "x"
type textarea "Quo"
type textarea "x"
type textarea "Quot"
type textarea "x"
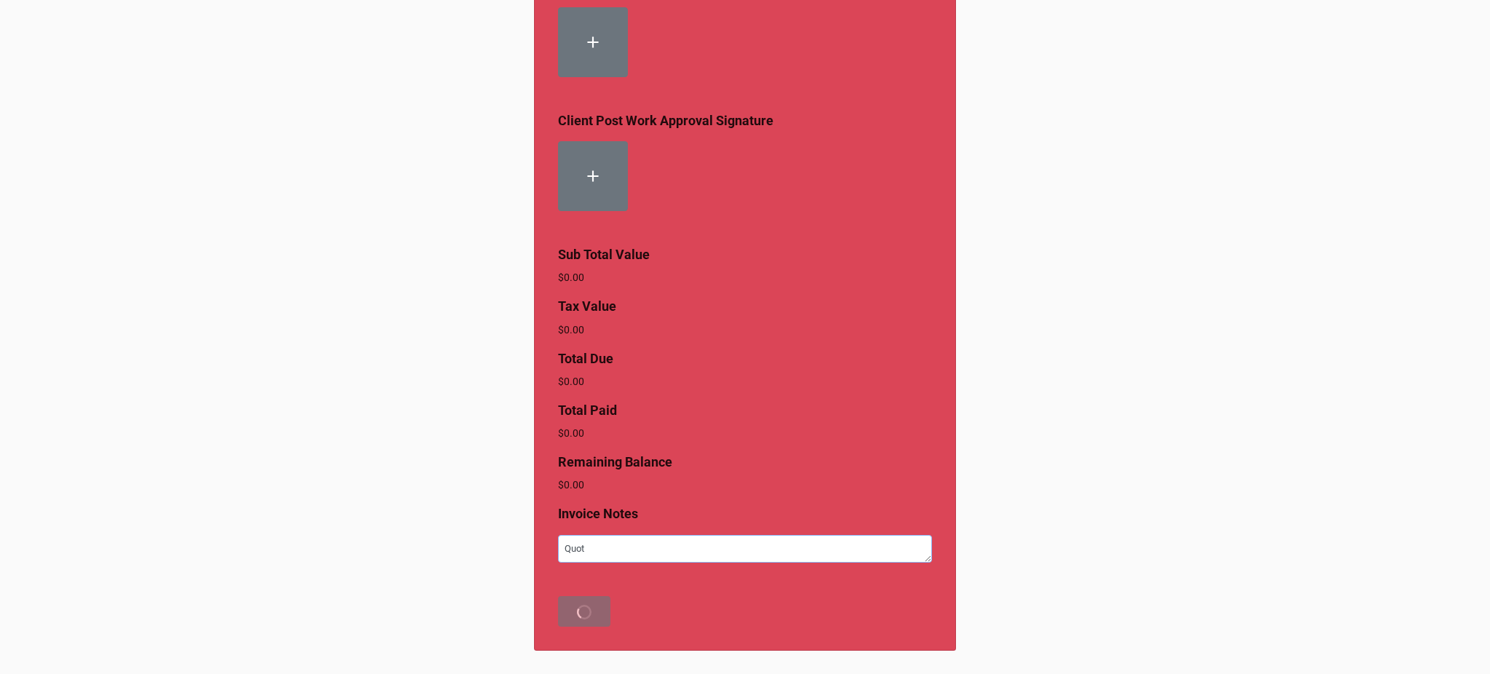
type textarea "Quote"
type textarea "x"
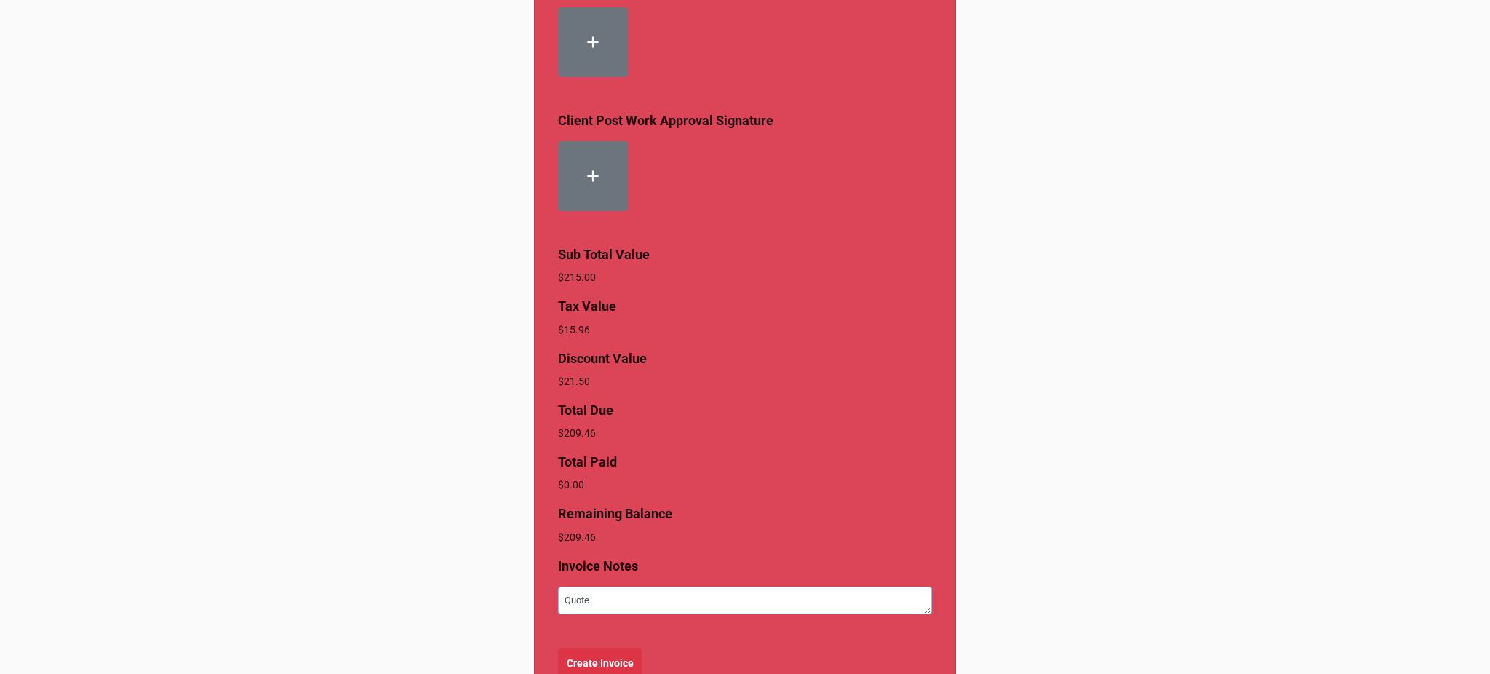
type textarea "Quote"
click at [583, 668] on b "Create Invoice" at bounding box center [600, 662] width 67 height 15
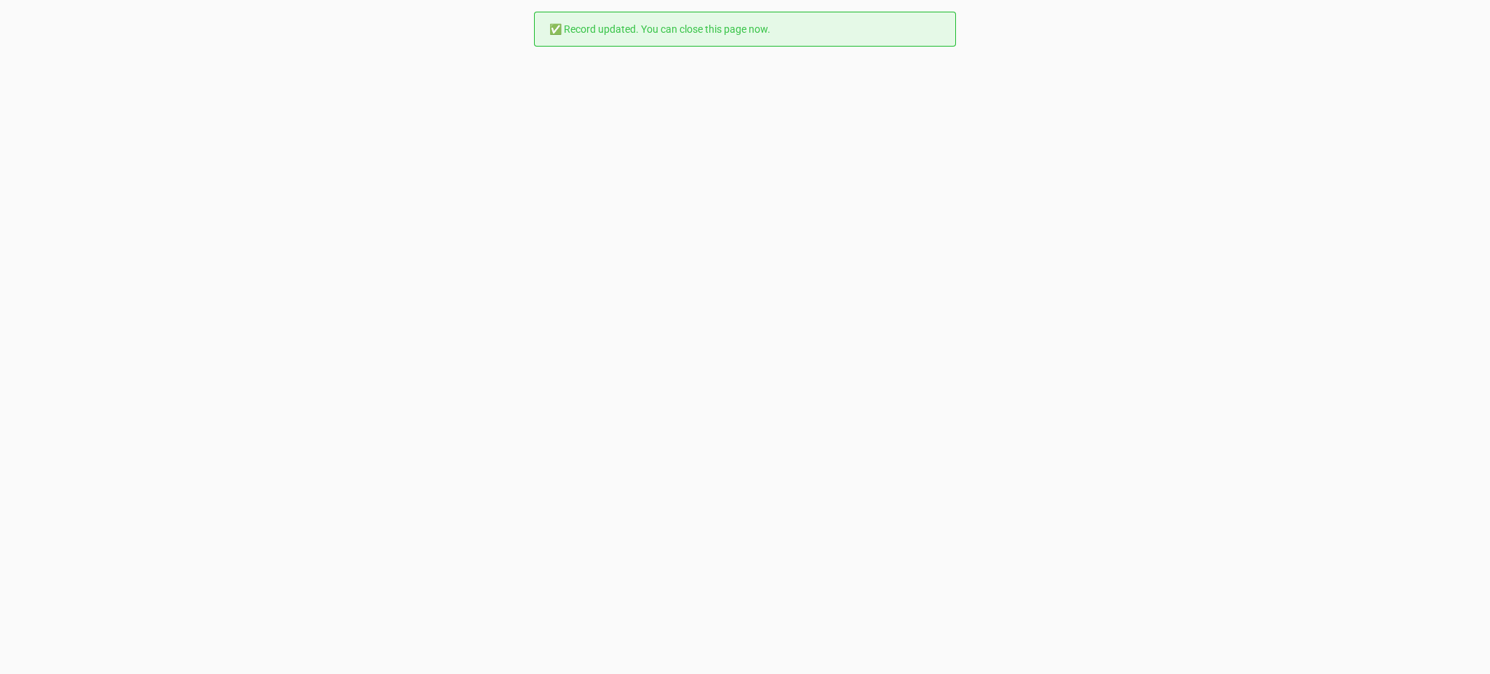
scroll to position [0, 0]
